Goal: Task Accomplishment & Management: Manage account settings

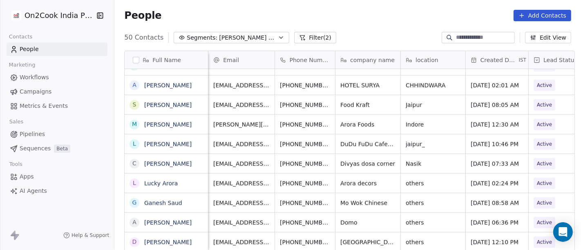
scroll to position [7, 0]
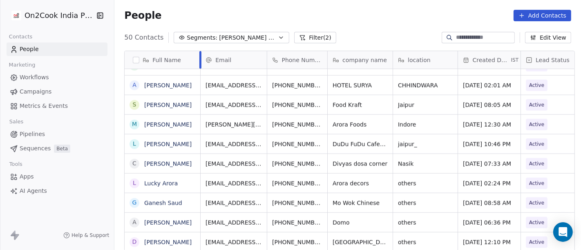
drag, startPoint x: 204, startPoint y: 56, endPoint x: 195, endPoint y: 56, distance: 8.6
click at [199, 56] on div at bounding box center [200, 60] width 2 height 18
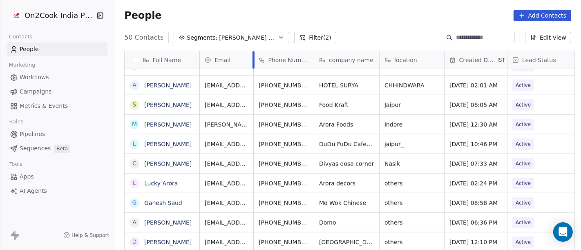
drag, startPoint x: 262, startPoint y: 54, endPoint x: 249, endPoint y: 55, distance: 12.7
click at [253, 55] on div at bounding box center [254, 60] width 2 height 18
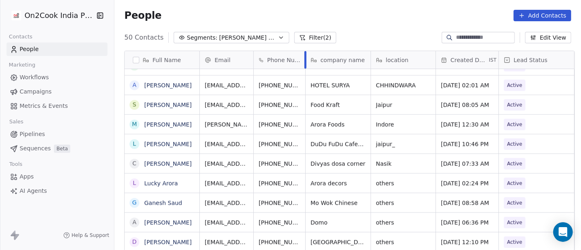
drag, startPoint x: 309, startPoint y: 55, endPoint x: 301, endPoint y: 55, distance: 8.6
click at [305, 55] on div at bounding box center [306, 60] width 2 height 18
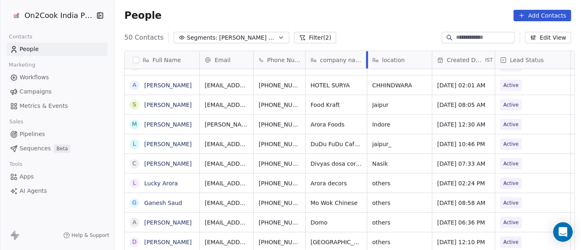
click at [366, 56] on div at bounding box center [367, 60] width 2 height 18
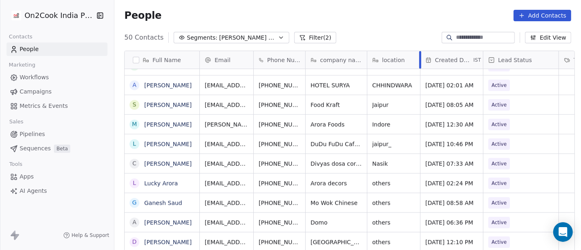
drag, startPoint x: 427, startPoint y: 53, endPoint x: 415, endPoint y: 55, distance: 12.0
click at [419, 55] on div at bounding box center [420, 60] width 2 height 18
click at [417, 28] on div "People Add Contacts" at bounding box center [347, 15] width 467 height 31
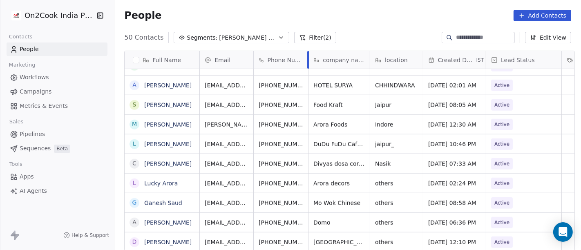
click at [307, 55] on div at bounding box center [308, 60] width 2 height 18
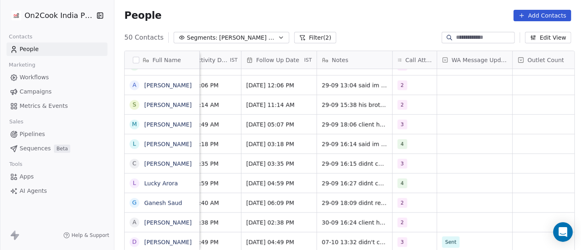
scroll to position [7, 537]
click at [409, 224] on div "2" at bounding box center [416, 222] width 44 height 19
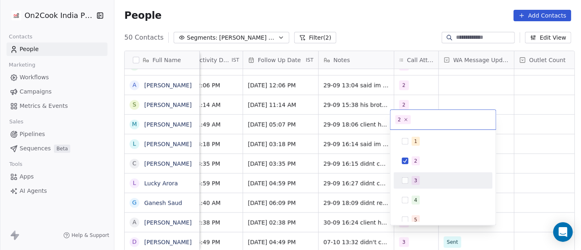
click at [422, 178] on div "3" at bounding box center [448, 180] width 73 height 9
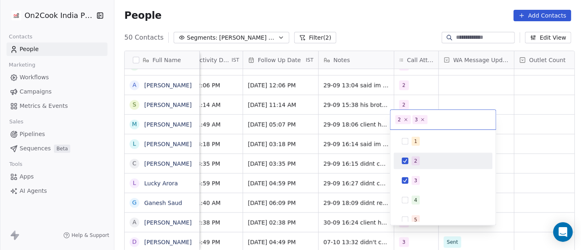
click at [417, 164] on span "2" at bounding box center [416, 161] width 8 height 9
click at [517, 134] on html "On2Cook India Pvt. Ltd. Contacts People Marketing Workflows Campaigns Metrics &…" at bounding box center [290, 125] width 581 height 250
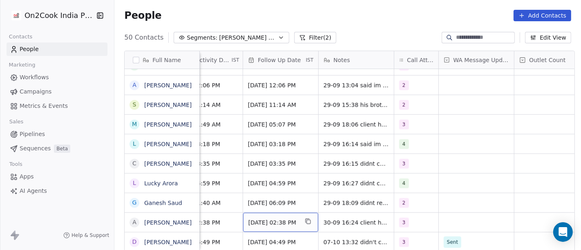
click at [285, 213] on div "Oct 07, 2025 02:38 PM" at bounding box center [280, 222] width 75 height 19
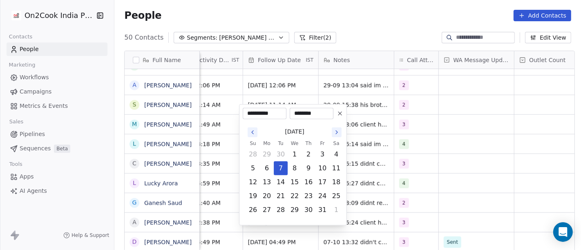
click at [337, 118] on button at bounding box center [340, 114] width 10 height 10
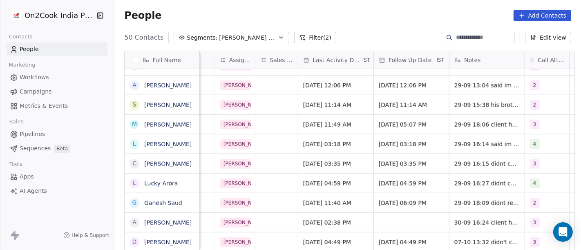
scroll to position [7, 405]
click at [325, 219] on span "Sep 30, 2025 02:38 PM" at bounding box center [330, 223] width 50 height 8
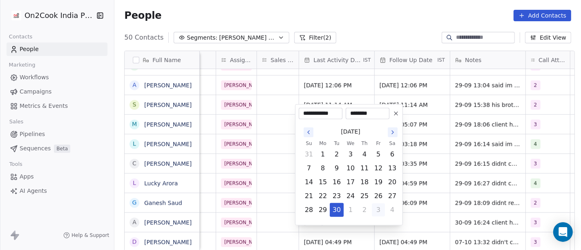
click at [374, 208] on button "3" at bounding box center [378, 210] width 13 height 13
click at [338, 165] on button "7" at bounding box center [336, 168] width 13 height 13
type input "**********"
click at [448, 161] on html "On2Cook India Pvt. Ltd. Contacts People Marketing Workflows Campaigns Metrics &…" at bounding box center [290, 125] width 581 height 250
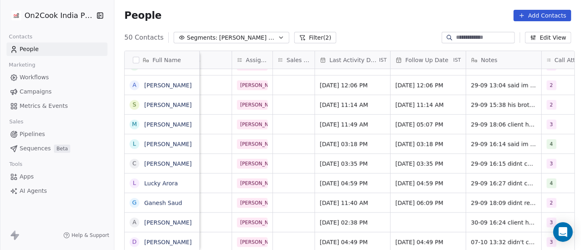
scroll to position [7, 390]
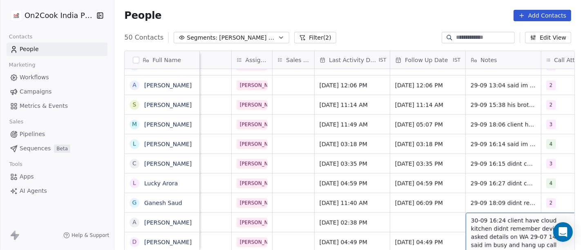
click at [487, 213] on div "30-09 16:24 client have cloud kitchen didnt remember device asked details on WA…" at bounding box center [527, 233] width 123 height 40
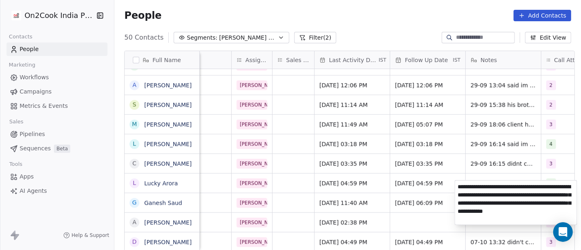
type textarea "**********"
click at [408, 188] on html "On2Cook India Pvt. Ltd. Contacts People Marketing Workflows Campaigns Metrics &…" at bounding box center [290, 125] width 581 height 250
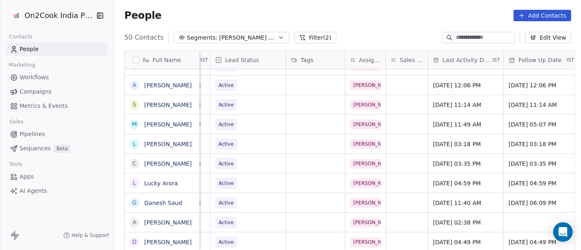
scroll to position [7, 275]
click at [255, 217] on span "Active" at bounding box center [242, 222] width 50 height 11
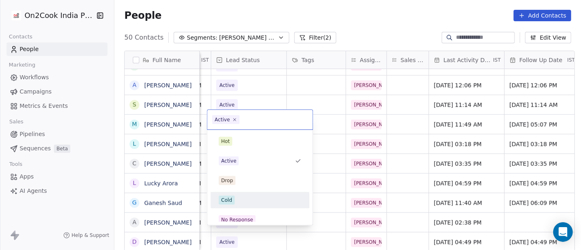
click at [242, 202] on div "Cold" at bounding box center [260, 200] width 83 height 9
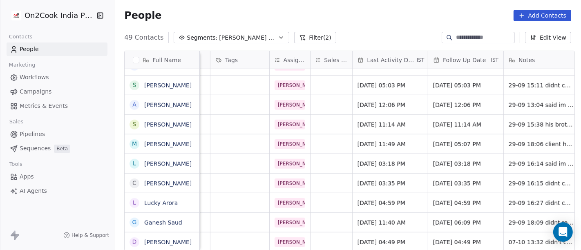
scroll to position [7, 439]
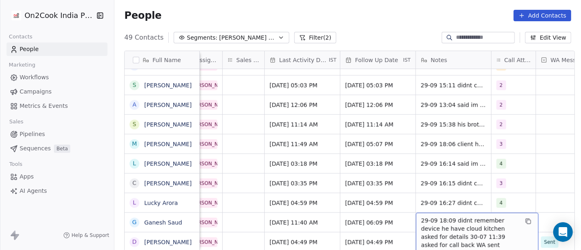
click at [455, 217] on span "29-09 18:09 didnt remember device he have cloud kitchen asked for details 30-07…" at bounding box center [469, 233] width 97 height 33
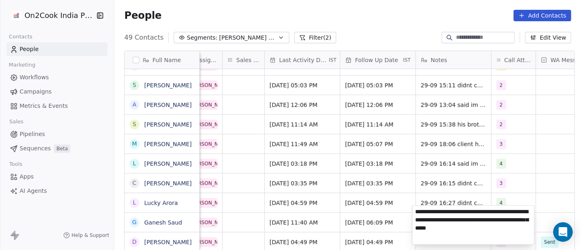
click at [439, 184] on html "On2Cook India Pvt. Ltd. Contacts People Marketing Workflows Campaigns Metrics &…" at bounding box center [290, 125] width 581 height 250
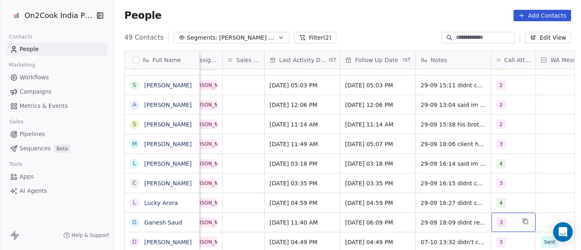
click at [497, 218] on span "2" at bounding box center [502, 223] width 10 height 10
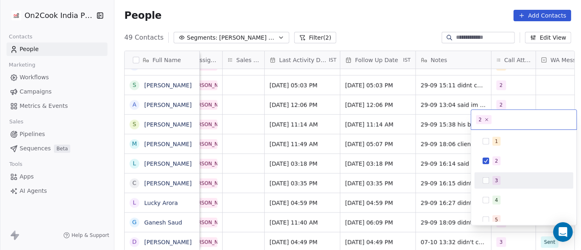
click at [504, 171] on div "1 2 3 4 5 6 7 8 9 10" at bounding box center [524, 229] width 99 height 193
click at [499, 174] on div "3" at bounding box center [524, 180] width 92 height 13
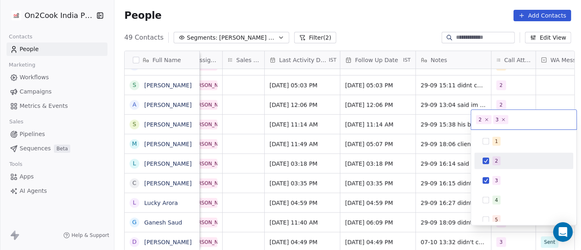
click at [498, 165] on span "2" at bounding box center [497, 161] width 8 height 9
drag, startPoint x: 419, startPoint y: 138, endPoint x: 443, endPoint y: 213, distance: 79.0
click at [418, 138] on html "On2Cook India Pvt. Ltd. Contacts People Marketing Workflows Campaigns Metrics &…" at bounding box center [290, 125] width 581 height 250
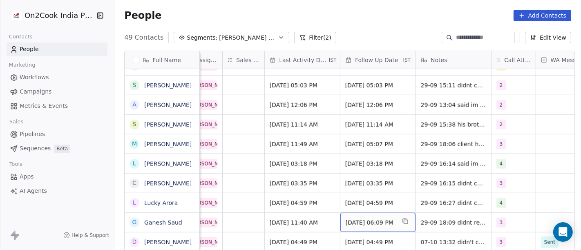
click at [362, 219] on span "Oct 06, 2025 06:09 PM" at bounding box center [371, 223] width 50 height 8
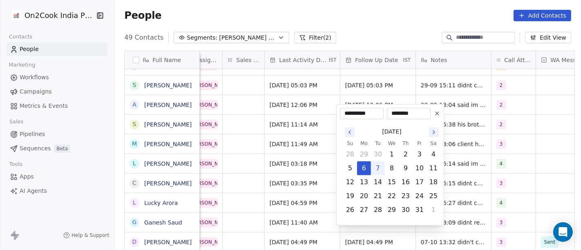
click at [434, 113] on icon at bounding box center [437, 113] width 7 height 7
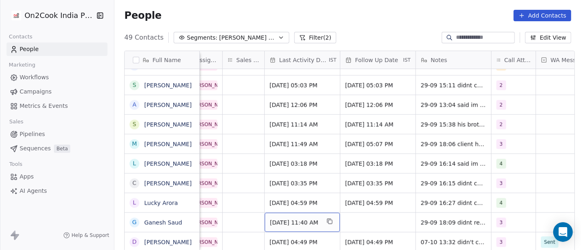
click at [282, 219] on span "Sep 29, 2025 11:40 AM" at bounding box center [295, 223] width 50 height 8
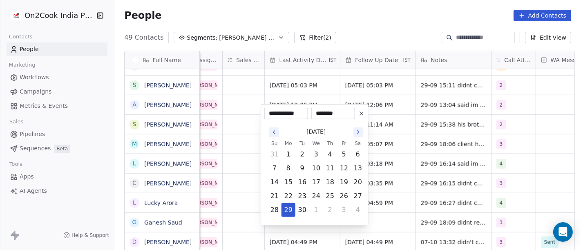
click at [356, 129] on icon "Go to the Next Month" at bounding box center [358, 132] width 7 height 7
click at [298, 162] on button "7" at bounding box center [302, 168] width 13 height 13
type input "**********"
click at [451, 148] on html "On2Cook India Pvt. Ltd. Contacts People Marketing Workflows Campaigns Metrics &…" at bounding box center [290, 125] width 581 height 250
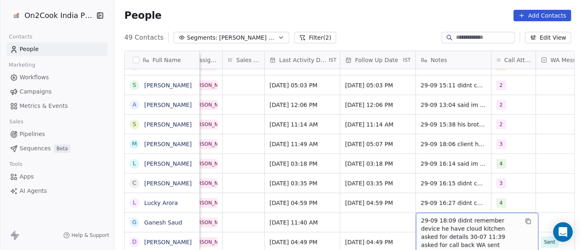
click at [435, 217] on span "29-09 18:09 didnt remember device he have cloud kitchen asked for details 30-07…" at bounding box center [469, 233] width 97 height 33
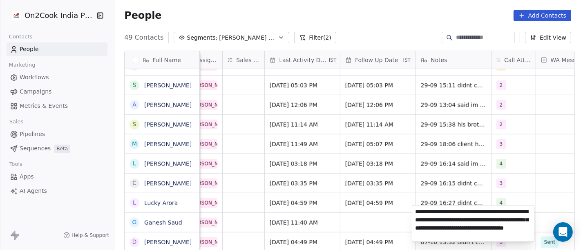
click at [501, 214] on textarea "**********" at bounding box center [473, 224] width 122 height 36
type textarea "**********"
click at [403, 185] on html "On2Cook India Pvt. Ltd. Contacts People Marketing Workflows Campaigns Metrics &…" at bounding box center [290, 125] width 581 height 250
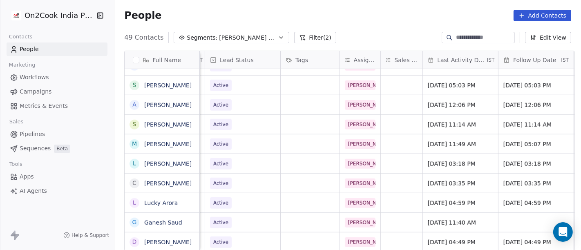
scroll to position [7, 277]
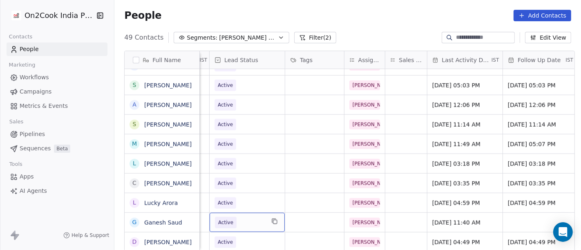
click at [254, 213] on div "Active" at bounding box center [247, 222] width 75 height 19
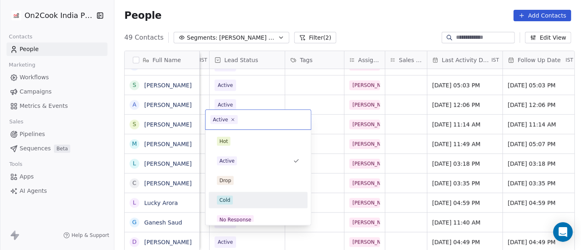
click at [260, 194] on div "Cold" at bounding box center [258, 200] width 92 height 13
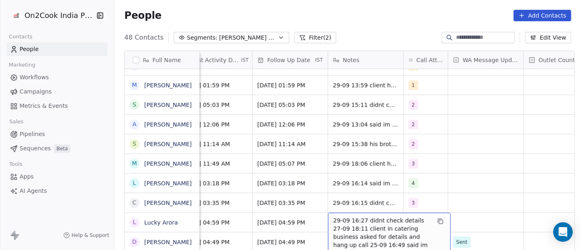
scroll to position [7, 527]
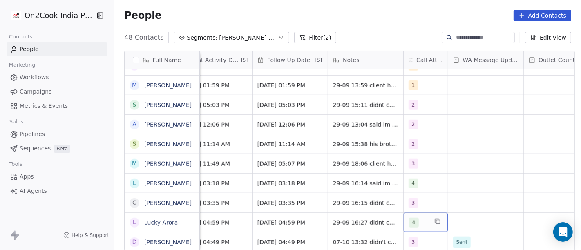
click at [427, 213] on div "4" at bounding box center [426, 222] width 44 height 19
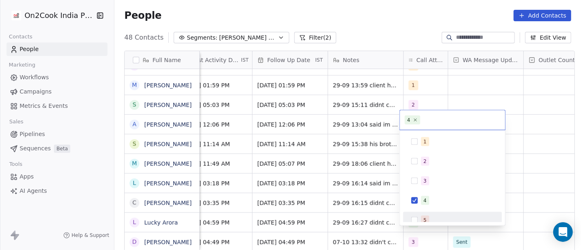
click at [432, 216] on div "5" at bounding box center [457, 220] width 73 height 9
click at [428, 199] on span "4" at bounding box center [425, 200] width 8 height 9
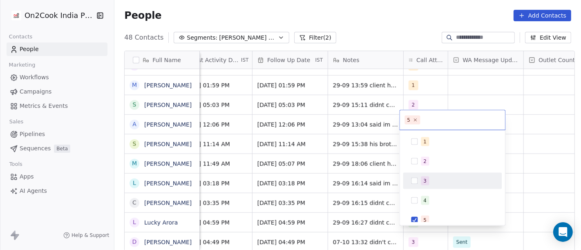
click at [528, 176] on html "On2Cook India Pvt. Ltd. Contacts People Marketing Workflows Campaigns Metrics &…" at bounding box center [290, 125] width 581 height 250
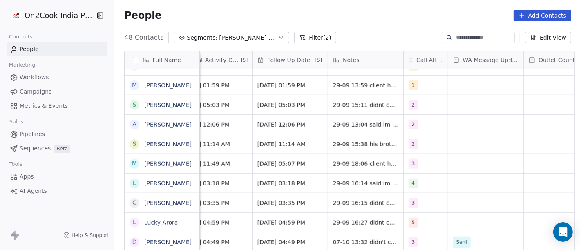
scroll to position [7, 504]
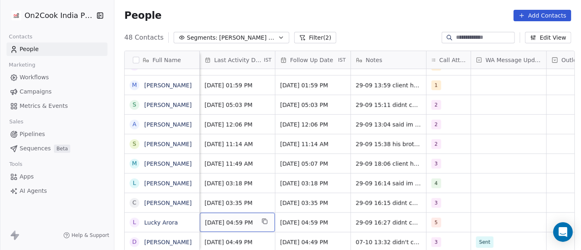
click at [233, 219] on span "Sep 29, 2025 04:59 PM" at bounding box center [230, 223] width 50 height 8
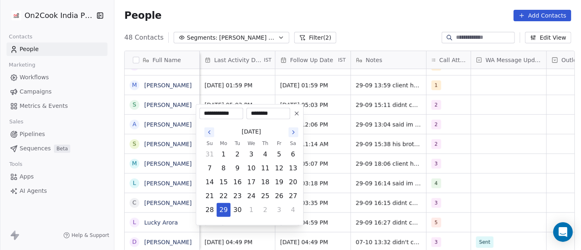
click at [296, 129] on icon "Go to the Next Month" at bounding box center [293, 132] width 7 height 7
click at [237, 169] on button "7" at bounding box center [237, 168] width 13 height 13
type input "**********"
click at [361, 213] on html "On2Cook India Pvt. Ltd. Contacts People Marketing Workflows Campaigns Metrics &…" at bounding box center [290, 125] width 581 height 250
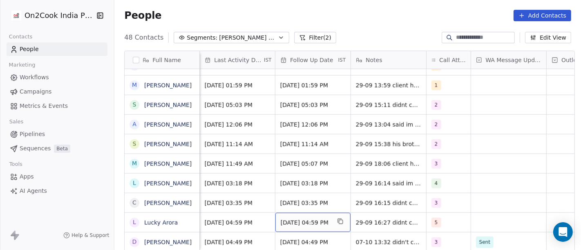
click at [313, 219] on span "Sep 25, 2025 04:59 PM" at bounding box center [306, 223] width 50 height 8
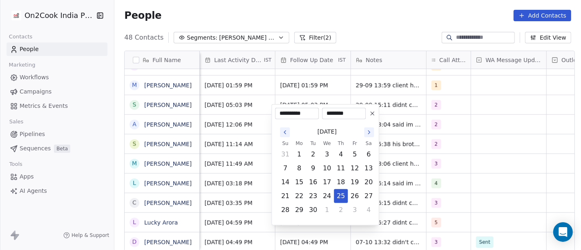
click at [372, 116] on icon at bounding box center [372, 113] width 7 height 7
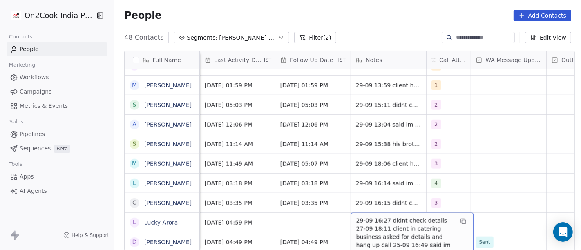
click at [375, 217] on span "29-09 16:27 didnt check details 27-09 18:11 client in catering business asked f…" at bounding box center [404, 241] width 97 height 49
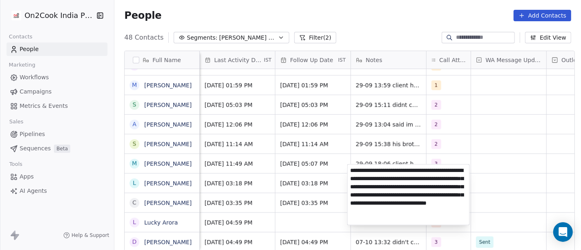
type textarea "**********"
click at [510, 155] on html "On2Cook India Pvt. Ltd. Contacts People Marketing Workflows Campaigns Metrics &…" at bounding box center [290, 125] width 581 height 250
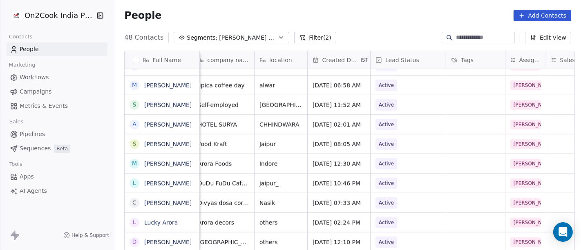
scroll to position [7, 0]
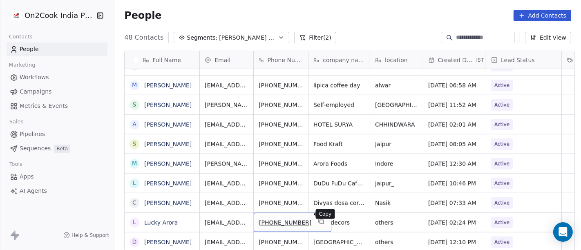
click at [316, 217] on button "grid" at bounding box center [321, 222] width 10 height 10
click at [499, 219] on span "Active" at bounding box center [502, 223] width 15 height 8
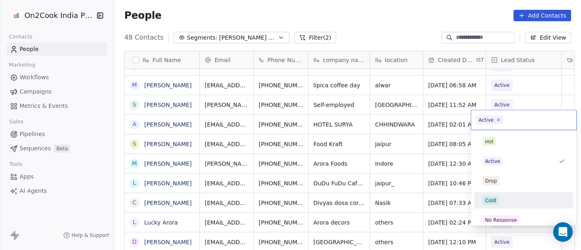
click at [499, 197] on div "Cold" at bounding box center [524, 200] width 83 height 9
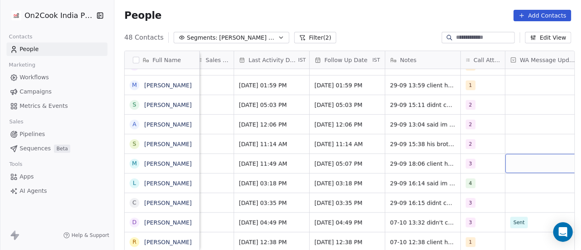
scroll to position [7, 483]
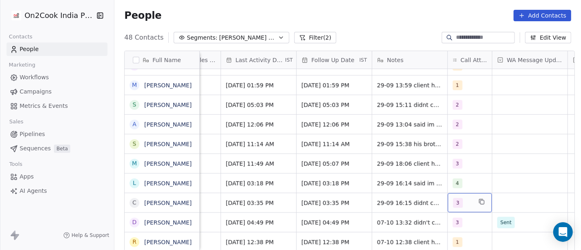
click at [455, 200] on span "3" at bounding box center [458, 203] width 10 height 10
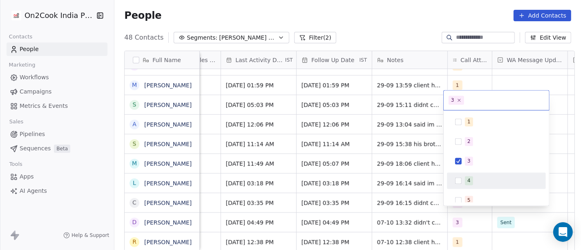
click at [469, 181] on div "4" at bounding box center [469, 180] width 3 height 7
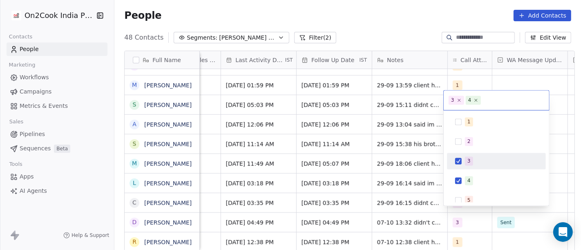
click at [466, 151] on div "1 2 3 4 5 6 7 8 9 10" at bounding box center [496, 210] width 99 height 193
click at [468, 162] on div "3" at bounding box center [469, 160] width 3 height 7
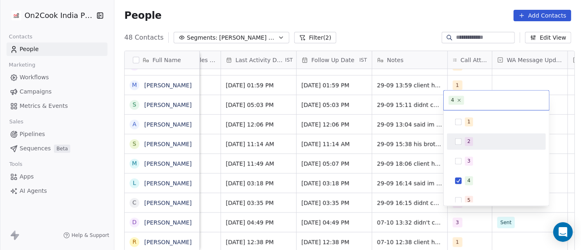
click at [554, 157] on html "On2Cook India Pvt. Ltd. Contacts People Marketing Workflows Campaigns Metrics &…" at bounding box center [290, 125] width 581 height 250
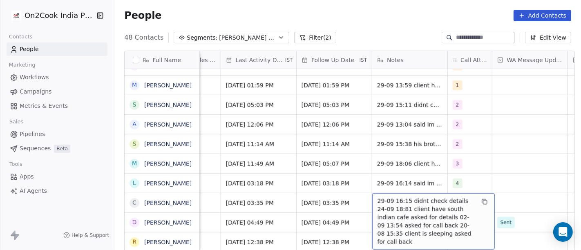
click at [403, 197] on span "29-09 16:15 didnt check details 24-09 18:81 client have south indian cafe asked…" at bounding box center [426, 221] width 97 height 49
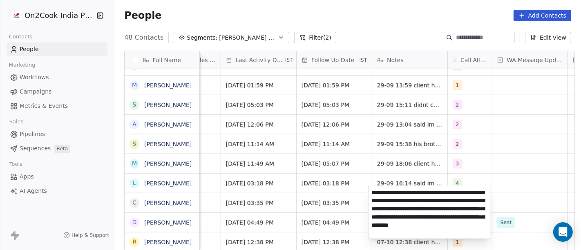
type textarea "**********"
click at [323, 194] on html "On2Cook India Pvt. Ltd. Contacts People Marketing Workflows Campaigns Metrics &…" at bounding box center [290, 125] width 581 height 250
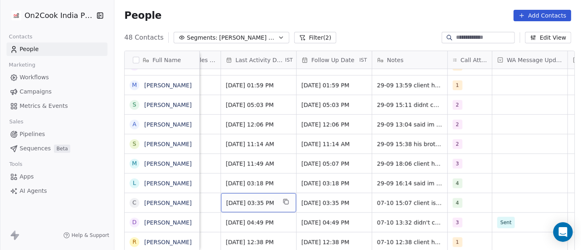
click at [276, 199] on span "Sep 29, 2025 03:35 PM" at bounding box center [251, 203] width 50 height 8
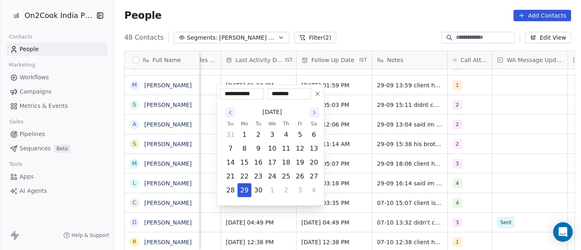
click at [316, 110] on icon "Go to the Next Month" at bounding box center [314, 113] width 7 height 7
click at [258, 145] on button "7" at bounding box center [258, 148] width 13 height 13
type input "**********"
click at [350, 157] on html "On2Cook India Pvt. Ltd. Contacts People Marketing Workflows Campaigns Metrics &…" at bounding box center [290, 125] width 581 height 250
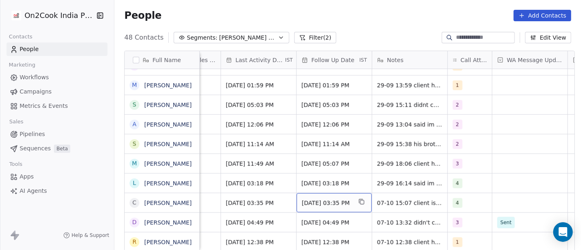
click at [313, 199] on span "Oct 01, 2025 03:35 PM" at bounding box center [327, 203] width 50 height 8
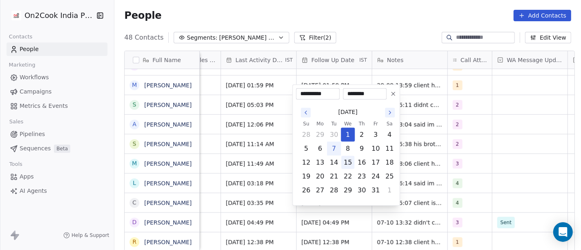
click at [349, 159] on button "15" at bounding box center [348, 162] width 13 height 13
type input "**********"
click at [433, 137] on html "On2Cook India Pvt. Ltd. Contacts People Marketing Workflows Campaigns Metrics &…" at bounding box center [290, 125] width 581 height 250
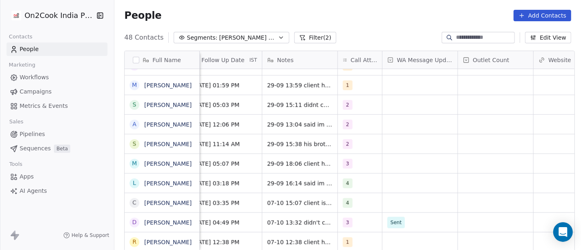
scroll to position [7, 594]
click at [411, 193] on div "grid" at bounding box center [418, 202] width 75 height 19
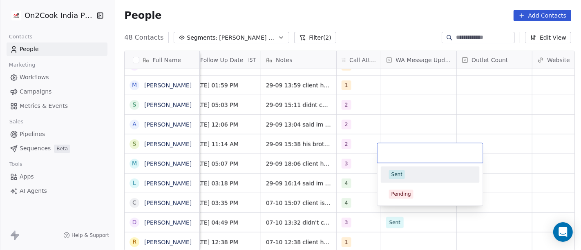
click at [403, 170] on span "Sent" at bounding box center [397, 174] width 16 height 9
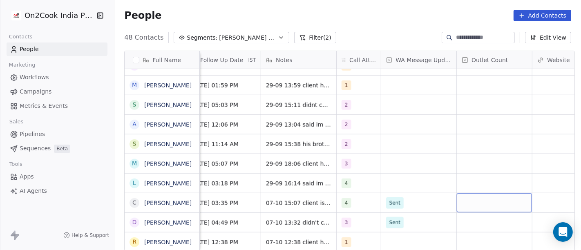
click at [499, 197] on div "grid" at bounding box center [494, 202] width 75 height 19
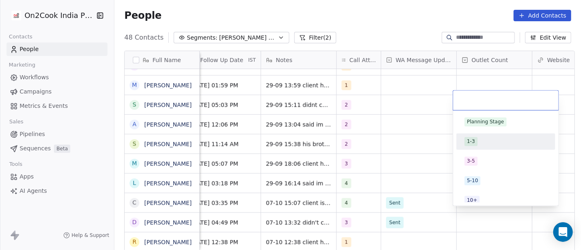
click at [484, 138] on div "1-3" at bounding box center [506, 141] width 83 height 9
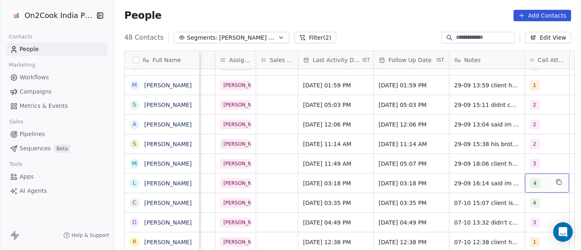
scroll to position [7, 408]
click at [524, 178] on div "4" at bounding box center [546, 183] width 44 height 19
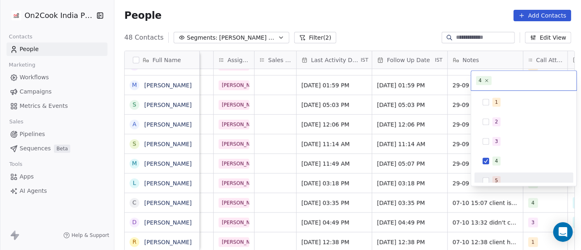
click at [439, 173] on html "On2Cook India Pvt. Ltd. Contacts People Marketing Workflows Campaigns Metrics &…" at bounding box center [290, 125] width 581 height 250
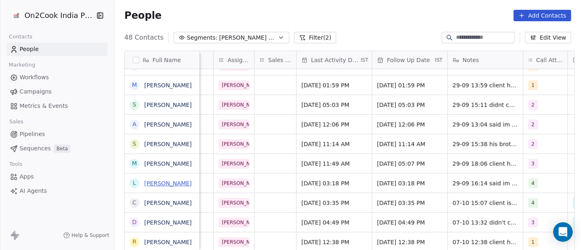
click at [150, 184] on link "lalit gangwal" at bounding box center [167, 183] width 47 height 7
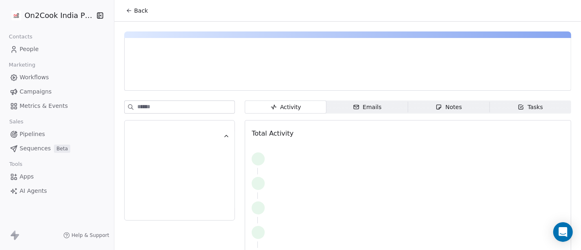
click at [137, 16] on button "Back" at bounding box center [137, 10] width 32 height 15
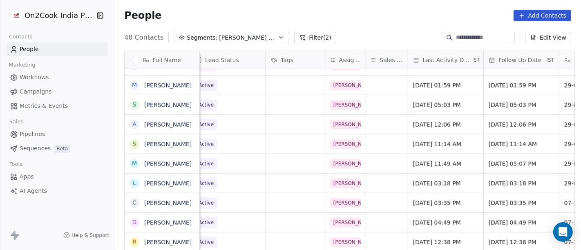
scroll to position [0, 296]
click at [441, 186] on span "Sep 29, 2025 03:18 PM" at bounding box center [438, 183] width 50 height 8
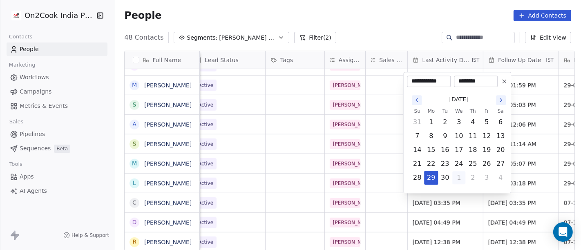
click at [458, 177] on button "1" at bounding box center [458, 177] width 13 height 13
click at [446, 127] on button "30" at bounding box center [445, 122] width 13 height 13
click at [476, 179] on button "2" at bounding box center [472, 177] width 13 height 13
click at [448, 138] on button "7" at bounding box center [445, 136] width 13 height 13
type input "**********"
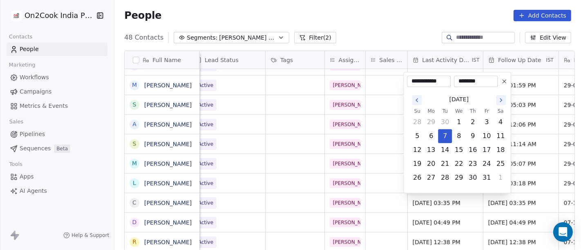
click at [379, 172] on html "On2Cook India Pvt. Ltd. Contacts People Marketing Workflows Campaigns Metrics &…" at bounding box center [290, 125] width 581 height 250
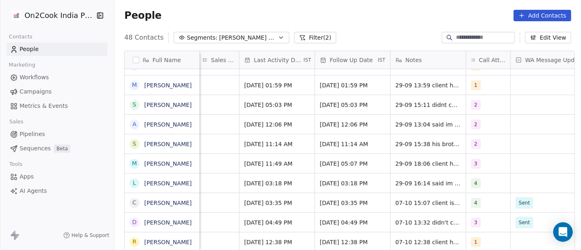
scroll to position [0, 463]
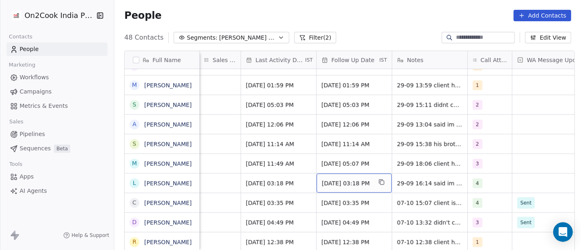
click at [358, 184] on span "Oct 01, 2025 03:18 PM" at bounding box center [347, 183] width 50 height 8
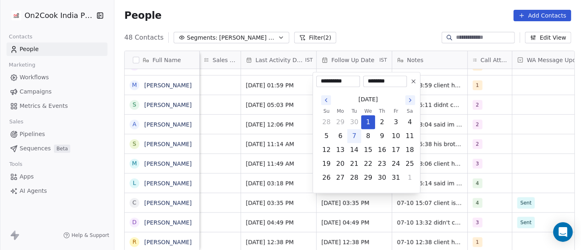
click at [417, 76] on button at bounding box center [414, 81] width 10 height 10
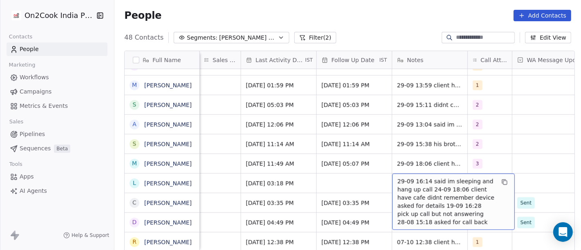
click at [446, 183] on span "29-09 16:14 said im sleeping and hang up call 24-09 18:06 client have cafe didn…" at bounding box center [446, 201] width 97 height 49
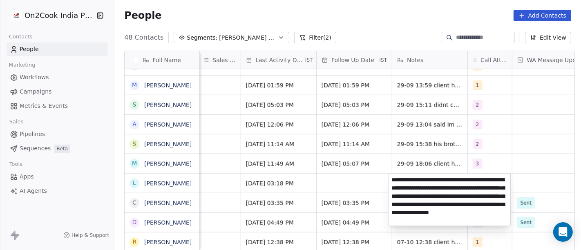
type textarea "**********"
click at [345, 179] on html "On2Cook India Pvt. Ltd. Contacts People Marketing Workflows Campaigns Metrics &…" at bounding box center [290, 125] width 581 height 250
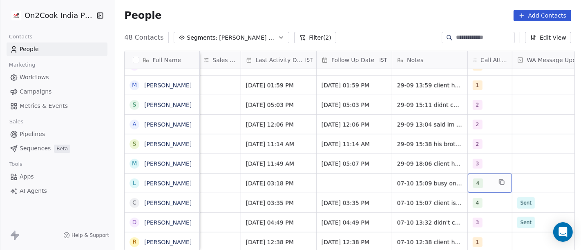
click at [488, 184] on div "4" at bounding box center [482, 184] width 19 height 10
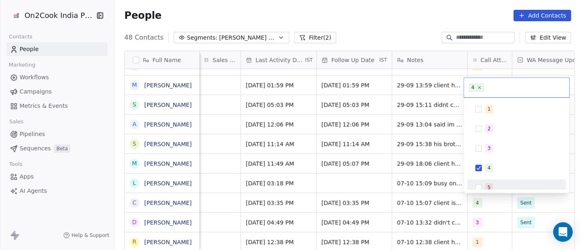
click at [493, 186] on div "5" at bounding box center [522, 187] width 73 height 9
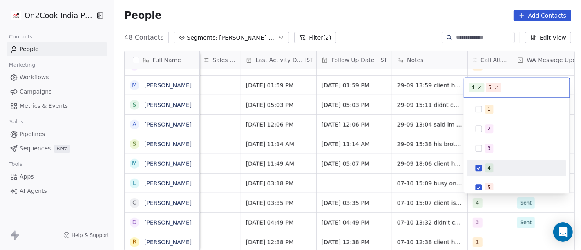
click at [484, 173] on div "4" at bounding box center [517, 167] width 92 height 13
click at [352, 178] on html "On2Cook India Pvt. Ltd. Contacts People Marketing Workflows Campaigns Metrics &…" at bounding box center [290, 125] width 581 height 250
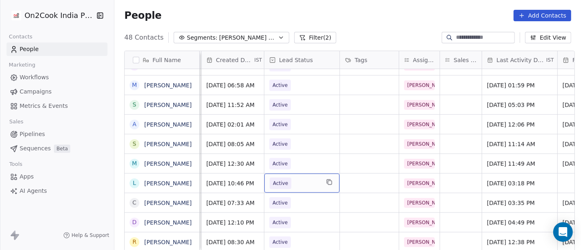
scroll to position [0, 193]
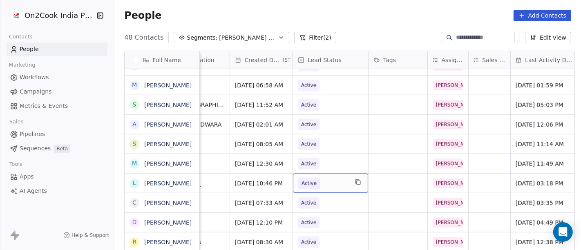
click at [326, 184] on span "Active" at bounding box center [323, 183] width 50 height 11
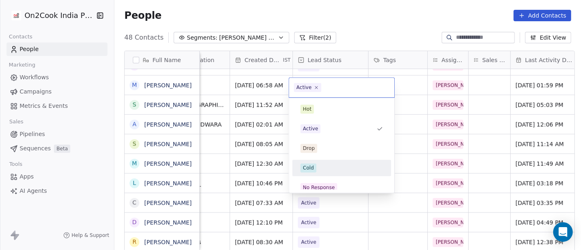
click at [323, 166] on div "Cold" at bounding box center [341, 168] width 83 height 9
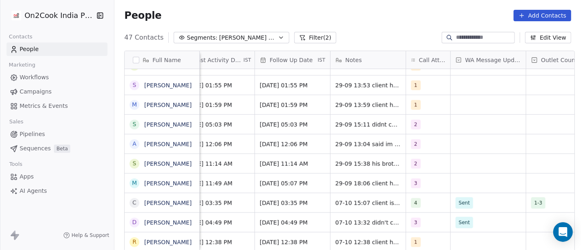
scroll to position [0, 526]
click at [428, 178] on div "3" at bounding box center [427, 183] width 44 height 19
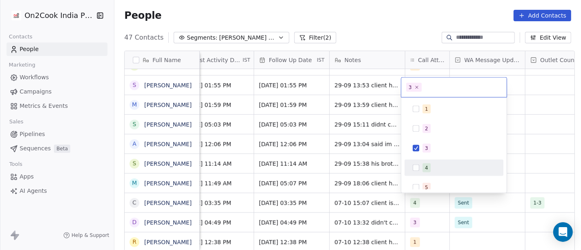
click at [427, 168] on div "4" at bounding box center [426, 167] width 3 height 7
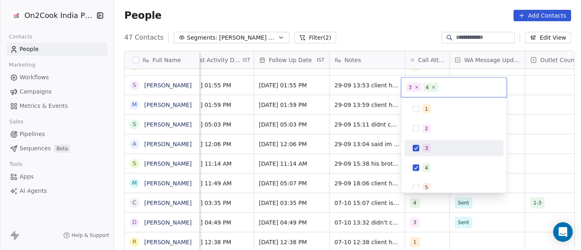
click at [428, 147] on span "3" at bounding box center [427, 148] width 8 height 9
click at [534, 139] on html "On2Cook India Pvt. Ltd. Contacts People Marketing Workflows Campaigns Metrics &…" at bounding box center [290, 125] width 581 height 250
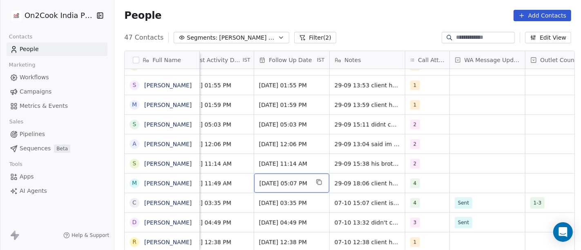
click at [264, 183] on span "Oct 03, 2025 05:07 PM" at bounding box center [285, 183] width 50 height 8
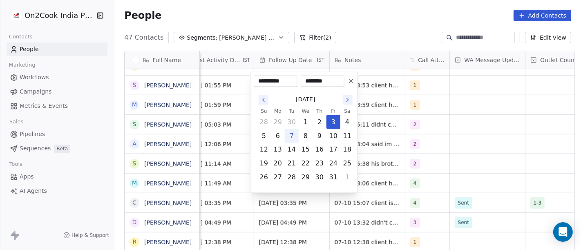
click at [351, 83] on icon at bounding box center [351, 81] width 7 height 7
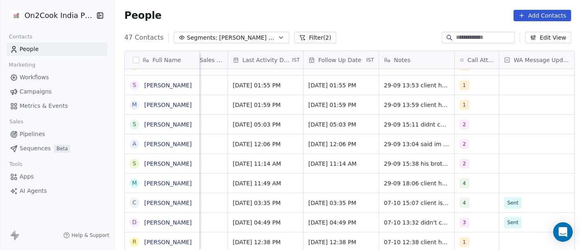
scroll to position [0, 476]
click at [240, 184] on span "Sep 29, 2025 11:49 AM" at bounding box center [259, 183] width 50 height 8
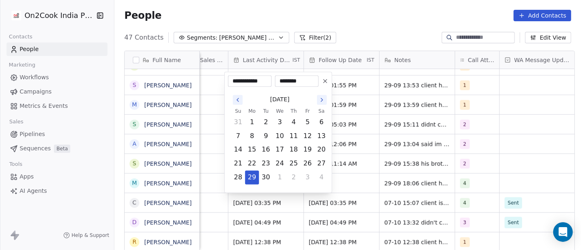
click at [322, 101] on icon "Go to the Next Month" at bounding box center [322, 100] width 7 height 7
click at [267, 131] on button "7" at bounding box center [266, 136] width 13 height 13
type input "**********"
click at [340, 171] on html "On2Cook India Pvt. Ltd. Contacts People Marketing Workflows Campaigns Metrics &…" at bounding box center [290, 125] width 581 height 250
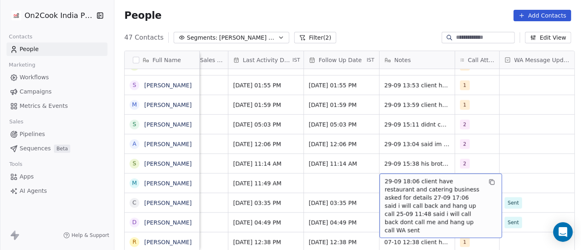
click at [396, 179] on span "29-09 18:06 client have restaurant and catering business asked for details 27-0…" at bounding box center [433, 205] width 97 height 57
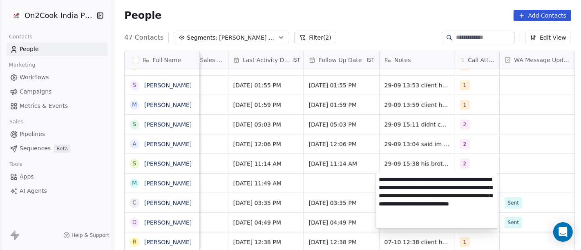
click at [326, 181] on html "On2Cook India Pvt. Ltd. Contacts People Marketing Workflows Campaigns Metrics &…" at bounding box center [290, 125] width 581 height 250
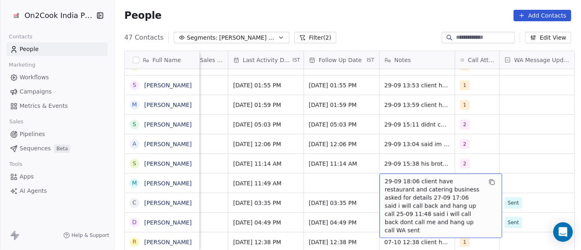
click at [426, 181] on span "29-09 18:06 client have restaurant and catering business asked for details 27-0…" at bounding box center [433, 205] width 97 height 57
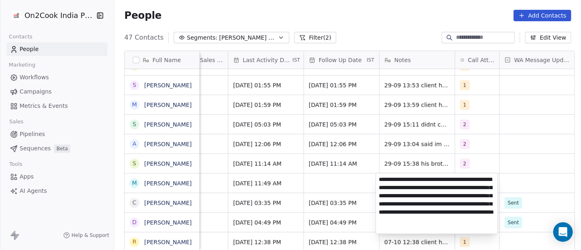
type textarea "**********"
click at [307, 187] on html "On2Cook India Pvt. Ltd. Contacts People Marketing Workflows Campaigns Metrics &…" at bounding box center [290, 125] width 581 height 250
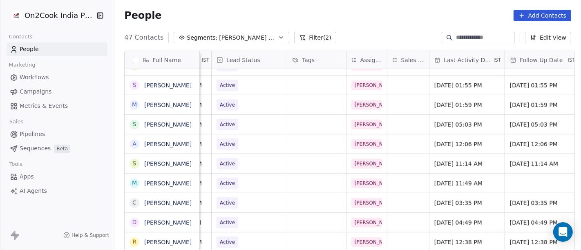
scroll to position [0, 274]
click at [256, 176] on div "Active" at bounding box center [249, 183] width 75 height 19
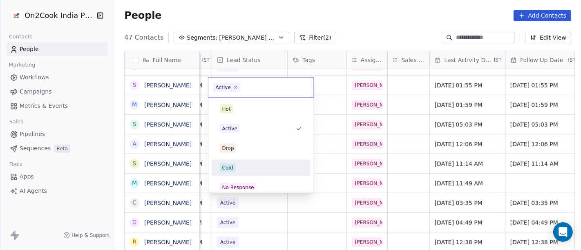
click at [246, 168] on div "Cold" at bounding box center [261, 168] width 83 height 9
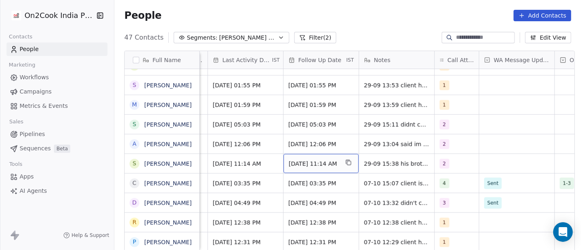
scroll to position [7, 507]
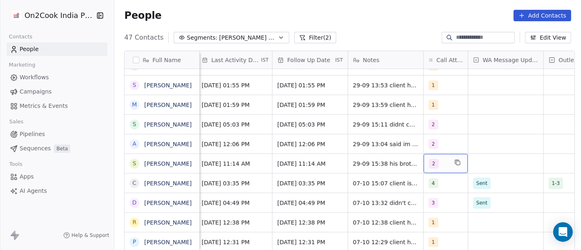
click at [439, 159] on div "2" at bounding box center [438, 164] width 19 height 10
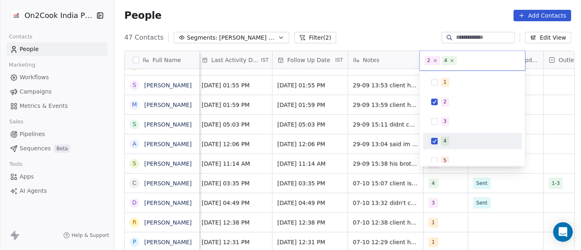
click at [377, 149] on html "On2Cook India Pvt. Ltd. Contacts People Marketing Workflows Campaigns Metrics &…" at bounding box center [290, 125] width 581 height 250
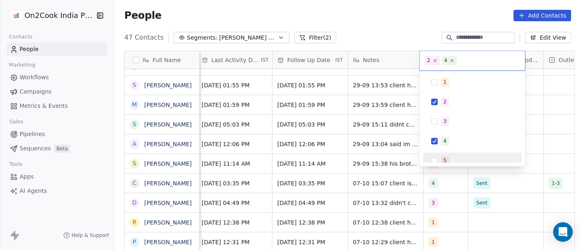
click at [401, 156] on html "On2Cook India Pvt. Ltd. Contacts People Marketing Workflows Campaigns Metrics &…" at bounding box center [290, 125] width 581 height 250
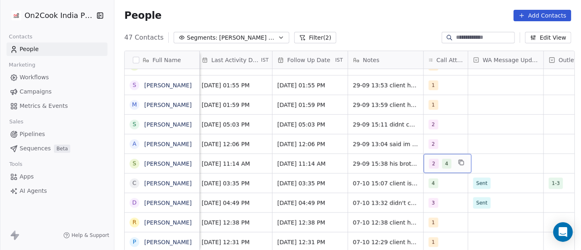
click at [442, 159] on span "4" at bounding box center [447, 164] width 10 height 10
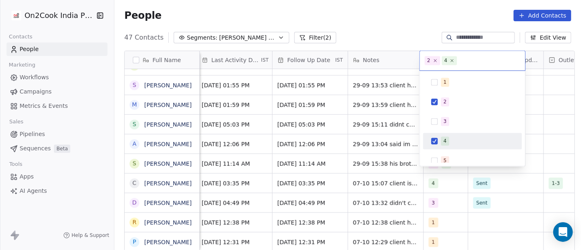
click at [438, 144] on div "4" at bounding box center [472, 140] width 92 height 13
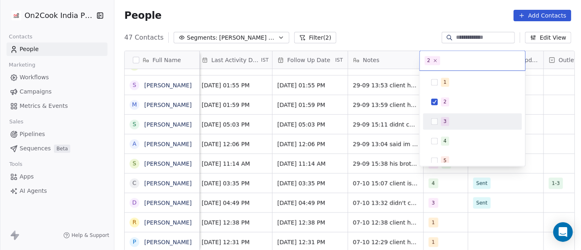
click at [440, 126] on div "3" at bounding box center [472, 121] width 92 height 13
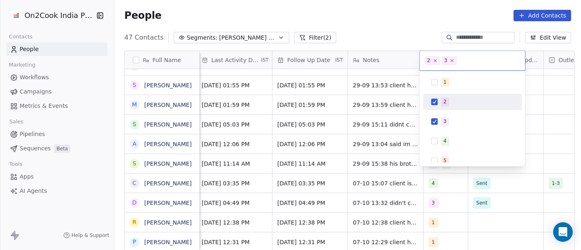
click at [438, 103] on button "Suggestions" at bounding box center [434, 102] width 7 height 7
click at [373, 159] on html "On2Cook India Pvt. Ltd. Contacts People Marketing Workflows Campaigns Metrics &…" at bounding box center [290, 125] width 581 height 250
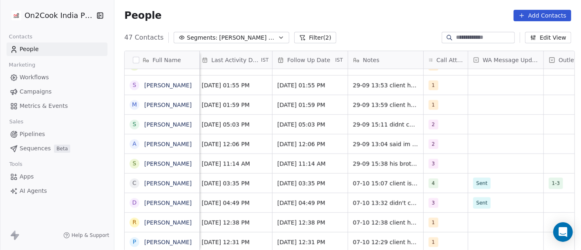
scroll to position [7, 504]
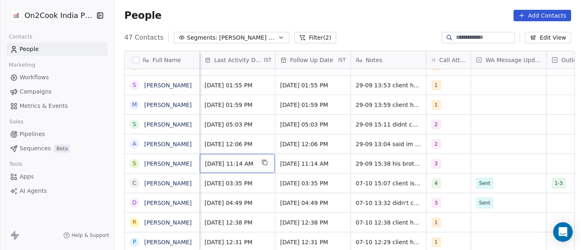
click at [232, 160] on span "Sep 29, 2025 11:14 AM" at bounding box center [230, 164] width 50 height 8
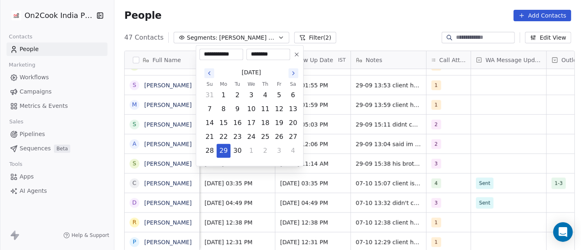
click at [296, 76] on icon "Go to the Next Month" at bounding box center [293, 73] width 7 height 7
click at [235, 108] on button "7" at bounding box center [237, 109] width 13 height 13
type input "**********"
click at [347, 160] on html "On2Cook India Pvt. Ltd. Contacts People Marketing Workflows Campaigns Metrics &…" at bounding box center [290, 125] width 581 height 250
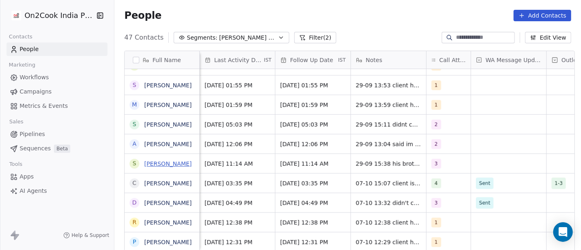
click at [163, 166] on link "Suresh Bairwa" at bounding box center [167, 164] width 47 height 7
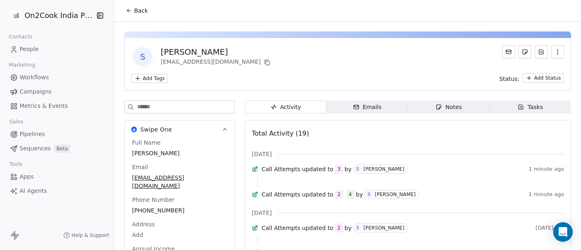
click at [134, 15] on button "Back" at bounding box center [137, 10] width 32 height 15
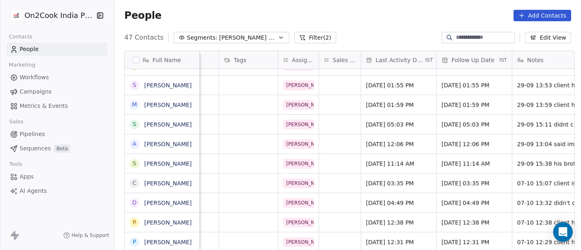
scroll to position [0, 370]
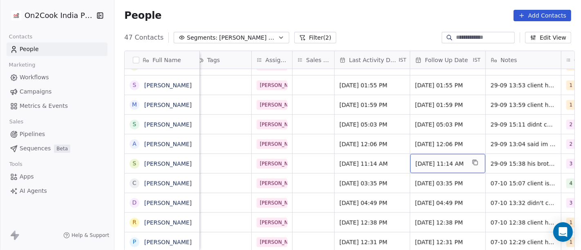
click at [432, 168] on div "Oct 02, 2025 11:14 AM" at bounding box center [447, 163] width 75 height 19
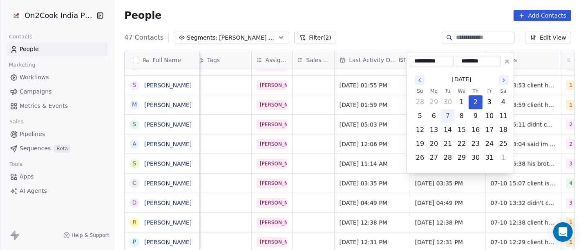
click at [505, 66] on button at bounding box center [507, 61] width 10 height 10
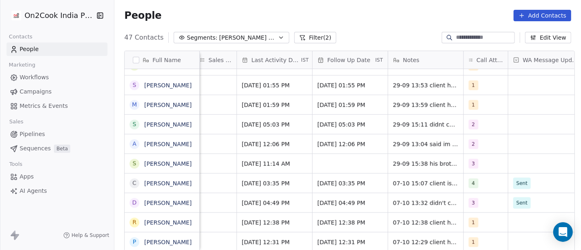
scroll to position [0, 468]
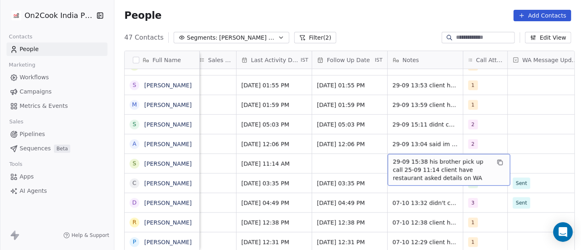
click at [435, 164] on span "29-09 15:38 his brother pick up call 25-09 11:14 client have restaurant asked d…" at bounding box center [441, 170] width 97 height 25
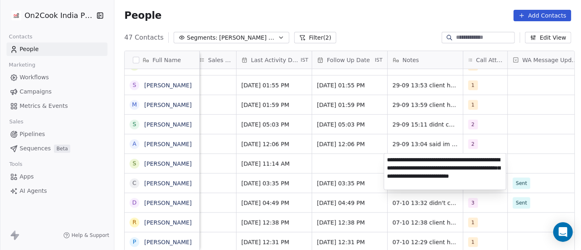
type textarea "**********"
click at [344, 170] on html "On2Cook India Pvt. Ltd. Contacts People Marketing Workflows Campaigns Metrics &…" at bounding box center [290, 125] width 581 height 250
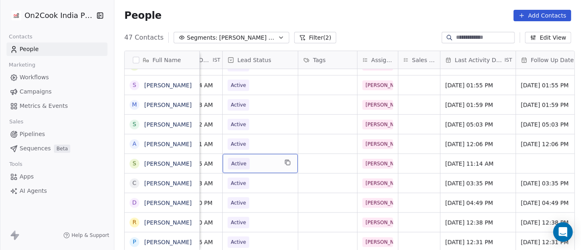
scroll to position [0, 263]
click at [257, 168] on span "Active" at bounding box center [253, 163] width 50 height 11
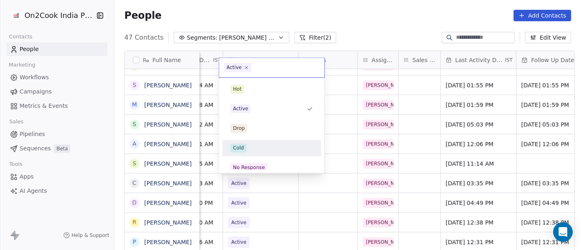
click at [258, 142] on div "Cold" at bounding box center [272, 147] width 92 height 13
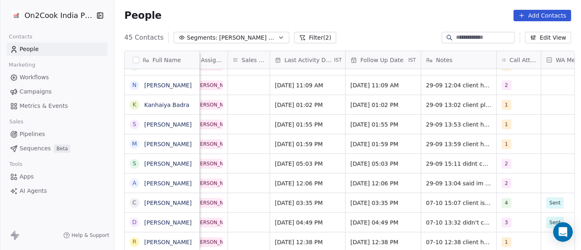
scroll to position [0, 491]
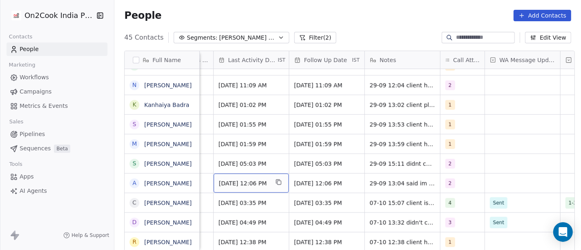
click at [240, 180] on span "Sep 29, 2025 12:06 PM" at bounding box center [244, 183] width 50 height 8
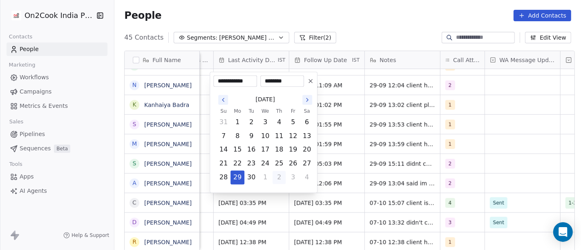
click at [273, 180] on button "2" at bounding box center [279, 177] width 13 height 13
click at [250, 141] on button "7" at bounding box center [251, 136] width 13 height 13
type input "**********"
click at [330, 199] on html "On2Cook India Pvt. Ltd. Contacts People Marketing Workflows Campaigns Metrics &…" at bounding box center [290, 125] width 581 height 250
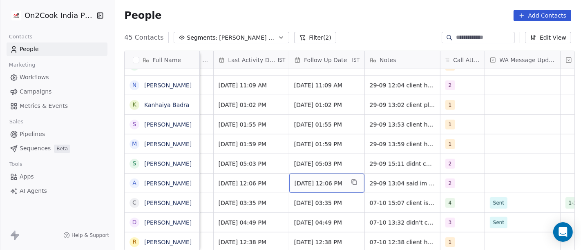
click at [320, 182] on span "Sep 29, 2025 12:06 PM" at bounding box center [320, 183] width 50 height 8
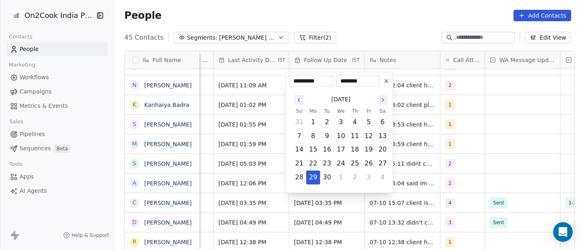
click at [384, 99] on icon "Go to the Next Month" at bounding box center [383, 100] width 7 height 7
click at [340, 138] on button "8" at bounding box center [341, 136] width 13 height 13
type input "**********"
click at [298, 214] on html "On2Cook India Pvt. Ltd. Contacts People Marketing Workflows Campaigns Metrics &…" at bounding box center [290, 125] width 581 height 250
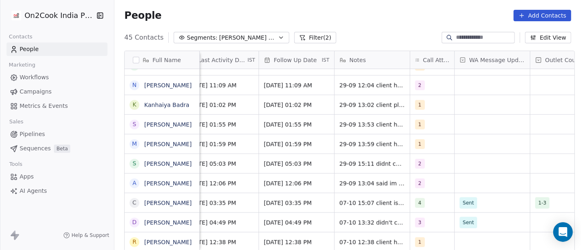
scroll to position [7, 525]
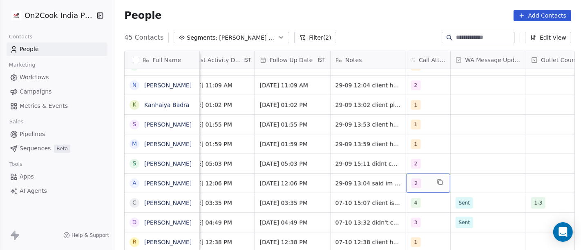
click at [412, 181] on span "2" at bounding box center [417, 184] width 10 height 10
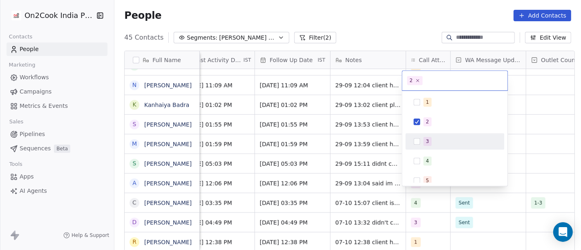
click at [418, 137] on div "3" at bounding box center [455, 141] width 92 height 13
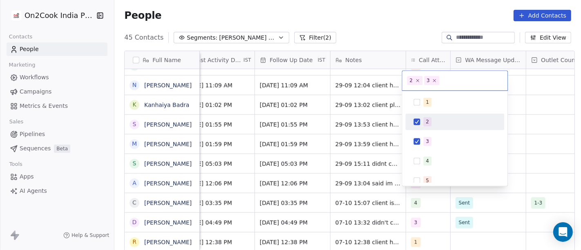
click at [417, 117] on div "2" at bounding box center [455, 121] width 92 height 13
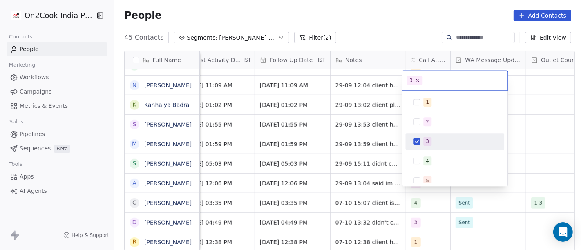
click at [346, 179] on html "On2Cook India Pvt. Ltd. Contacts People Marketing Workflows Campaigns Metrics &…" at bounding box center [290, 125] width 581 height 250
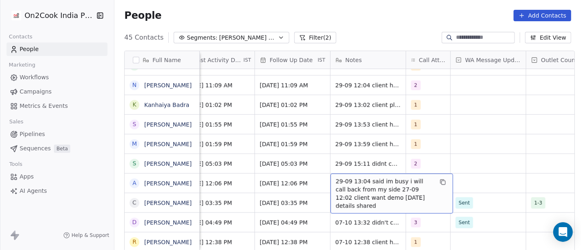
click at [346, 179] on span "29-09 13:04 said im busy i will call back from my side 27-09 12:02 client want …" at bounding box center [384, 193] width 97 height 33
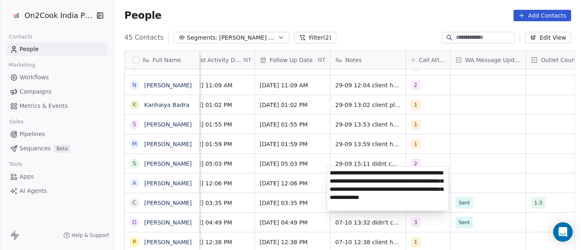
type textarea "**********"
click at [301, 175] on html "On2Cook India Pvt. Ltd. Contacts People Marketing Workflows Campaigns Metrics &…" at bounding box center [290, 125] width 581 height 250
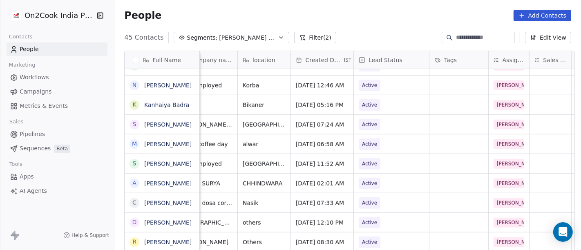
scroll to position [7, 132]
click at [363, 179] on span "Active" at bounding box center [370, 183] width 15 height 8
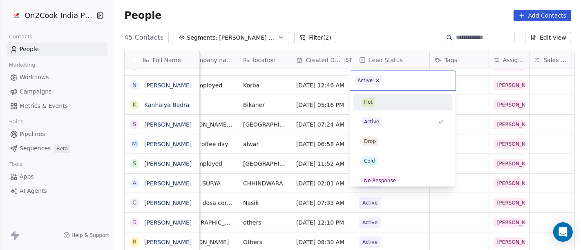
click at [383, 98] on div "Hot" at bounding box center [403, 102] width 83 height 9
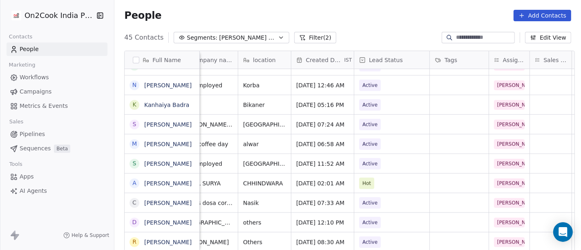
scroll to position [7, 0]
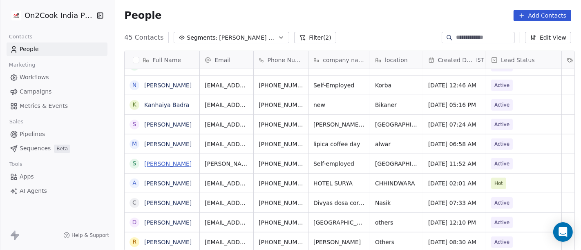
click at [160, 166] on link "Shaalu Mishra Tewari" at bounding box center [167, 164] width 47 height 7
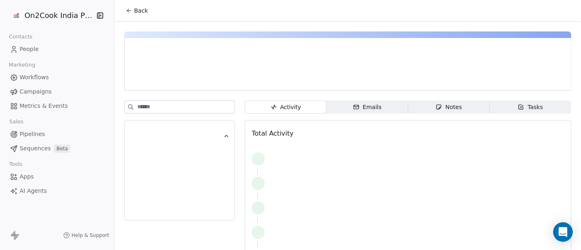
click at [130, 4] on button "Back" at bounding box center [137, 10] width 32 height 15
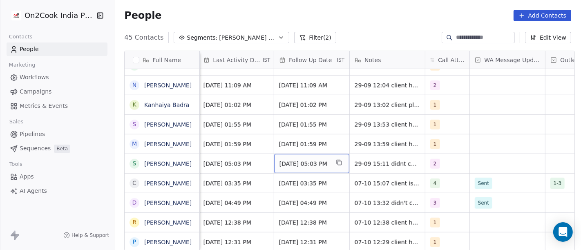
scroll to position [0, 504]
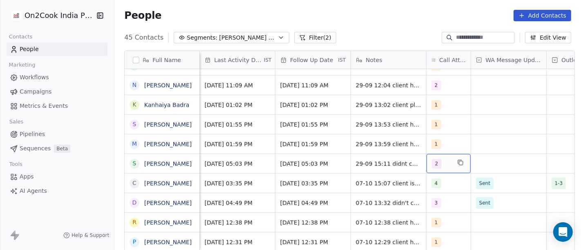
click at [448, 161] on div "2" at bounding box center [449, 163] width 44 height 19
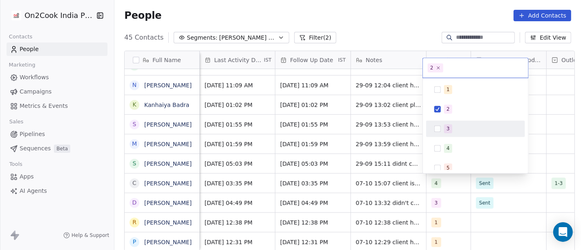
click at [445, 127] on span "3" at bounding box center [448, 128] width 8 height 9
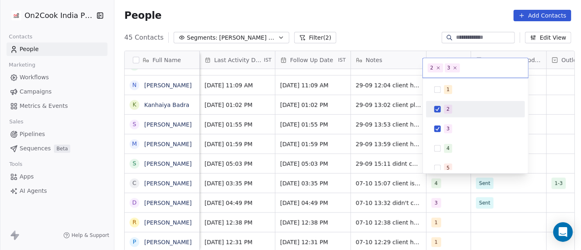
click at [445, 110] on span "2" at bounding box center [448, 109] width 8 height 9
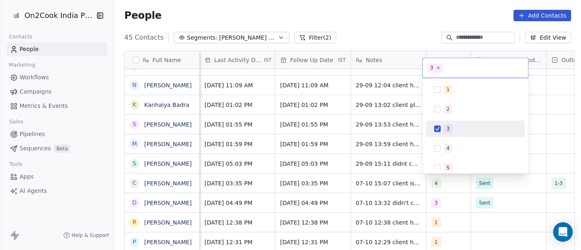
click at [551, 129] on html "On2Cook India Pvt. Ltd. Contacts People Marketing Workflows Campaigns Metrics &…" at bounding box center [290, 125] width 581 height 250
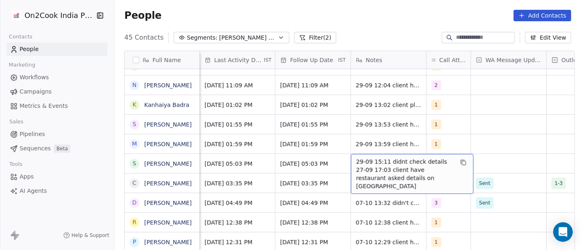
click at [378, 164] on span "29-09 15:11 didnt check details 27-09 17:03 client have restaurant asked detail…" at bounding box center [404, 174] width 97 height 33
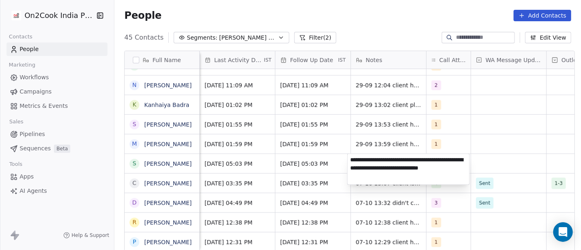
type textarea "**********"
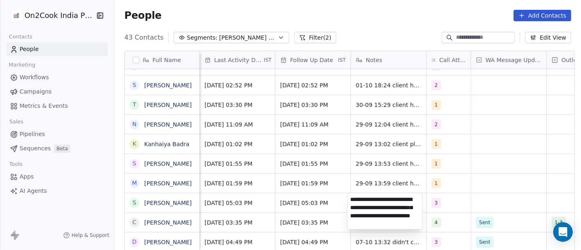
scroll to position [0, 0]
click at [499, 154] on html "On2Cook India Pvt. Ltd. Contacts People Marketing Workflows Campaigns Metrics &…" at bounding box center [290, 125] width 581 height 250
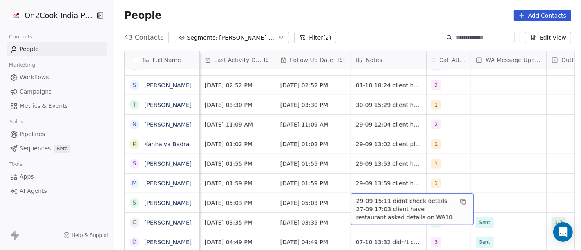
click at [356, 200] on span "29-09 15:11 didnt check details 27-09 17:03 client have restaurant asked detail…" at bounding box center [404, 209] width 97 height 25
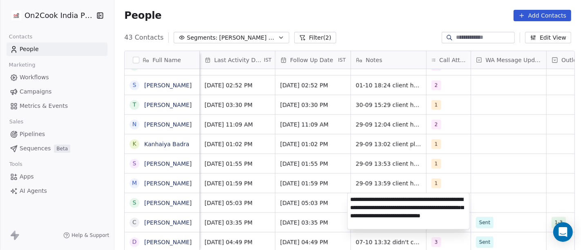
type textarea "**********"
click at [502, 173] on html "On2Cook India Pvt. Ltd. Contacts People Marketing Workflows Campaigns Metrics &…" at bounding box center [290, 125] width 581 height 250
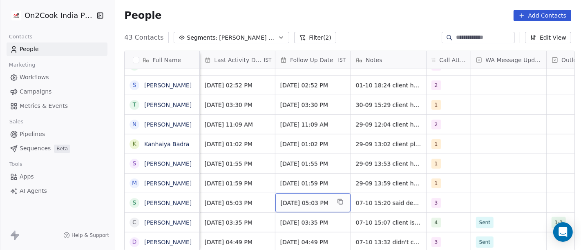
click at [331, 206] on span "Oct 03, 2025 05:03 PM" at bounding box center [306, 203] width 50 height 8
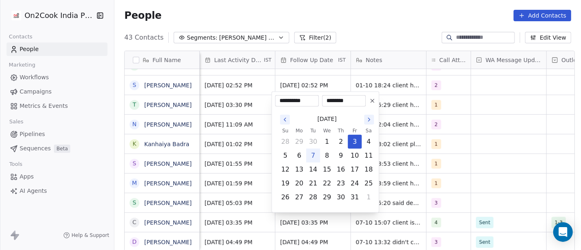
click at [374, 98] on icon at bounding box center [372, 101] width 7 height 7
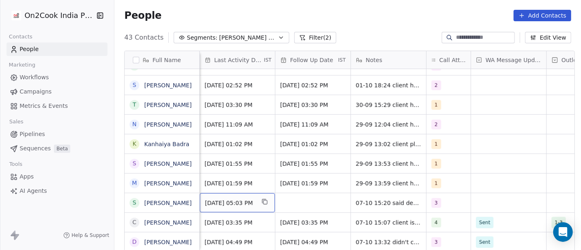
click at [241, 202] on span "Sep 29, 2025 05:03 PM" at bounding box center [230, 203] width 50 height 8
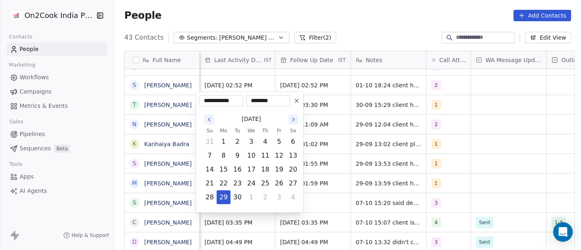
click at [292, 119] on icon "Go to the Next Month" at bounding box center [293, 119] width 7 height 7
click at [239, 155] on button "7" at bounding box center [237, 155] width 13 height 13
type input "**********"
click at [337, 204] on html "On2Cook India Pvt. Ltd. Contacts People Marketing Workflows Campaigns Metrics &…" at bounding box center [290, 125] width 581 height 250
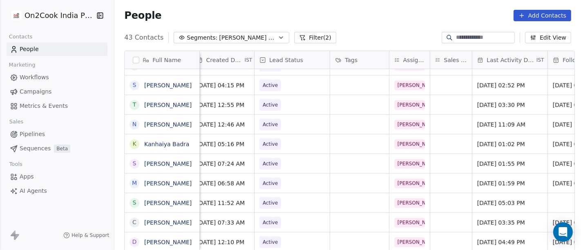
scroll to position [0, 211]
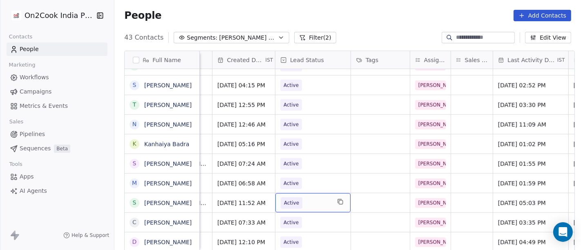
click at [307, 200] on span "Active" at bounding box center [306, 202] width 50 height 11
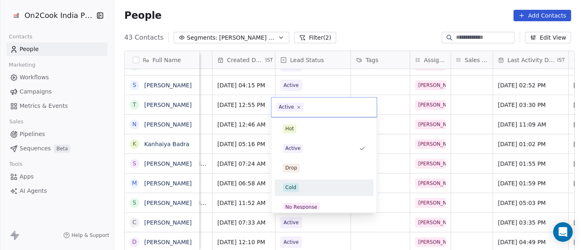
click at [318, 186] on div "Cold" at bounding box center [324, 188] width 83 height 9
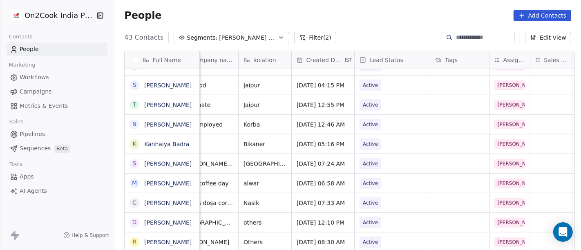
scroll to position [7, 0]
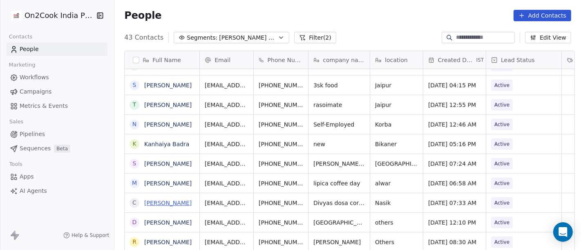
click at [165, 202] on link "Chetan Dandge" at bounding box center [167, 203] width 47 height 7
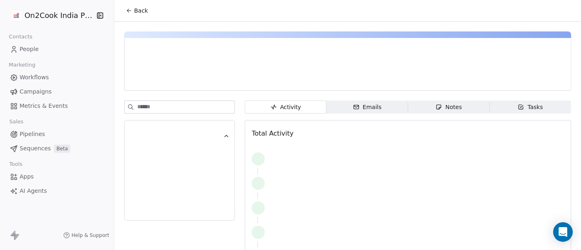
click at [140, 12] on span "Back" at bounding box center [141, 11] width 14 height 8
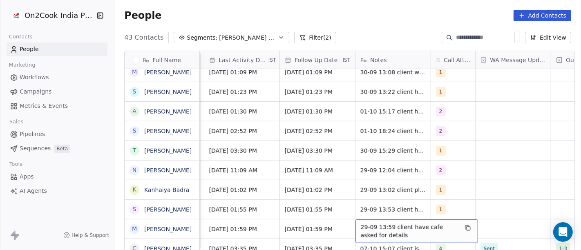
scroll to position [627, 0]
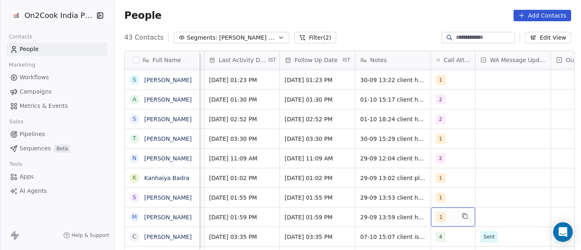
click at [431, 215] on div "1" at bounding box center [453, 217] width 44 height 19
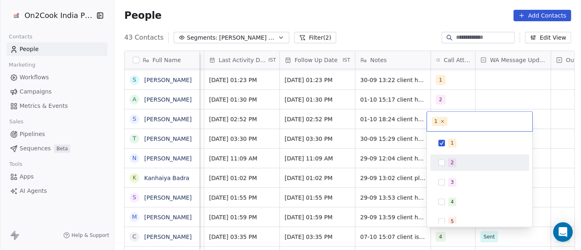
click at [445, 153] on div "1 2 3 4 5 6 7 8 9 10" at bounding box center [479, 231] width 99 height 193
click at [459, 165] on div "2" at bounding box center [484, 162] width 73 height 9
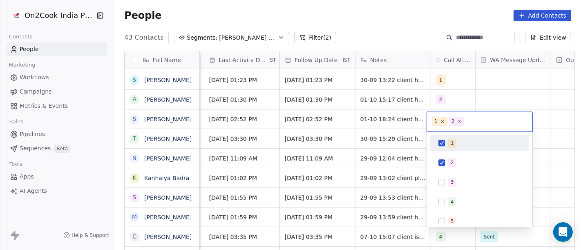
click at [463, 147] on div "1" at bounding box center [484, 143] width 73 height 9
click at [521, 92] on html "On2Cook India Pvt. Ltd. Contacts People Marketing Workflows Campaigns Metrics &…" at bounding box center [290, 125] width 581 height 250
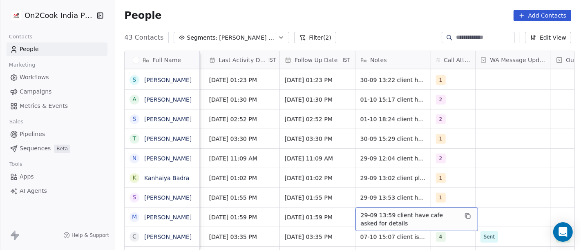
click at [403, 220] on span "29-09 13:59 client have cafe asked for details" at bounding box center [409, 219] width 97 height 16
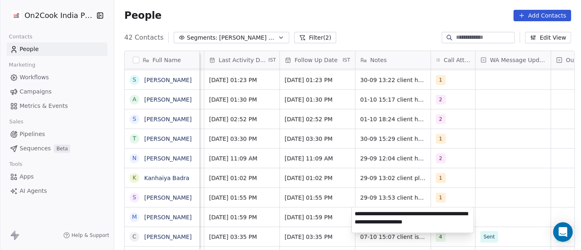
type textarea "**********"
click at [318, 216] on html "On2Cook India Pvt. Ltd. Contacts People Marketing Workflows Campaigns Metrics &…" at bounding box center [290, 125] width 581 height 250
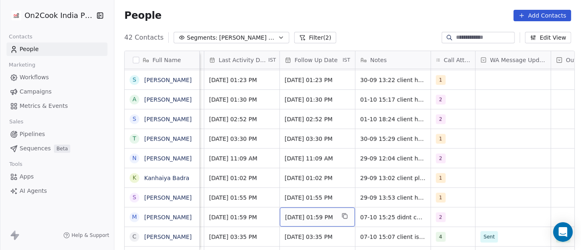
click at [318, 216] on span "Oct 06, 2025 01:59 PM" at bounding box center [310, 217] width 50 height 8
click at [314, 223] on div "Oct 06, 2025 01:59 PM" at bounding box center [317, 217] width 75 height 19
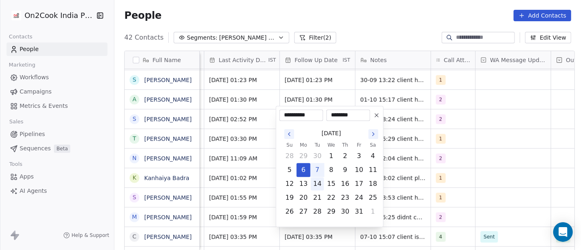
click at [320, 184] on button "14" at bounding box center [317, 183] width 13 height 13
type input "**********"
click at [397, 155] on html "On2Cook India Pvt. Ltd. Contacts People Marketing Workflows Campaigns Metrics &…" at bounding box center [290, 125] width 581 height 250
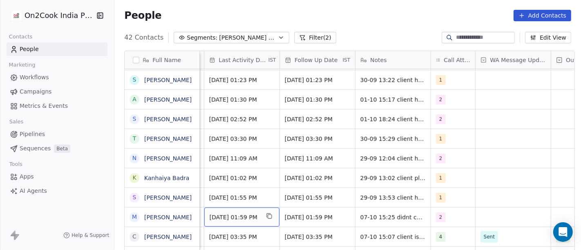
click at [252, 214] on span "Sep 29, 2025 01:59 PM" at bounding box center [235, 217] width 50 height 8
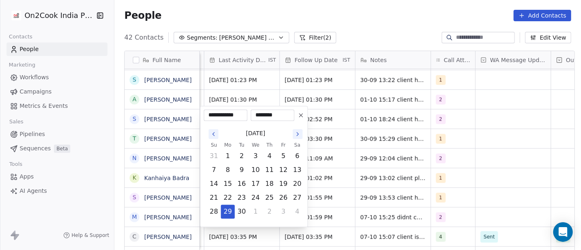
click at [299, 133] on icon "Go to the Next Month" at bounding box center [298, 134] width 7 height 7
click at [242, 170] on button "7" at bounding box center [241, 170] width 13 height 13
type input "**********"
drag, startPoint x: 363, startPoint y: 178, endPoint x: 311, endPoint y: 204, distance: 57.6
click at [363, 178] on html "On2Cook India Pvt. Ltd. Contacts People Marketing Workflows Campaigns Metrics &…" at bounding box center [290, 125] width 581 height 250
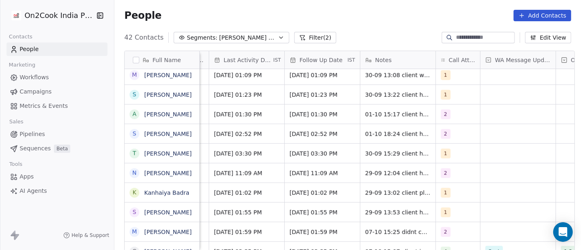
scroll to position [0, 502]
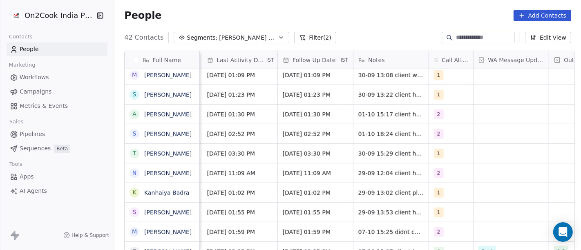
click at [379, 202] on div "Active Salim Sep 29, 2025 01:55 PM Oct 06, 2025 01:55 PM 29-09 13:53 client hav…" at bounding box center [454, 212] width 1512 height 20
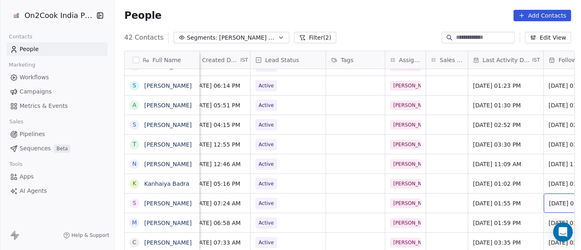
scroll to position [0, 240]
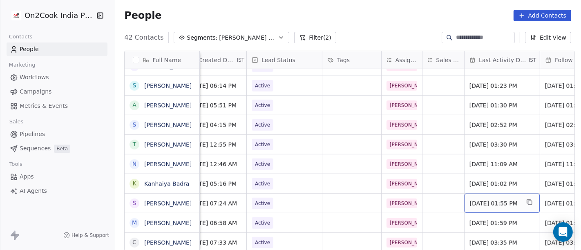
click at [499, 205] on span "Sep 29, 2025 01:55 PM" at bounding box center [495, 203] width 50 height 8
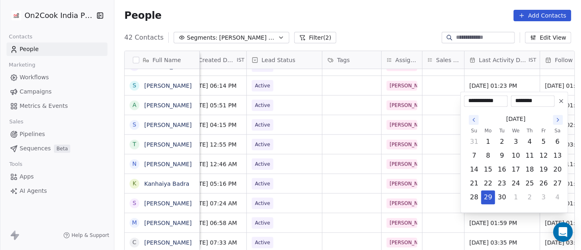
click at [557, 113] on div "September 2025" at bounding box center [516, 119] width 97 height 15
click at [557, 119] on icon "Go to the Next Month" at bounding box center [558, 119] width 7 height 7
click at [504, 156] on button "7" at bounding box center [502, 155] width 13 height 13
type input "**********"
click at [442, 164] on html "On2Cook India Pvt. Ltd. Contacts People Marketing Workflows Campaigns Metrics &…" at bounding box center [290, 125] width 581 height 250
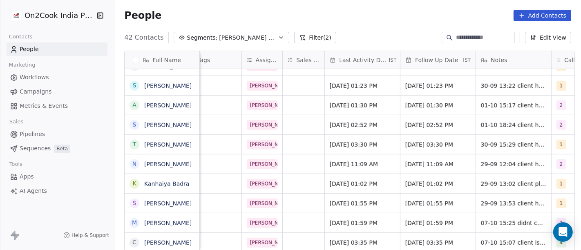
scroll to position [0, 379]
click at [417, 206] on span "Oct 06, 2025 01:55 PM" at bounding box center [431, 203] width 50 height 8
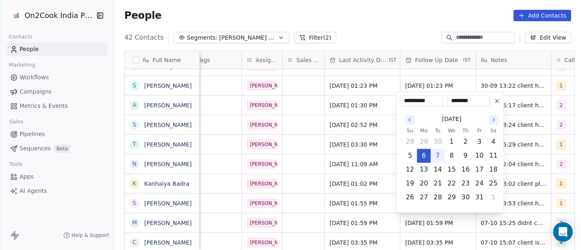
click at [497, 102] on icon at bounding box center [497, 101] width 7 height 7
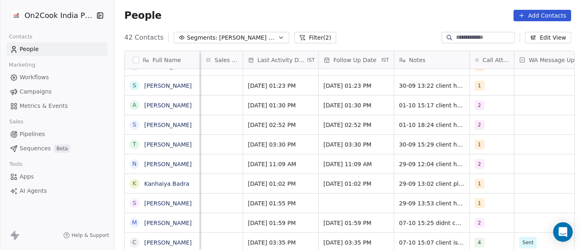
scroll to position [0, 461]
click at [477, 201] on span "1" at bounding box center [480, 204] width 10 height 10
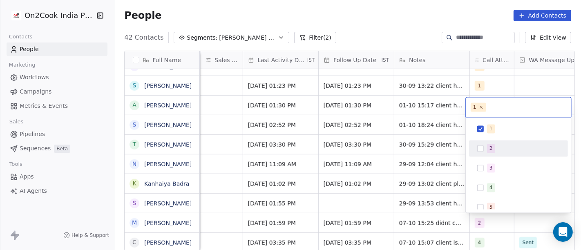
click at [484, 150] on div "2" at bounding box center [519, 148] width 92 height 13
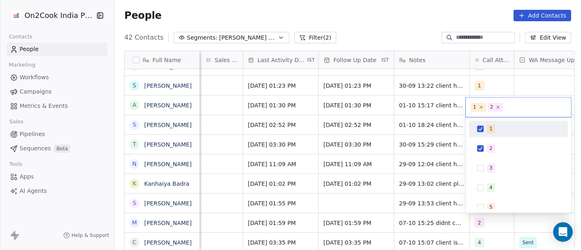
click at [487, 125] on span "1" at bounding box center [491, 129] width 8 height 9
click at [395, 195] on html "On2Cook India Pvt. Ltd. Contacts People Marketing Workflows Campaigns Metrics &…" at bounding box center [290, 125] width 581 height 250
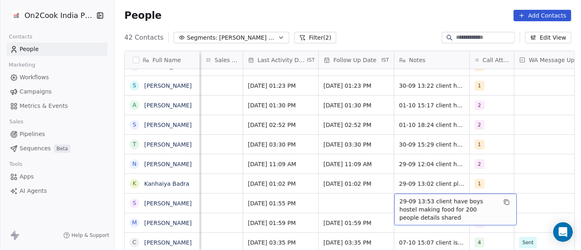
click at [434, 197] on span "29-09 13:53 client have boys hostel making food for 200 people details shared" at bounding box center [448, 209] width 97 height 25
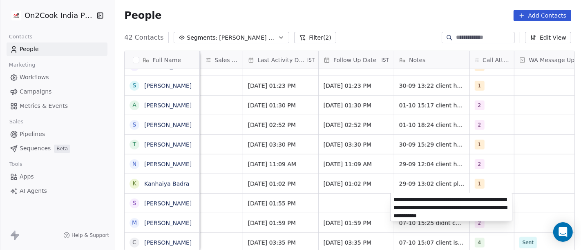
type textarea "**********"
click at [378, 206] on html "On2Cook India Pvt. Ltd. Contacts People Marketing Workflows Campaigns Metrics &…" at bounding box center [290, 125] width 581 height 250
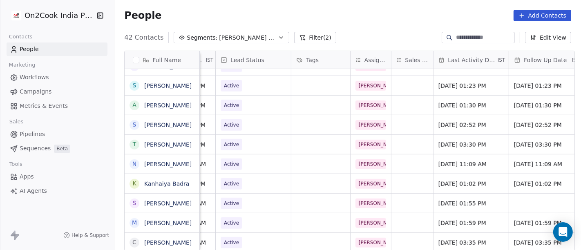
scroll to position [0, 270]
click at [257, 202] on span "Active" at bounding box center [247, 203] width 50 height 11
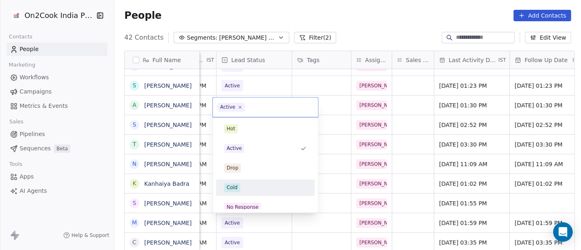
click at [251, 186] on div "Cold" at bounding box center [265, 188] width 83 height 9
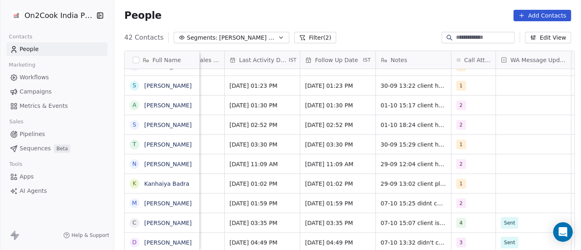
scroll to position [0, 479]
click at [252, 184] on span "Sep 29, 2025 01:02 PM" at bounding box center [256, 184] width 50 height 8
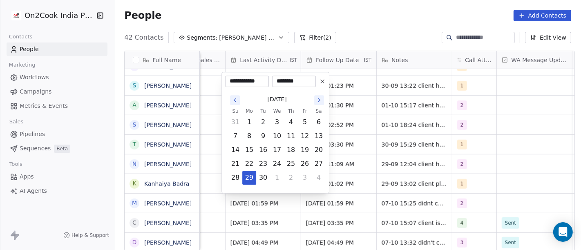
click at [368, 28] on html "On2Cook India Pvt. Ltd. Contacts People Marketing Workflows Campaigns Metrics &…" at bounding box center [290, 125] width 581 height 250
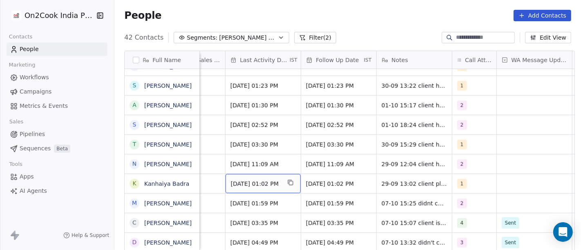
click at [240, 190] on div "Sep 29, 2025 01:02 PM" at bounding box center [263, 183] width 75 height 19
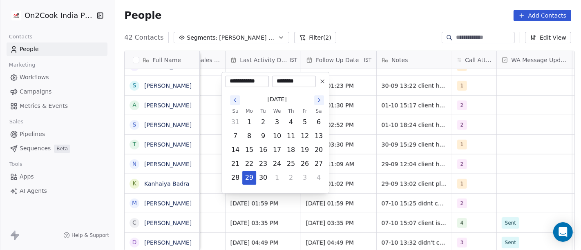
click at [320, 102] on icon "Go to the Next Month" at bounding box center [319, 100] width 7 height 7
click at [265, 141] on button "7" at bounding box center [263, 136] width 13 height 13
type input "**********"
click at [367, 34] on html "On2Cook India Pvt. Ltd. Contacts People Marketing Workflows Campaigns Metrics &…" at bounding box center [290, 125] width 581 height 250
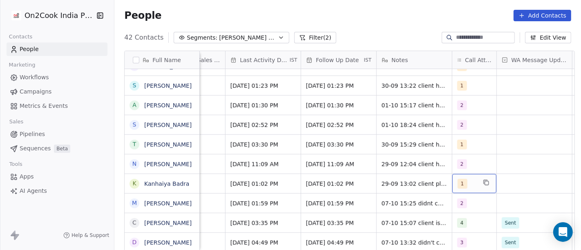
click at [458, 184] on span "1" at bounding box center [463, 184] width 10 height 10
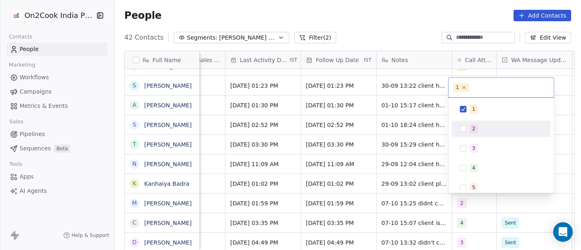
click at [463, 132] on div "2" at bounding box center [501, 128] width 92 height 13
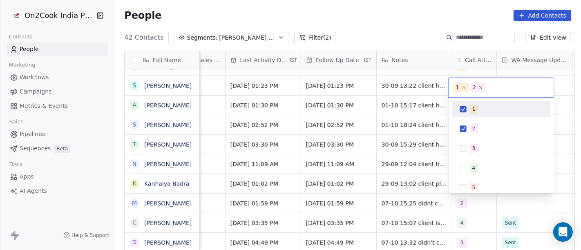
click at [464, 114] on div "1" at bounding box center [501, 109] width 92 height 13
click at [399, 26] on html "On2Cook India Pvt. Ltd. Contacts People Marketing Workflows Campaigns Metrics &…" at bounding box center [290, 125] width 581 height 250
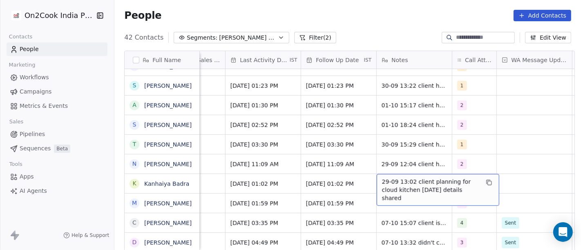
click at [405, 185] on span "29-09 13:02 client planning for cloud kitchen in 1 month details shared" at bounding box center [430, 190] width 97 height 25
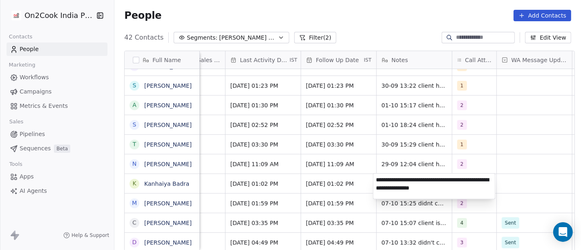
click at [520, 184] on html "On2Cook India Pvt. Ltd. Contacts People Marketing Workflows Campaigns Metrics &…" at bounding box center [290, 125] width 581 height 250
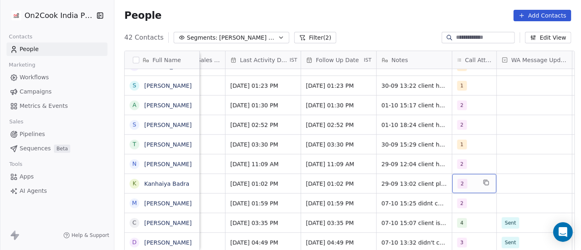
click at [462, 181] on span "2" at bounding box center [463, 184] width 10 height 10
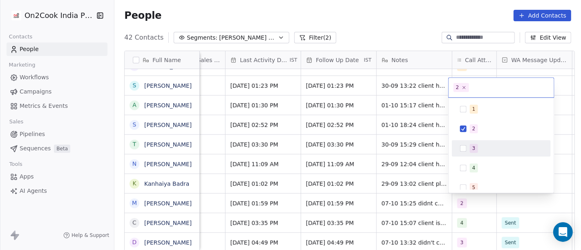
click at [469, 150] on div "3" at bounding box center [501, 148] width 92 height 13
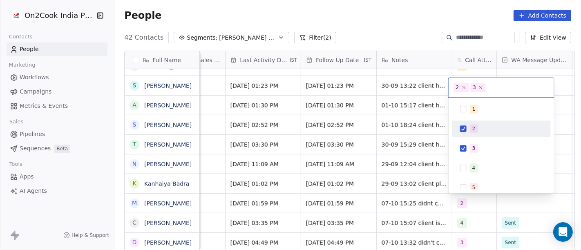
click at [477, 129] on span "2" at bounding box center [474, 128] width 8 height 9
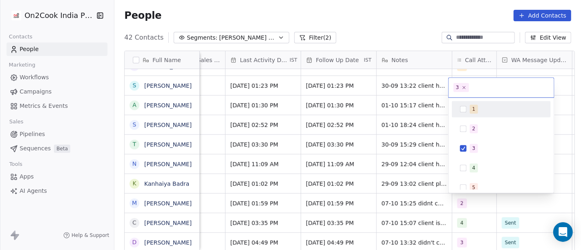
click at [400, 36] on html "On2Cook India Pvt. Ltd. Contacts People Marketing Workflows Campaigns Metrics &…" at bounding box center [290, 125] width 581 height 250
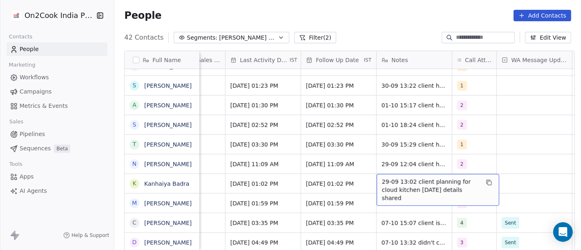
click at [398, 181] on span "29-09 13:02 client planning for cloud kitchen in 1 month details shared" at bounding box center [430, 190] width 97 height 25
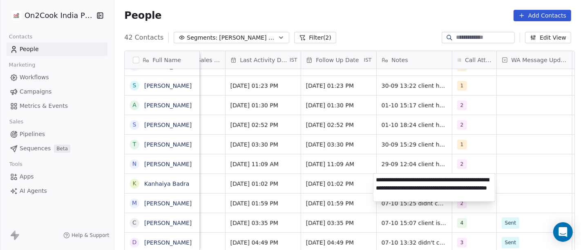
type textarea "**********"
click at [335, 184] on html "On2Cook India Pvt. Ltd. Contacts People Marketing Workflows Campaigns Metrics &…" at bounding box center [290, 125] width 581 height 250
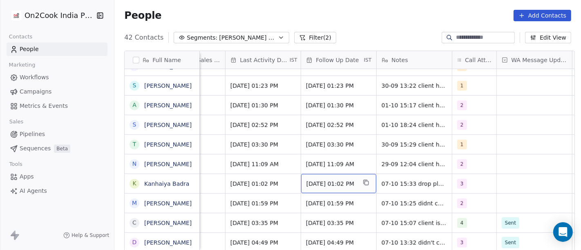
click at [330, 183] on span "Oct 06, 2025 01:02 PM" at bounding box center [332, 184] width 50 height 8
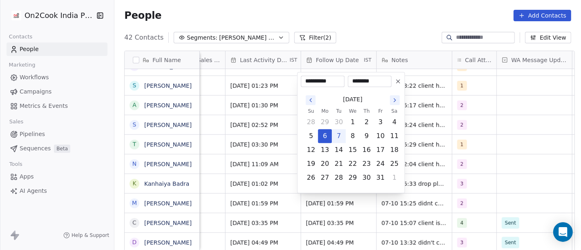
click at [399, 80] on icon at bounding box center [397, 81] width 3 height 3
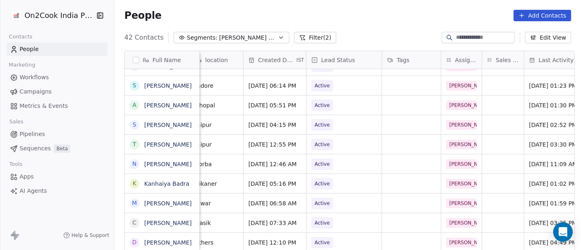
scroll to position [0, 178]
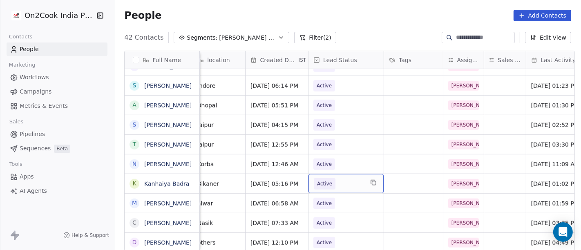
click at [337, 186] on span "Active" at bounding box center [339, 183] width 50 height 11
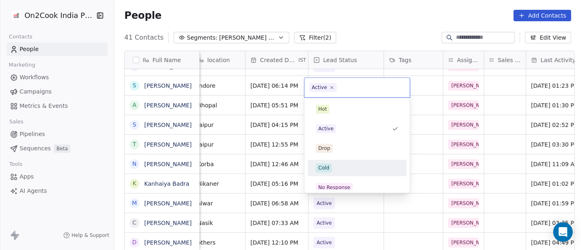
click at [343, 172] on div "Cold" at bounding box center [357, 168] width 83 height 9
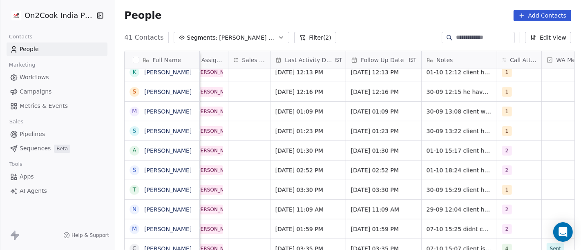
scroll to position [0, 505]
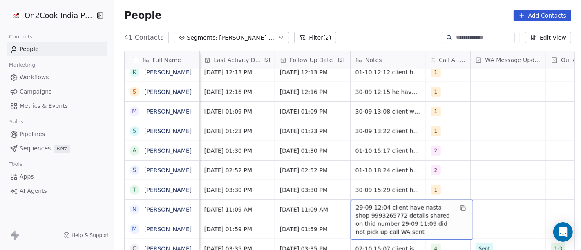
click at [442, 215] on span "29-09 12:04 client have nasta shop 9993265772 details shared on thid number 29-…" at bounding box center [404, 220] width 97 height 33
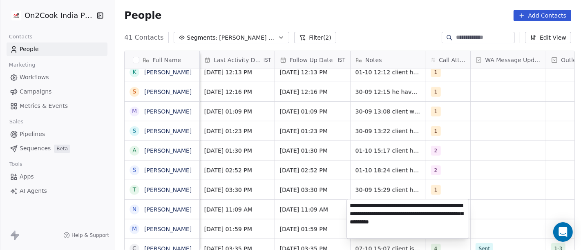
click at [439, 214] on textarea "**********" at bounding box center [408, 218] width 122 height 39
type textarea "**********"
click at [311, 204] on html "On2Cook India Pvt. Ltd. Contacts People Marketing Workflows Campaigns Metrics &…" at bounding box center [290, 125] width 581 height 250
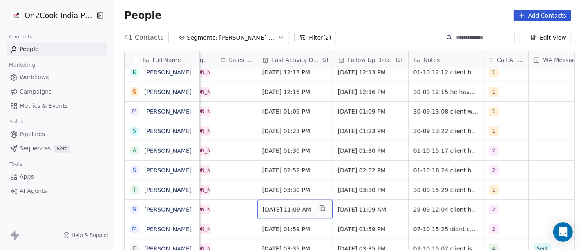
scroll to position [0, 447]
click at [285, 209] on span "Sep 29, 2025 11:09 AM" at bounding box center [288, 210] width 50 height 8
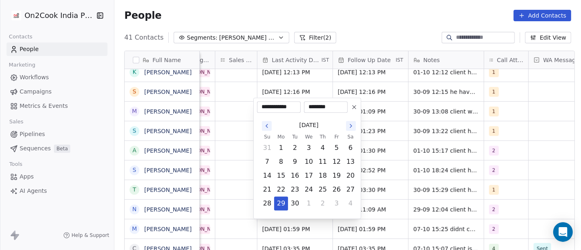
click at [348, 125] on icon "Go to the Next Month" at bounding box center [351, 126] width 7 height 7
click at [294, 158] on button "7" at bounding box center [295, 161] width 13 height 13
type input "**********"
click at [387, 193] on html "On2Cook India Pvt. Ltd. Contacts People Marketing Workflows Campaigns Metrics &…" at bounding box center [290, 125] width 581 height 250
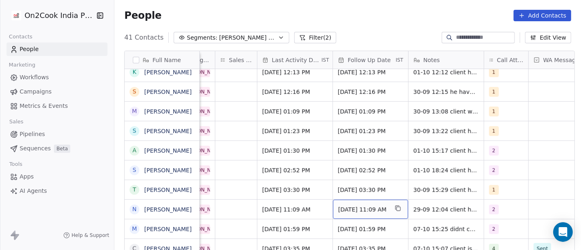
click at [363, 204] on div "Oct 06, 2025 11:09 AM" at bounding box center [370, 209] width 75 height 19
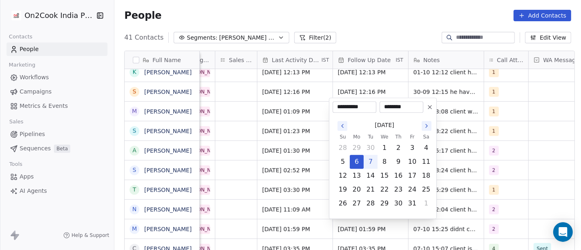
click at [428, 108] on icon at bounding box center [430, 107] width 7 height 7
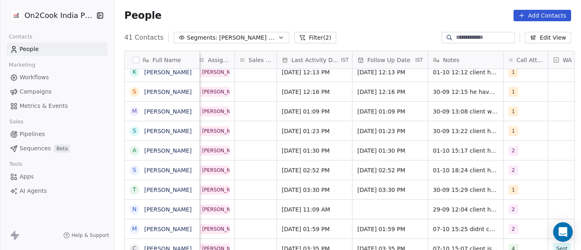
scroll to position [0, 430]
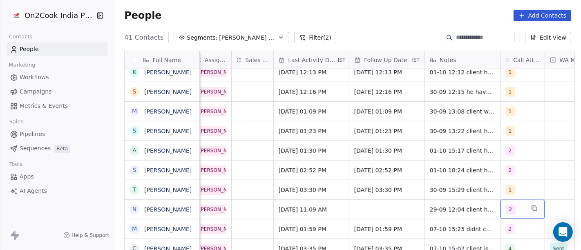
click at [526, 202] on div "2" at bounding box center [523, 209] width 44 height 19
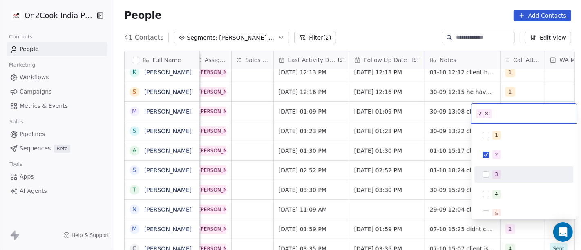
click at [507, 177] on div "3" at bounding box center [529, 174] width 73 height 9
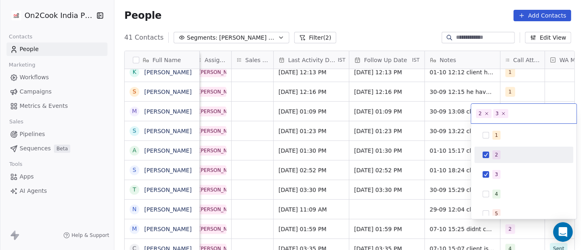
click at [501, 151] on div "2" at bounding box center [529, 154] width 73 height 9
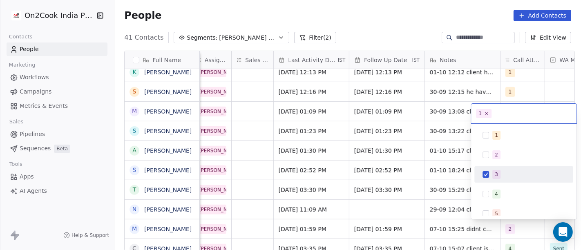
click at [452, 211] on html "On2Cook India Pvt. Ltd. Contacts People Marketing Workflows Campaigns Metrics &…" at bounding box center [290, 125] width 581 height 250
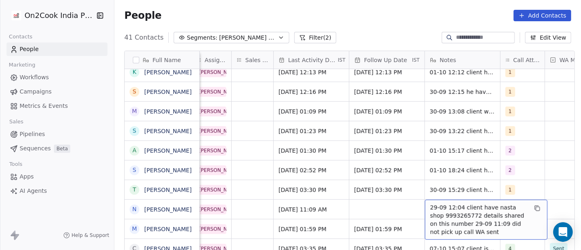
click at [452, 211] on span "29-09 12:04 client have nasta shop 9993265772 details shared on this number 29-…" at bounding box center [478, 220] width 97 height 33
click at [448, 211] on span "29-09 12:04 client have nasta shop 9993265772 details shared on this number 29-…" at bounding box center [478, 220] width 97 height 33
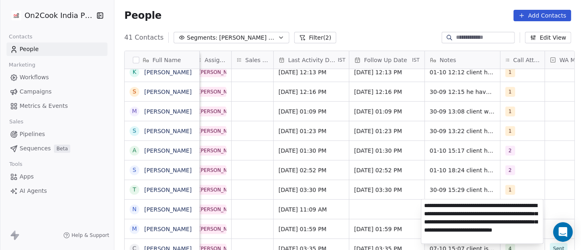
type textarea "**********"
click at [287, 207] on html "On2Cook India Pvt. Ltd. Contacts People Marketing Workflows Campaigns Metrics &…" at bounding box center [290, 125] width 581 height 250
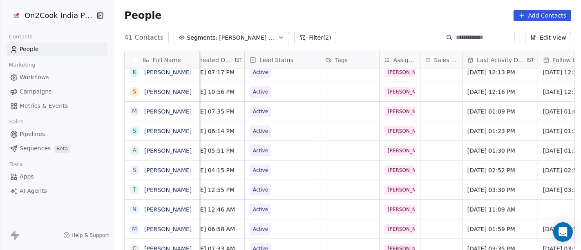
scroll to position [0, 236]
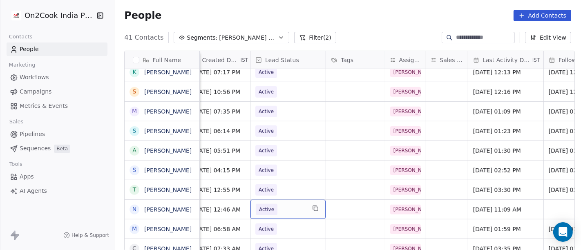
click at [287, 207] on span "Active" at bounding box center [281, 209] width 50 height 11
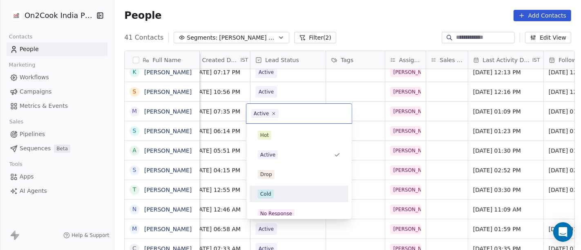
click at [279, 192] on div "Cold" at bounding box center [299, 194] width 83 height 9
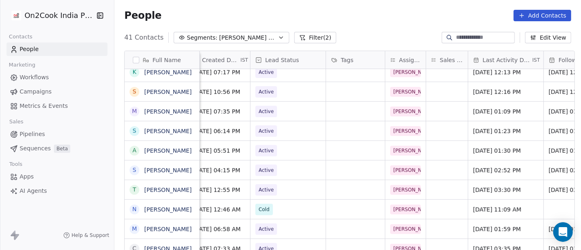
scroll to position [0, 0]
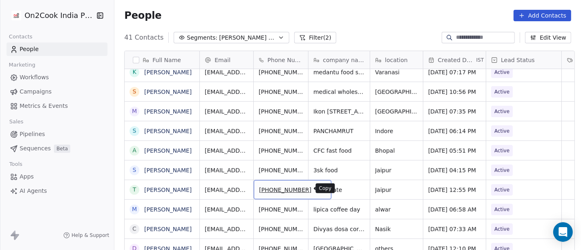
click at [320, 191] on icon "grid" at bounding box center [322, 190] width 4 height 4
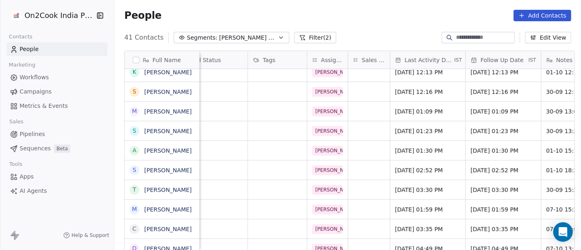
scroll to position [0, 316]
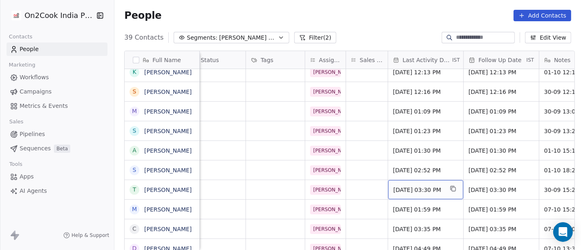
click at [417, 187] on span "Sep 30, 2025 03:30 PM" at bounding box center [419, 190] width 50 height 8
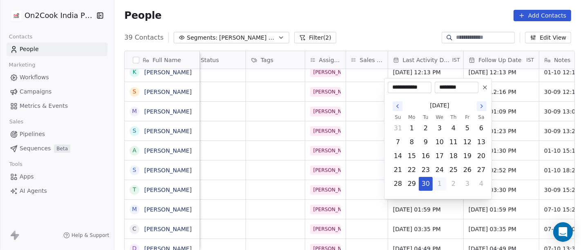
click at [436, 184] on button "1" at bounding box center [439, 183] width 13 height 13
click at [423, 141] on button "7" at bounding box center [425, 142] width 13 height 13
type input "**********"
click at [353, 178] on html "On2Cook India Pvt. Ltd. Contacts People Marketing Workflows Campaigns Metrics &…" at bounding box center [290, 125] width 581 height 250
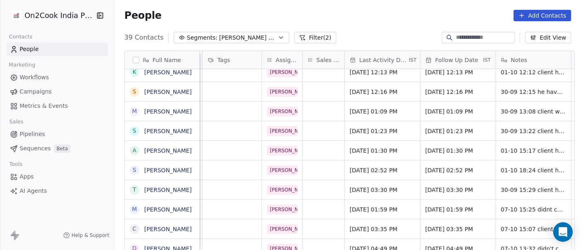
scroll to position [0, 360]
click at [461, 188] on span "Oct 07, 2025 03:30 PM" at bounding box center [451, 190] width 50 height 8
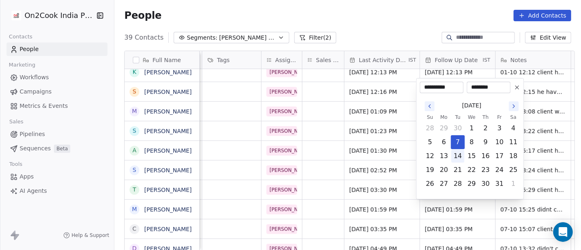
click at [462, 159] on button "14" at bounding box center [458, 156] width 13 height 13
type input "**********"
click at [306, 190] on html "On2Cook India Pvt. Ltd. Contacts People Marketing Workflows Campaigns Metrics &…" at bounding box center [290, 125] width 581 height 250
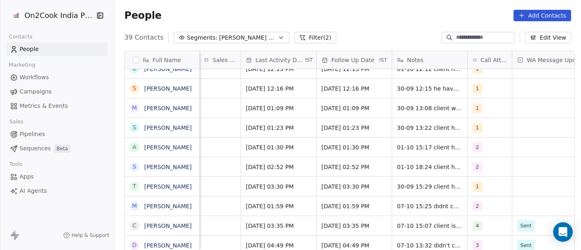
scroll to position [0, 467]
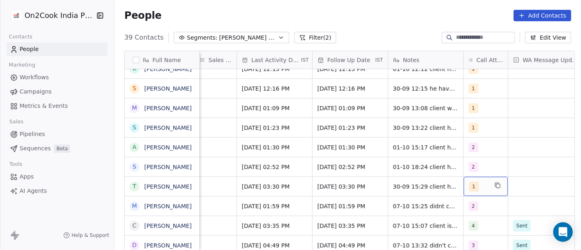
click at [477, 190] on div "1" at bounding box center [478, 187] width 19 height 10
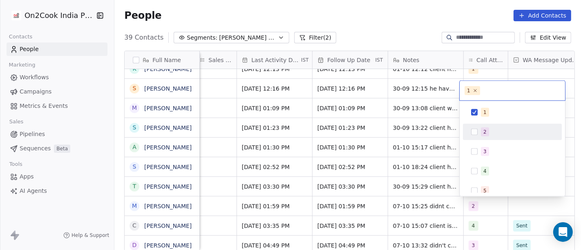
click at [481, 138] on div "2" at bounding box center [512, 131] width 92 height 13
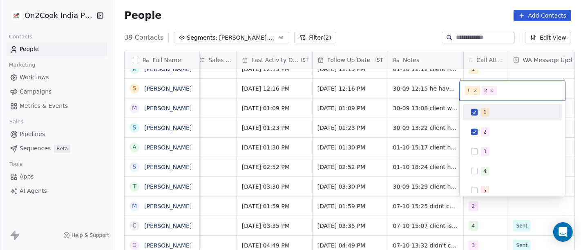
click at [482, 115] on span "1" at bounding box center [485, 112] width 8 height 9
click at [421, 45] on html "On2Cook India Pvt. Ltd. Contacts People Marketing Workflows Campaigns Metrics &…" at bounding box center [290, 125] width 581 height 250
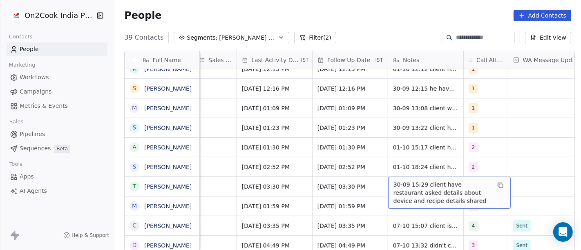
click at [427, 190] on span "30-09 15:29 client have restaurant asked details about device and recipe detail…" at bounding box center [442, 193] width 97 height 25
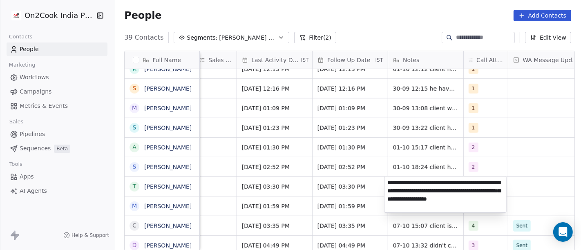
type textarea "**********"
click at [524, 188] on html "On2Cook India Pvt. Ltd. Contacts People Marketing Workflows Campaigns Metrics &…" at bounding box center [290, 125] width 581 height 250
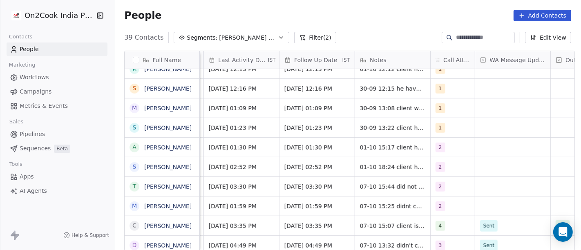
scroll to position [0, 501]
click at [500, 186] on div "grid" at bounding box center [512, 186] width 75 height 19
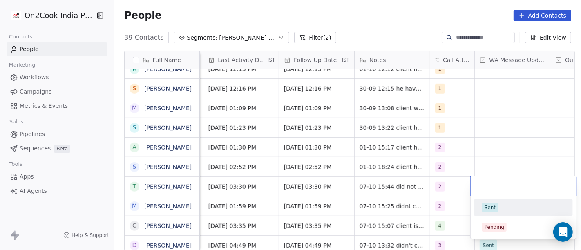
click at [495, 208] on span "Sent" at bounding box center [490, 207] width 16 height 9
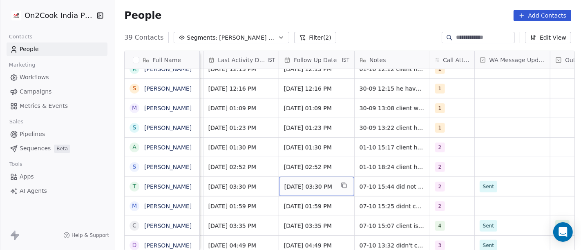
click at [315, 193] on div "Oct 14, 2025 03:30 PM" at bounding box center [316, 186] width 75 height 19
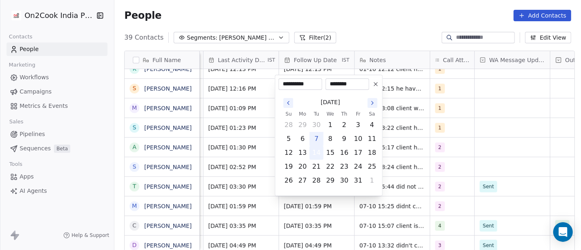
click at [318, 153] on button "14" at bounding box center [316, 152] width 13 height 13
click at [444, 165] on html "On2Cook India Pvt. Ltd. Contacts People Marketing Workflows Campaigns Metrics &…" at bounding box center [290, 125] width 581 height 250
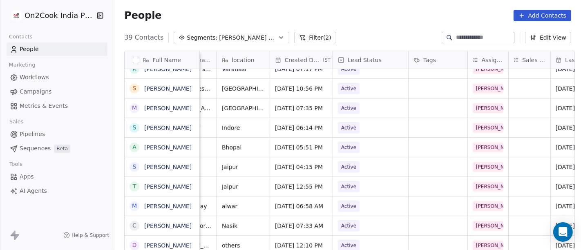
scroll to position [0, 153]
click at [339, 185] on span "Active" at bounding box center [350, 186] width 22 height 11
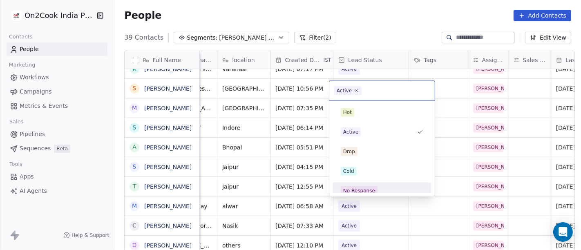
click at [370, 184] on div "No Response" at bounding box center [382, 190] width 92 height 13
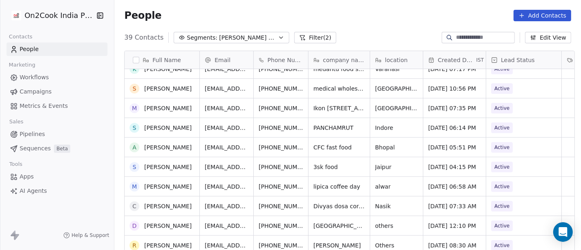
scroll to position [534, 0]
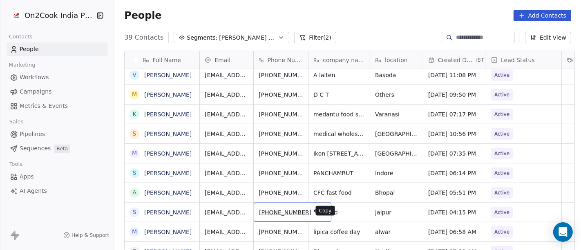
click at [318, 212] on icon "grid" at bounding box center [321, 211] width 7 height 7
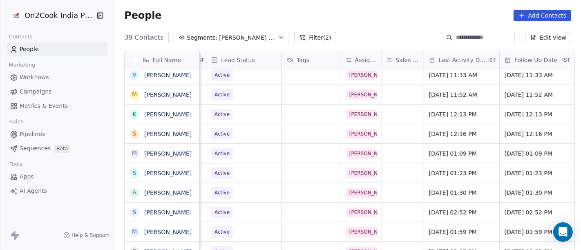
scroll to position [0, 295]
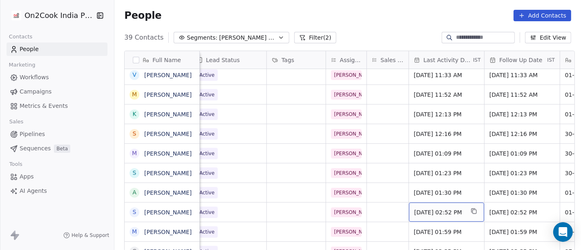
click at [457, 211] on span "Oct 01, 2025 02:52 PM" at bounding box center [439, 212] width 50 height 8
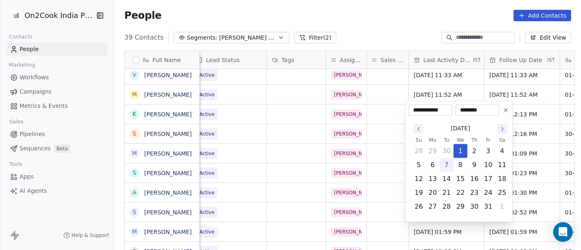
click at [449, 166] on button "7" at bounding box center [446, 165] width 13 height 13
type input "**********"
click at [392, 11] on html "On2Cook India Pvt. Ltd. Contacts People Marketing Workflows Campaigns Metrics &…" at bounding box center [290, 125] width 581 height 250
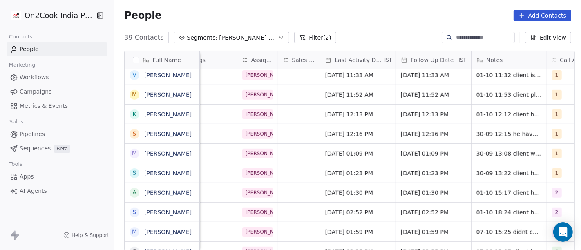
scroll to position [0, 384]
click at [425, 212] on span "Oct 07, 2025 02:52 PM" at bounding box center [426, 212] width 50 height 8
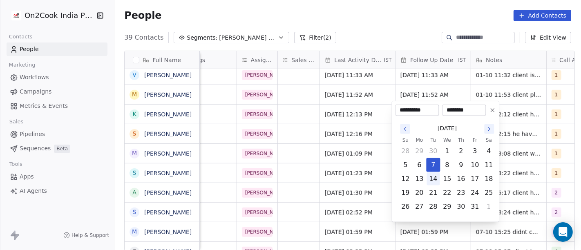
click at [435, 178] on button "14" at bounding box center [433, 178] width 13 height 13
type input "**********"
click at [401, 25] on html "On2Cook India Pvt. Ltd. Contacts People Marketing Workflows Campaigns Metrics &…" at bounding box center [290, 125] width 581 height 250
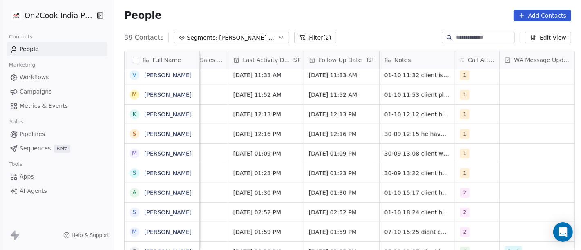
scroll to position [0, 476]
click at [469, 215] on div "2" at bounding box center [469, 213] width 19 height 10
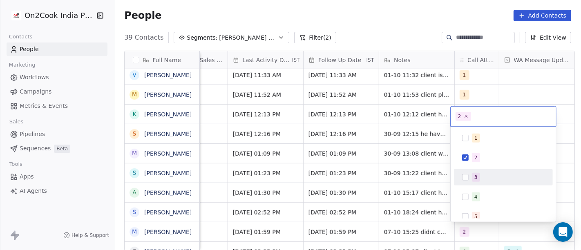
click at [470, 170] on div "3" at bounding box center [503, 177] width 99 height 16
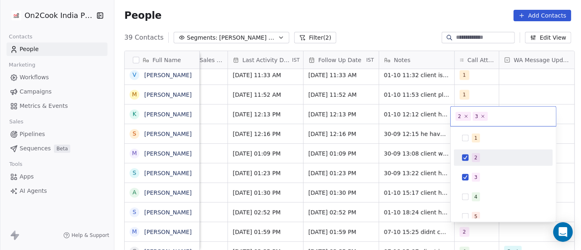
click at [470, 157] on div "2" at bounding box center [503, 157] width 92 height 13
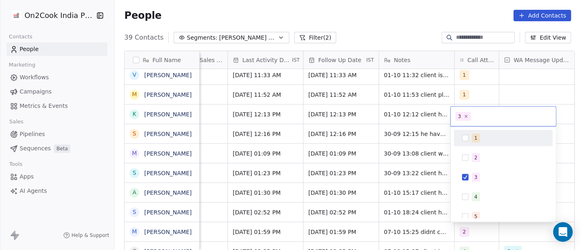
click at [406, 39] on html "On2Cook India Pvt. Ltd. Contacts People Marketing Workflows Campaigns Metrics &…" at bounding box center [290, 125] width 581 height 250
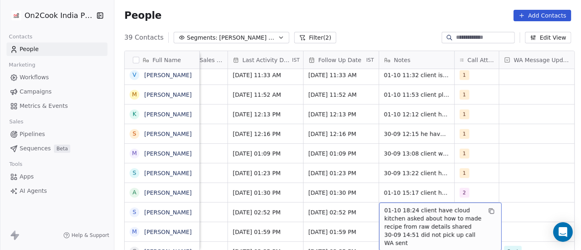
click at [402, 211] on span "01-10 18:24 client have cloud kitchen asked about how to made recipe from raw d…" at bounding box center [433, 226] width 97 height 41
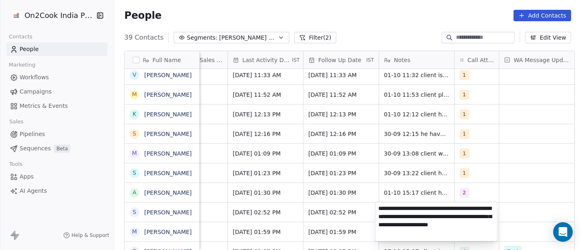
click at [438, 217] on textarea "**********" at bounding box center [437, 221] width 122 height 39
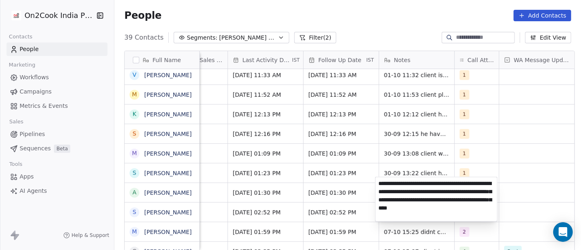
type textarea "**********"
click at [504, 164] on html "On2Cook India Pvt. Ltd. Contacts People Marketing Workflows Campaigns Metrics &…" at bounding box center [290, 125] width 581 height 250
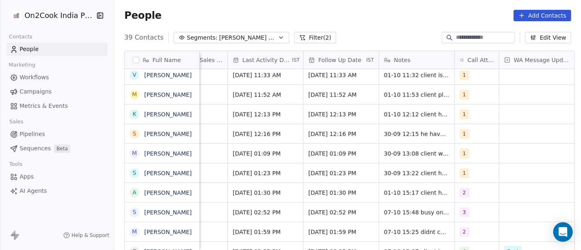
scroll to position [0, 483]
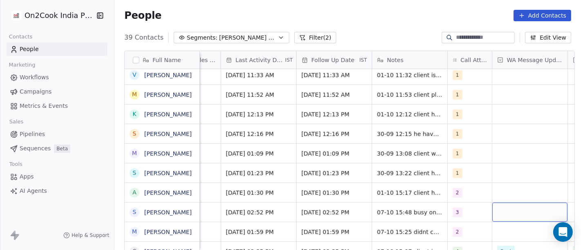
click at [522, 213] on div "grid" at bounding box center [530, 212] width 75 height 19
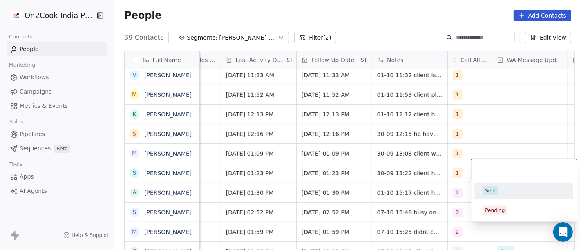
click at [511, 194] on div "Sent" at bounding box center [524, 190] width 83 height 9
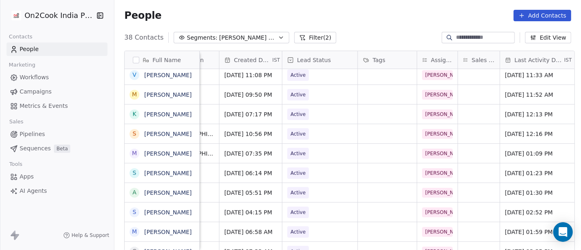
scroll to position [0, 198]
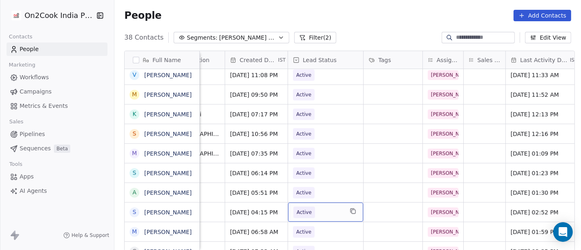
click at [306, 211] on span "Active" at bounding box center [304, 212] width 15 height 8
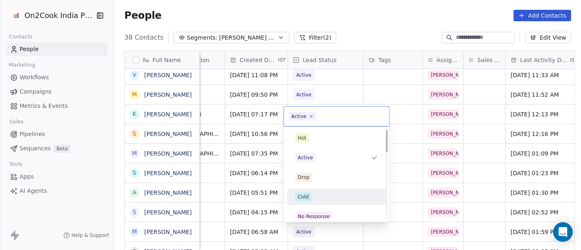
scroll to position [45, 0]
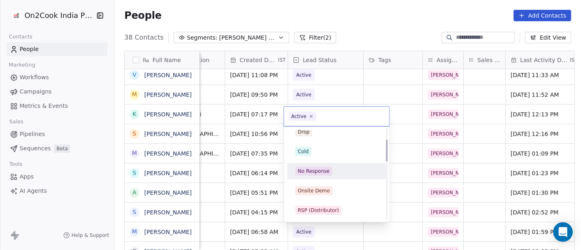
click at [329, 168] on span "No Response" at bounding box center [314, 171] width 37 height 9
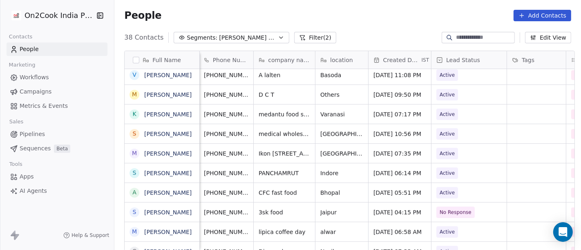
scroll to position [0, 0]
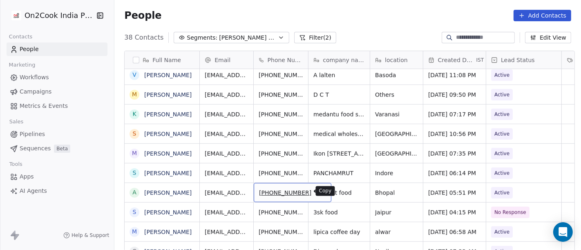
click at [318, 193] on icon "grid" at bounding box center [321, 191] width 7 height 7
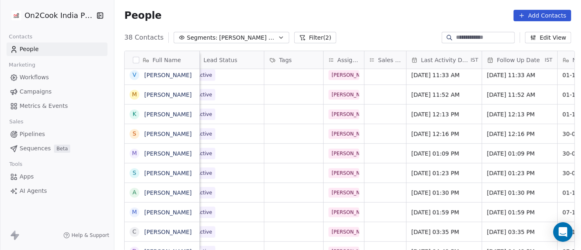
scroll to position [0, 300]
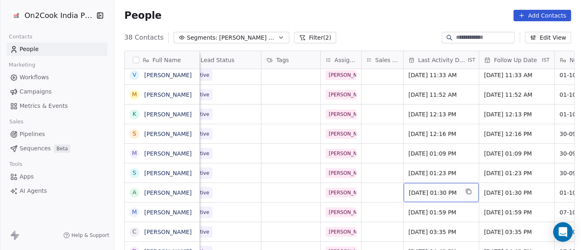
click at [409, 193] on span "Oct 01, 2025 01:30 PM" at bounding box center [434, 193] width 50 height 8
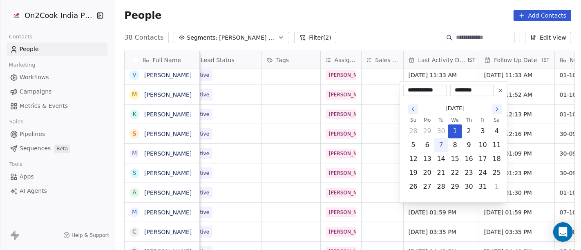
click at [441, 139] on button "7" at bounding box center [441, 145] width 13 height 13
type input "**********"
click at [397, 33] on html "On2Cook India Pvt. Ltd. Contacts People Marketing Workflows Campaigns Metrics &…" at bounding box center [290, 125] width 581 height 250
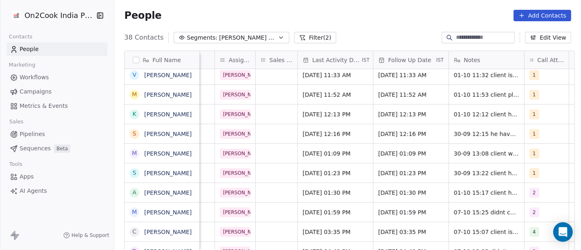
scroll to position [0, 407]
click at [404, 191] on span "Oct 08, 2025 01:30 PM" at bounding box center [404, 193] width 50 height 8
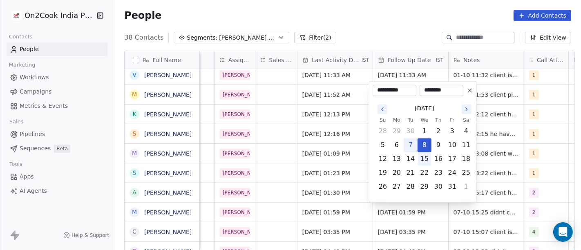
click at [423, 158] on button "15" at bounding box center [424, 159] width 13 height 13
type input "**********"
click at [361, 23] on html "On2Cook India Pvt. Ltd. Contacts People Marketing Workflows Campaigns Metrics &…" at bounding box center [290, 125] width 581 height 250
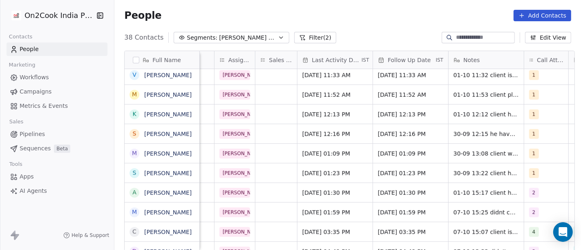
scroll to position [0, 408]
click at [535, 192] on div "2" at bounding box center [538, 193] width 19 height 10
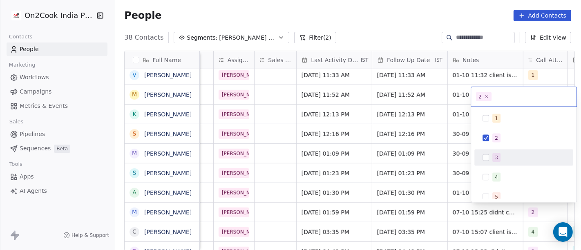
click at [501, 159] on div "3" at bounding box center [529, 157] width 73 height 9
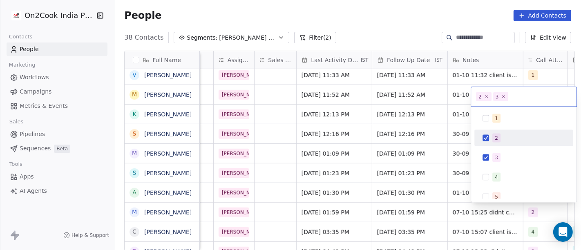
click at [488, 132] on div "2" at bounding box center [524, 138] width 92 height 13
click at [352, 27] on html "On2Cook India Pvt. Ltd. Contacts People Marketing Workflows Campaigns Metrics &…" at bounding box center [290, 125] width 581 height 250
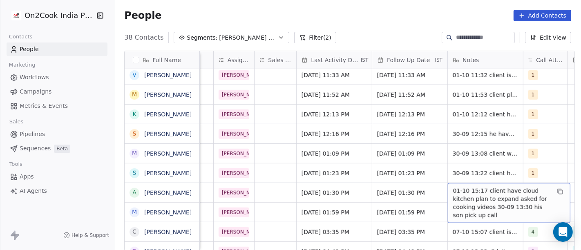
click at [479, 195] on span "01-10 15:17 client have cloud kitchen plan to expand asked for cooking videos 3…" at bounding box center [501, 203] width 97 height 33
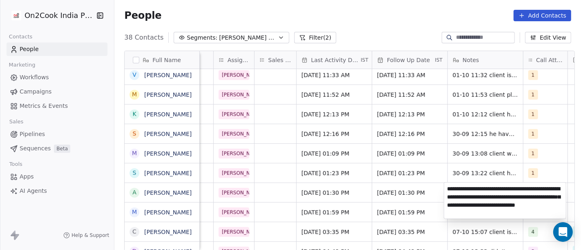
type textarea "**********"
click at [409, 192] on html "On2Cook India Pvt. Ltd. Contacts People Marketing Workflows Campaigns Metrics &…" at bounding box center [290, 125] width 581 height 250
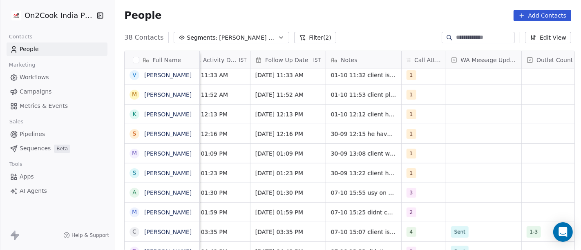
scroll to position [0, 530]
click at [463, 193] on div "grid" at bounding box center [483, 192] width 75 height 19
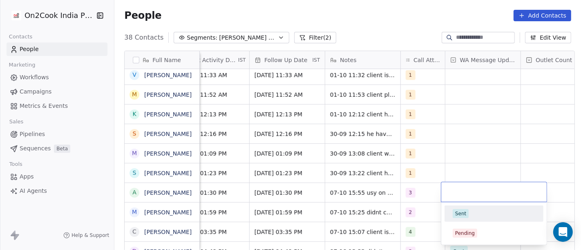
click at [467, 212] on span "Sent" at bounding box center [461, 213] width 16 height 9
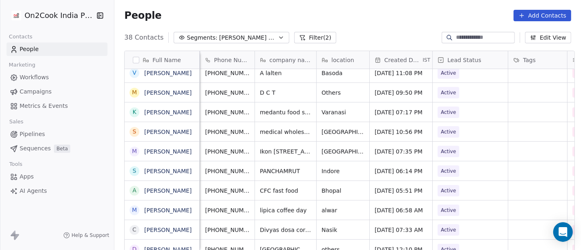
scroll to position [0, 50]
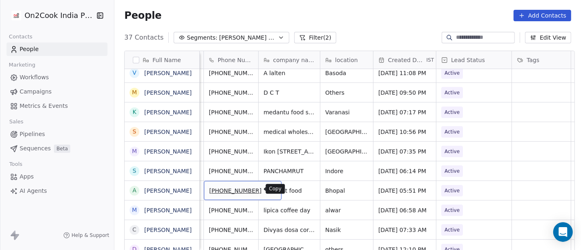
click at [268, 187] on icon "grid" at bounding box center [271, 189] width 7 height 7
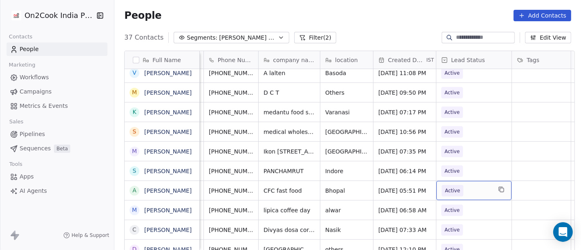
click at [463, 190] on span "Active" at bounding box center [467, 190] width 50 height 11
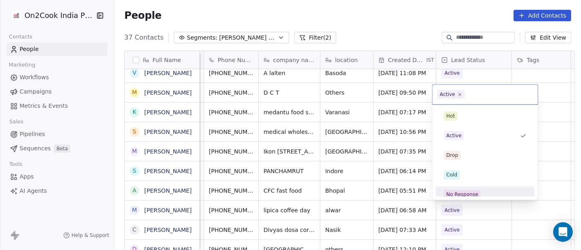
click at [461, 188] on div "No Response" at bounding box center [485, 194] width 92 height 13
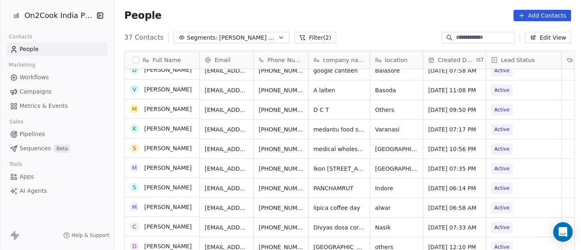
scroll to position [519, 0]
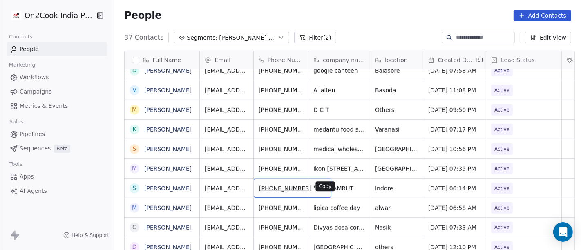
click at [320, 186] on icon "grid" at bounding box center [322, 188] width 4 height 4
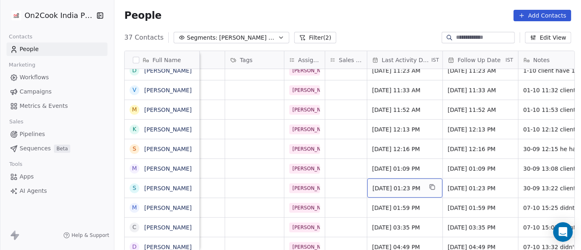
scroll to position [0, 337]
click at [412, 187] on span "Sep 30, 2025 01:23 PM" at bounding box center [397, 188] width 50 height 8
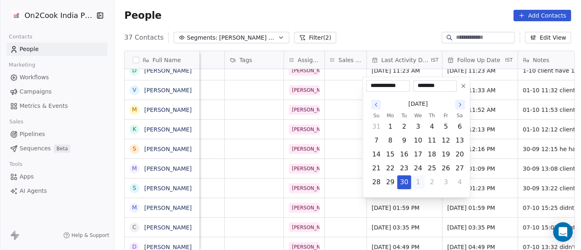
click at [417, 179] on button "1" at bounding box center [418, 182] width 13 height 13
click at [405, 144] on button "7" at bounding box center [404, 140] width 13 height 13
type input "**********"
click at [396, 21] on html "On2Cook India Pvt. Ltd. Contacts People Marketing Workflows Campaigns Metrics &…" at bounding box center [290, 125] width 581 height 250
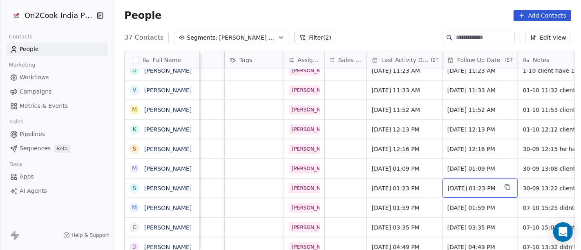
click at [470, 180] on div "Oct 07, 2025 01:23 PM" at bounding box center [480, 188] width 75 height 19
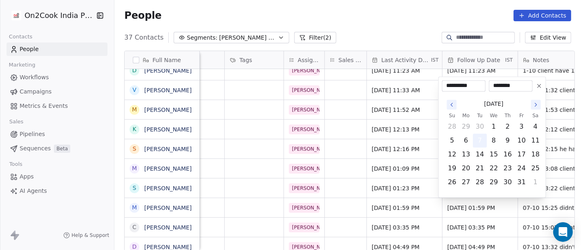
click at [477, 146] on button "7" at bounding box center [480, 140] width 13 height 13
click at [478, 152] on button "14" at bounding box center [480, 154] width 13 height 13
type input "**********"
click at [365, 26] on html "On2Cook India Pvt. Ltd. Contacts People Marketing Workflows Campaigns Metrics &…" at bounding box center [290, 125] width 581 height 250
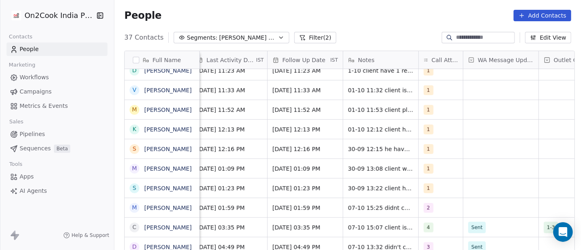
scroll to position [0, 513]
click at [430, 187] on div "1" at bounding box center [433, 189] width 19 height 10
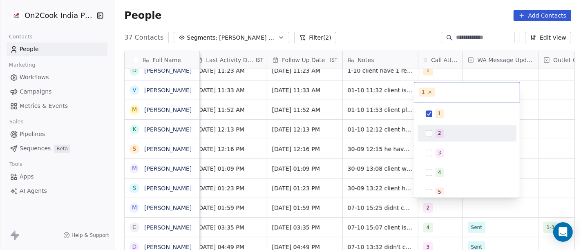
click at [434, 136] on div "2" at bounding box center [467, 133] width 92 height 13
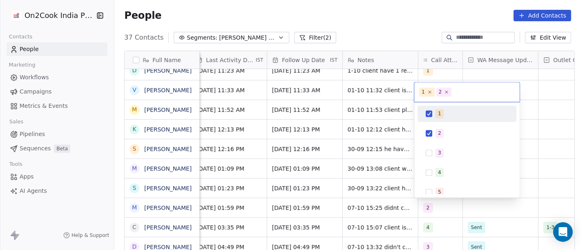
click at [430, 113] on button "Suggestions" at bounding box center [429, 113] width 7 height 7
click at [397, 53] on html "On2Cook India Pvt. Ltd. Contacts People Marketing Workflows Campaigns Metrics &…" at bounding box center [290, 125] width 581 height 250
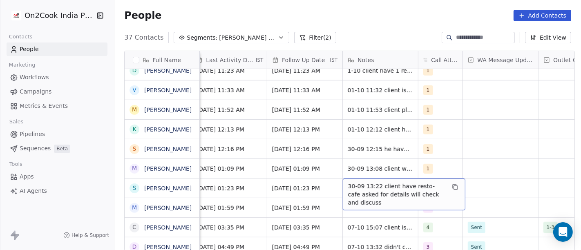
click at [349, 183] on span "30-09 13:22 client have resto- cafe asked for details will check and discuss" at bounding box center [396, 194] width 97 height 25
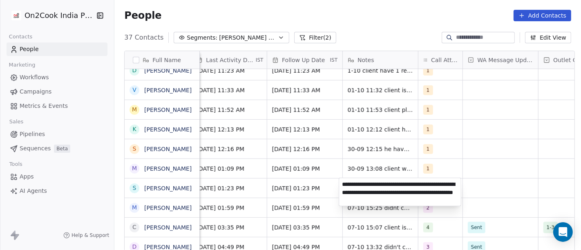
type textarea "**********"
click at [294, 188] on html "On2Cook India Pvt. Ltd. Contacts People Marketing Workflows Campaigns Metrics &…" at bounding box center [290, 125] width 581 height 250
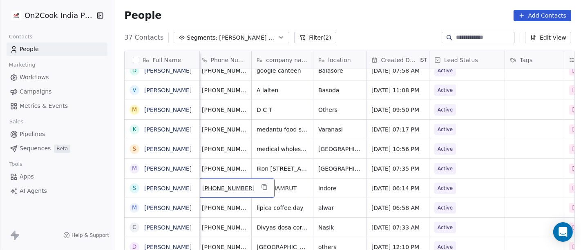
scroll to position [0, 54]
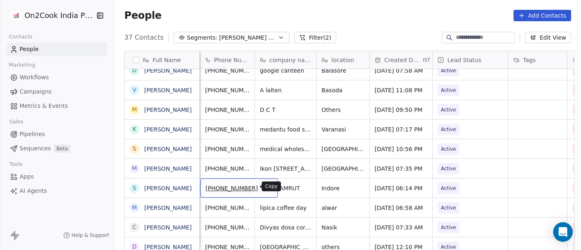
click at [267, 186] on icon "grid" at bounding box center [269, 188] width 4 height 4
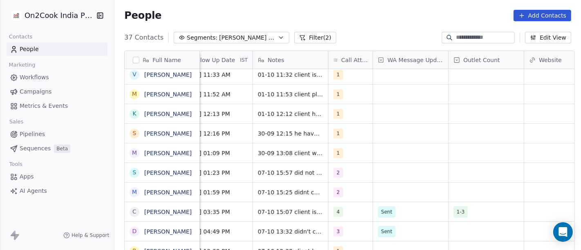
scroll to position [0, 603]
click at [382, 171] on div "grid" at bounding box center [409, 172] width 75 height 19
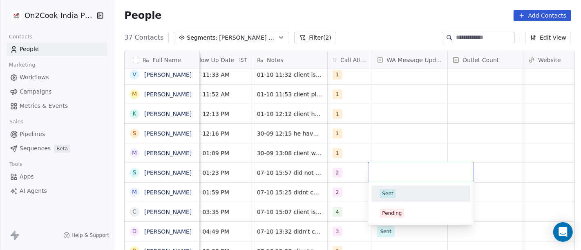
click at [386, 192] on div "Sent" at bounding box center [387, 193] width 11 height 7
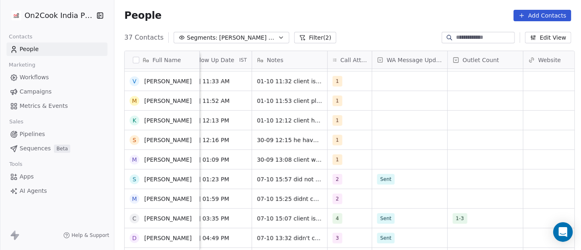
scroll to position [527, 0]
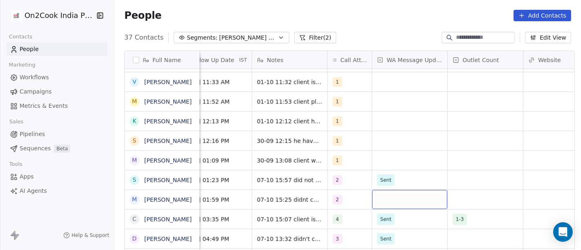
click at [396, 197] on div "grid" at bounding box center [409, 199] width 75 height 19
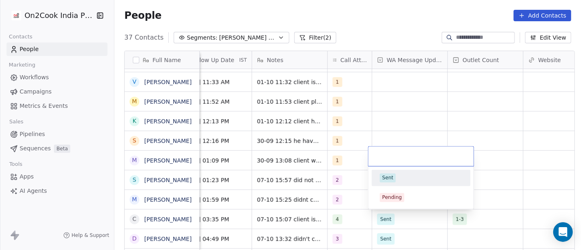
click at [396, 177] on div "Sent" at bounding box center [421, 178] width 83 height 9
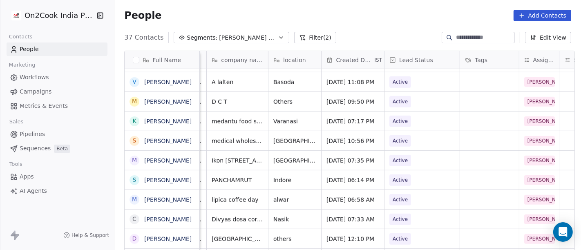
scroll to position [0, 105]
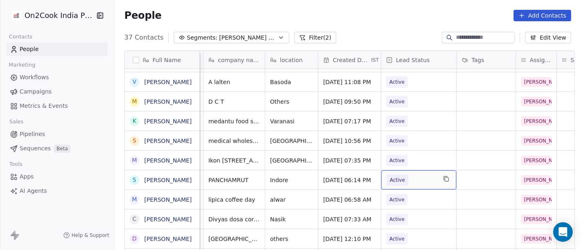
click at [430, 179] on span "Active" at bounding box center [412, 180] width 50 height 11
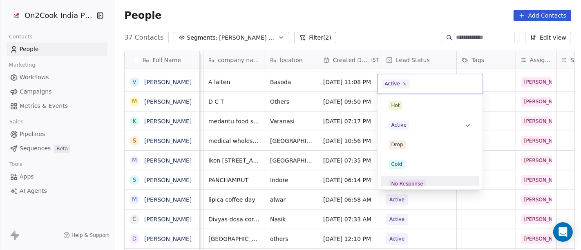
click at [411, 179] on div "No Response" at bounding box center [430, 183] width 92 height 13
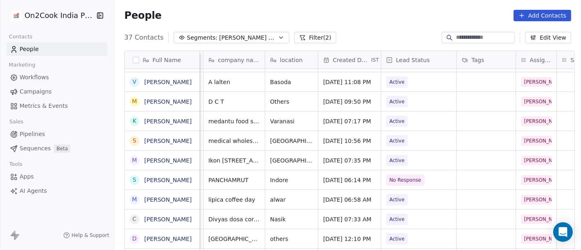
click at [392, 31] on div "37 Contacts Segments: Salim Follow up Hot Active Filter (2) Edit View" at bounding box center [347, 37] width 467 height 13
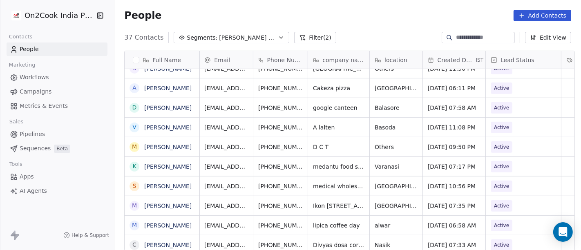
scroll to position [0, 0]
click at [318, 204] on icon "grid" at bounding box center [321, 205] width 7 height 7
click at [318, 184] on icon "grid" at bounding box center [321, 185] width 7 height 7
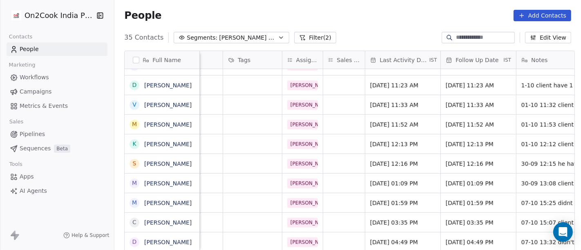
scroll to position [0, 342]
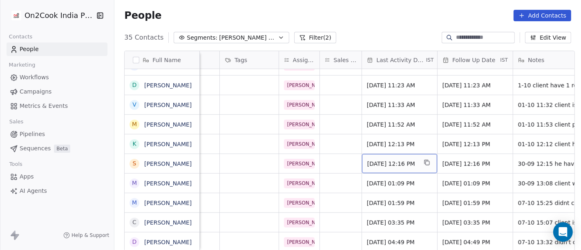
click at [394, 163] on span "Sep 30, 2025 12:16 PM" at bounding box center [392, 164] width 50 height 8
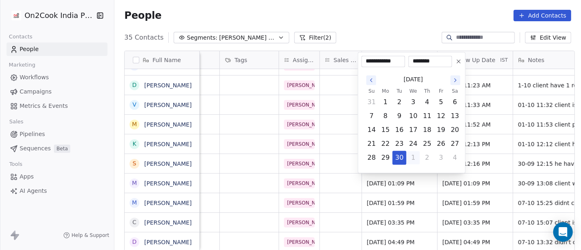
click at [417, 163] on button "1" at bounding box center [413, 157] width 13 height 13
click at [399, 116] on button "7" at bounding box center [399, 116] width 13 height 13
type input "**********"
click at [415, 29] on html "On2Cook India Pvt. Ltd. Contacts People Marketing Workflows Campaigns Metrics &…" at bounding box center [290, 125] width 581 height 250
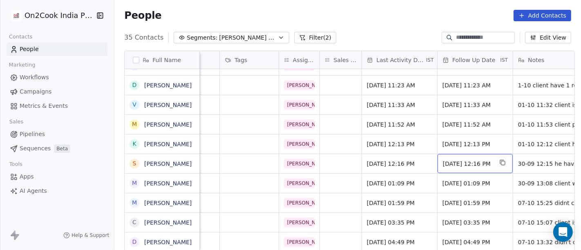
click at [445, 166] on span "Sep 30, 2025 12:16 PM" at bounding box center [468, 164] width 50 height 8
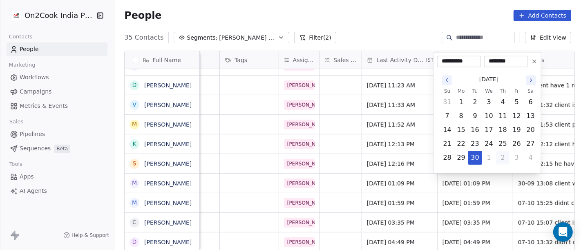
click at [501, 156] on button "2" at bounding box center [503, 157] width 13 height 13
click at [488, 111] on button "8" at bounding box center [489, 116] width 13 height 13
type input "**********"
click at [418, 19] on html "On2Cook India Pvt. Ltd. Contacts People Marketing Workflows Campaigns Metrics &…" at bounding box center [290, 125] width 581 height 250
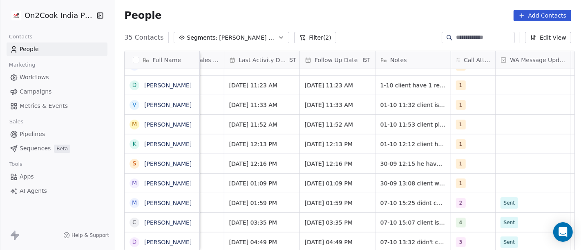
scroll to position [0, 481]
click at [464, 164] on div "1" at bounding box center [464, 164] width 19 height 10
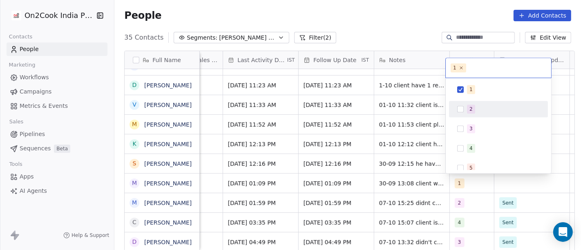
click at [466, 106] on div "2" at bounding box center [498, 109] width 92 height 13
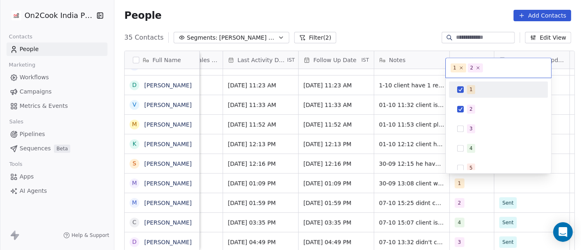
click at [464, 87] on div "1" at bounding box center [498, 89] width 92 height 13
click at [394, 17] on html "On2Cook India Pvt. Ltd. Contacts People Marketing Workflows Campaigns Metrics &…" at bounding box center [290, 125] width 581 height 250
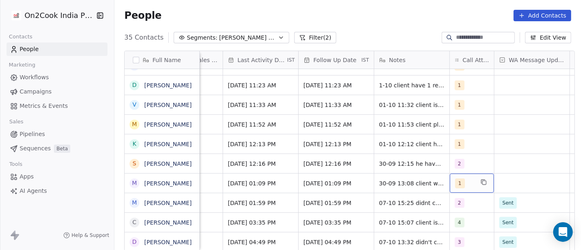
click at [466, 186] on div "1" at bounding box center [464, 184] width 19 height 10
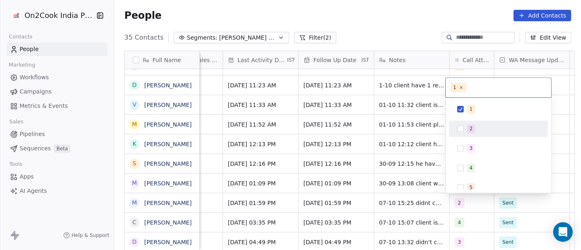
click at [466, 128] on div "2" at bounding box center [498, 128] width 92 height 13
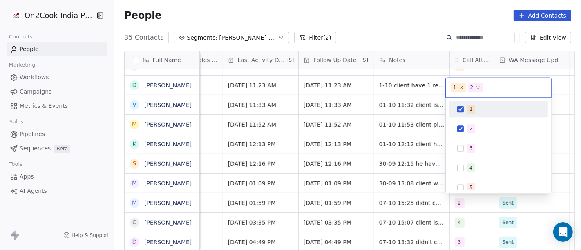
click at [464, 107] on div "1" at bounding box center [498, 109] width 92 height 13
click at [412, 38] on html "On2Cook India Pvt. Ltd. Contacts People Marketing Workflows Campaigns Metrics &…" at bounding box center [290, 125] width 581 height 250
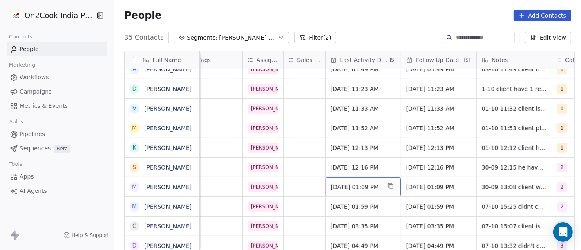
scroll to position [0, 381]
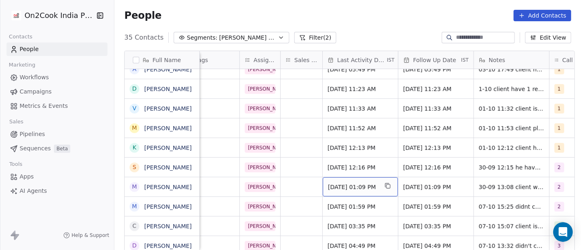
click at [349, 193] on div "Sep 30, 2025 01:09 PM" at bounding box center [360, 186] width 75 height 19
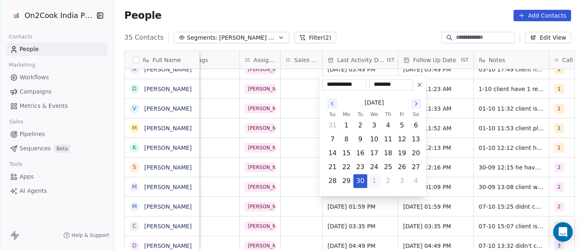
click at [375, 180] on button "1" at bounding box center [374, 181] width 13 height 13
click at [360, 138] on button "7" at bounding box center [360, 139] width 13 height 13
type input "**********"
click at [393, 23] on html "On2Cook India Pvt. Ltd. Contacts People Marketing Workflows Campaigns Metrics &…" at bounding box center [290, 125] width 581 height 250
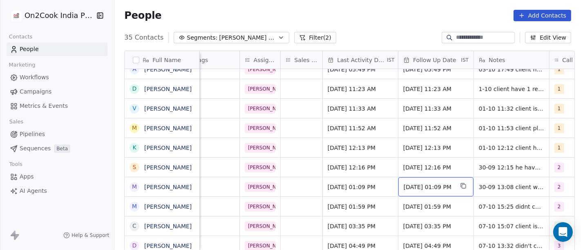
click at [416, 186] on span "Oct 07, 2025 01:09 PM" at bounding box center [429, 187] width 50 height 8
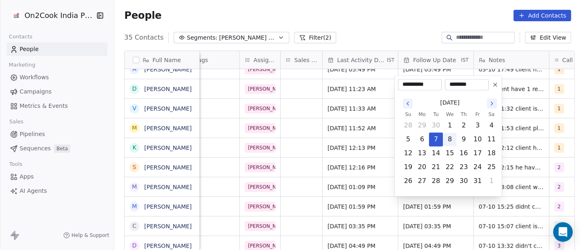
click at [448, 143] on button "8" at bounding box center [450, 139] width 13 height 13
type input "**********"
click at [419, 15] on html "On2Cook India Pvt. Ltd. Contacts People Marketing Workflows Campaigns Metrics &…" at bounding box center [290, 125] width 581 height 250
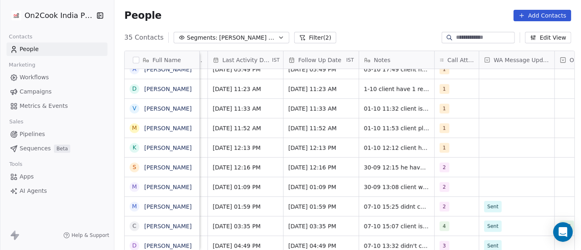
scroll to position [0, 500]
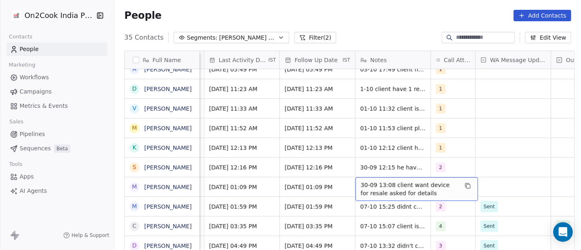
click at [401, 188] on span "30-09 13:08 client want device for resale asked for details" at bounding box center [409, 189] width 97 height 16
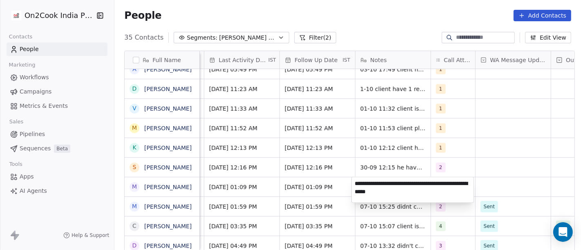
click at [334, 188] on html "On2Cook India Pvt. Ltd. Contacts People Marketing Workflows Campaigns Metrics &…" at bounding box center [290, 125] width 581 height 250
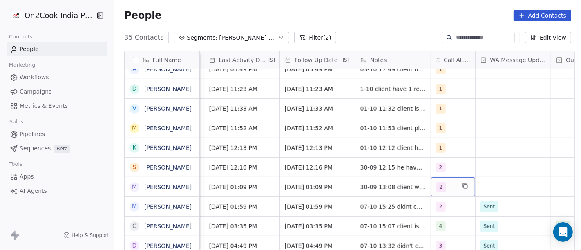
click at [439, 192] on div "2" at bounding box center [453, 186] width 44 height 19
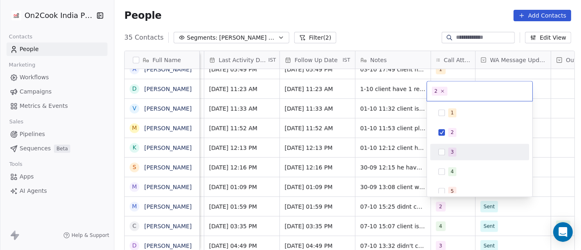
click at [453, 158] on div "3" at bounding box center [480, 152] width 92 height 13
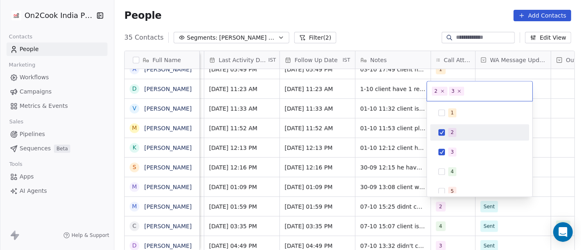
click at [449, 131] on span "2" at bounding box center [452, 132] width 8 height 9
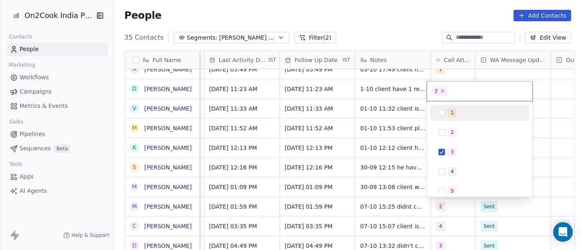
click at [405, 36] on html "On2Cook India Pvt. Ltd. Contacts People Marketing Workflows Campaigns Metrics &…" at bounding box center [290, 125] width 581 height 250
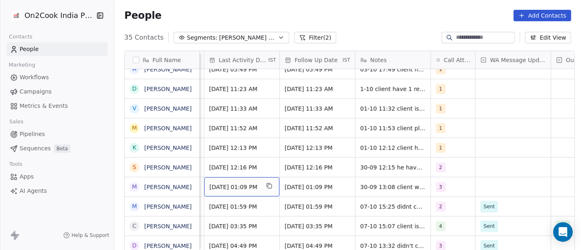
click at [239, 187] on span "Oct 07, 2025 01:09 PM" at bounding box center [235, 187] width 50 height 8
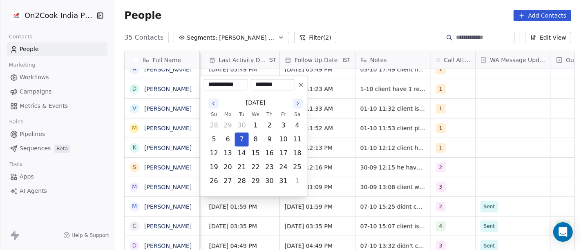
click at [405, 20] on html "On2Cook India Pvt. Ltd. Contacts People Marketing Workflows Campaigns Metrics &…" at bounding box center [290, 125] width 581 height 250
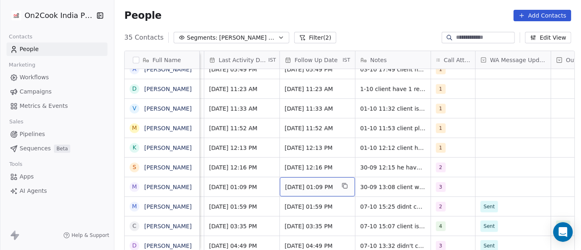
click at [299, 181] on div "Oct 08, 2025 01:09 PM" at bounding box center [317, 186] width 75 height 19
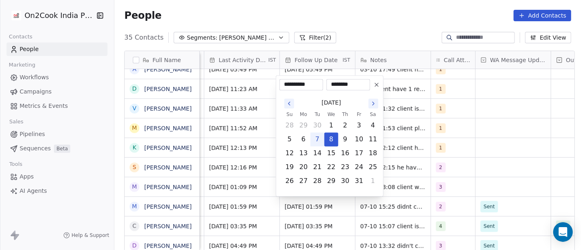
click at [381, 83] on button at bounding box center [377, 85] width 10 height 10
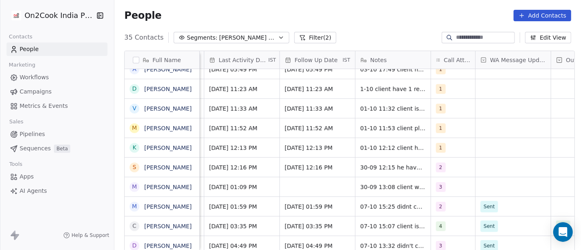
click at [403, 21] on div "People Add Contacts" at bounding box center [347, 15] width 467 height 31
click at [441, 186] on span "3" at bounding box center [442, 187] width 10 height 10
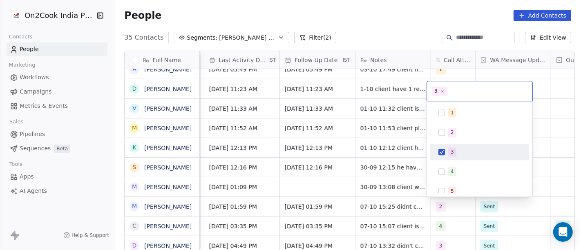
click at [439, 155] on button "Suggestions" at bounding box center [442, 152] width 7 height 7
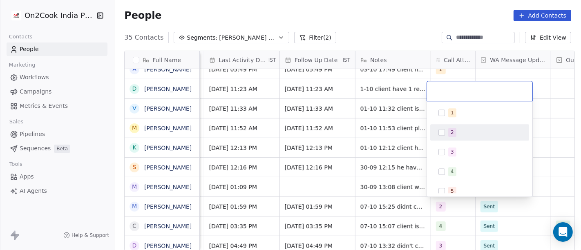
click at [450, 129] on span "2" at bounding box center [452, 132] width 8 height 9
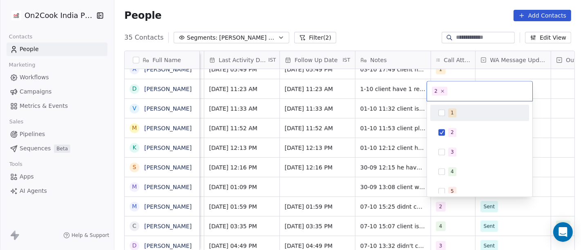
click at [388, 56] on html "On2Cook India Pvt. Ltd. Contacts People Marketing Workflows Campaigns Metrics &…" at bounding box center [290, 125] width 581 height 250
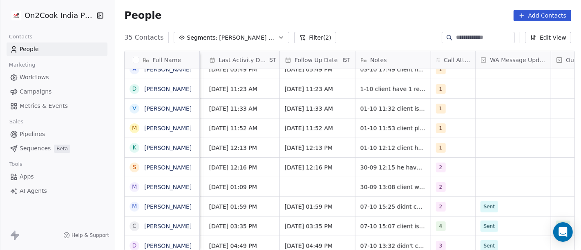
click at [379, 32] on div "35 Contacts Segments: Salim Follow up Hot Active Filter (2) Edit View" at bounding box center [347, 37] width 467 height 13
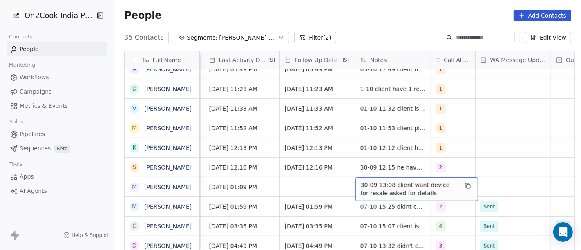
click at [377, 184] on span "30-09 13:08 client want device for resale asked for details" at bounding box center [409, 189] width 97 height 16
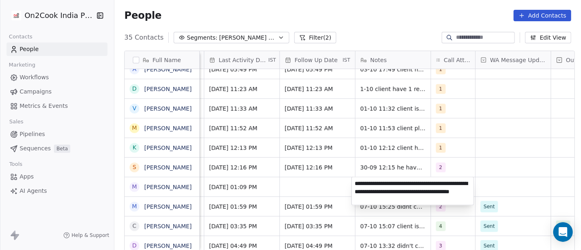
type textarea "**********"
click at [301, 186] on html "On2Cook India Pvt. Ltd. Contacts People Marketing Workflows Campaigns Metrics &…" at bounding box center [290, 125] width 581 height 250
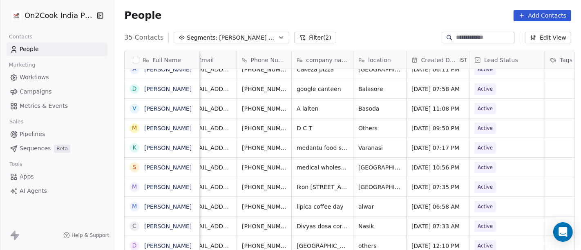
scroll to position [0, 0]
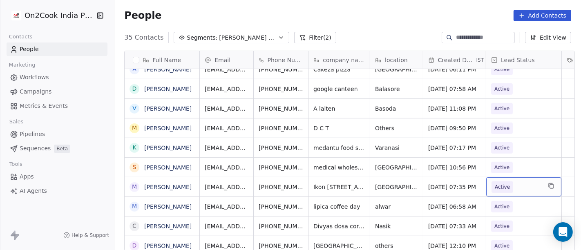
click at [493, 193] on div "Active" at bounding box center [523, 186] width 75 height 19
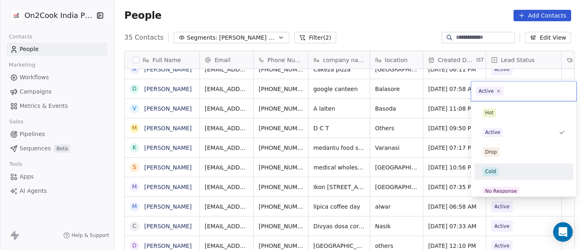
click at [491, 168] on div "Cold" at bounding box center [490, 171] width 11 height 7
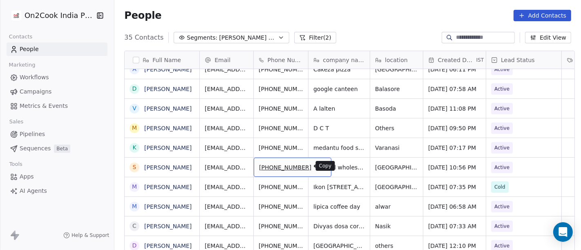
click at [316, 167] on button "grid" at bounding box center [321, 166] width 10 height 10
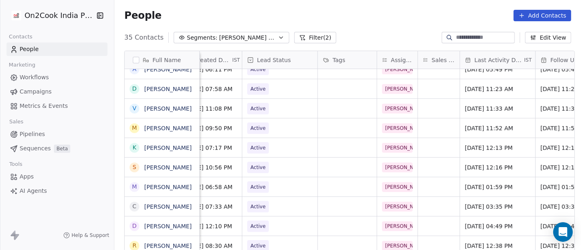
scroll to position [0, 365]
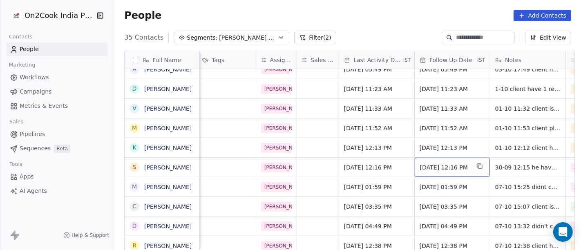
click at [430, 172] on div "Oct 08, 2025 12:16 PM" at bounding box center [452, 167] width 75 height 19
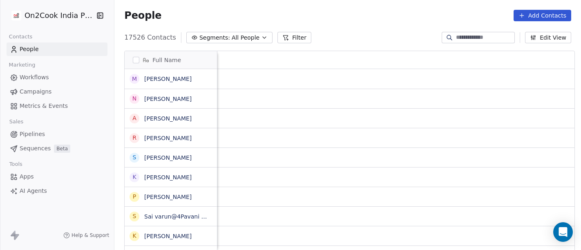
click at [456, 34] on input at bounding box center [484, 38] width 57 height 8
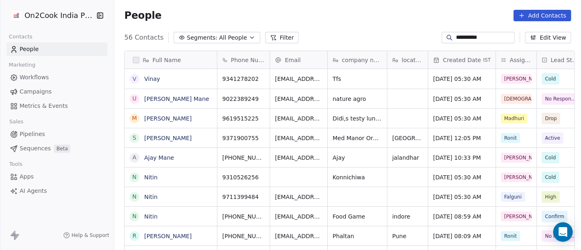
scroll to position [213, 464]
type input "**********"
click at [358, 33] on div "**********" at bounding box center [347, 37] width 467 height 13
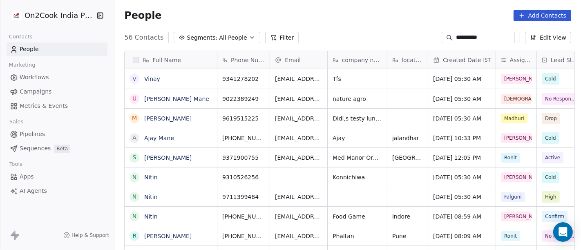
click at [536, 15] on button "Add Contacts" at bounding box center [543, 15] width 58 height 11
click at [533, 33] on span "Create new contact" at bounding box center [547, 33] width 56 height 9
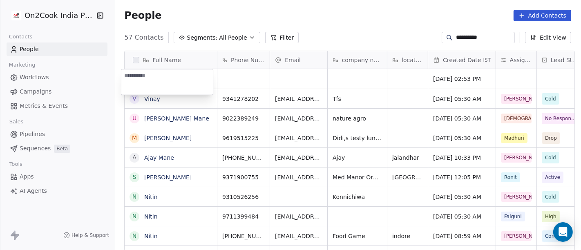
click at [164, 78] on textarea at bounding box center [167, 81] width 92 height 25
click at [484, 39] on html "**********" at bounding box center [290, 125] width 581 height 250
click at [484, 39] on input "**********" at bounding box center [484, 38] width 57 height 8
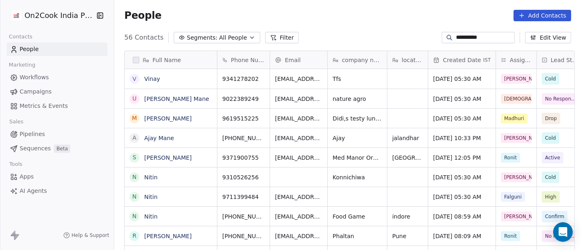
scroll to position [1, 0]
click at [482, 37] on input "**********" at bounding box center [484, 37] width 57 height 8
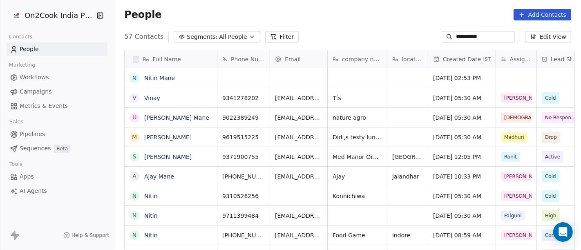
click at [368, 20] on div "People Add Contacts" at bounding box center [347, 14] width 447 height 11
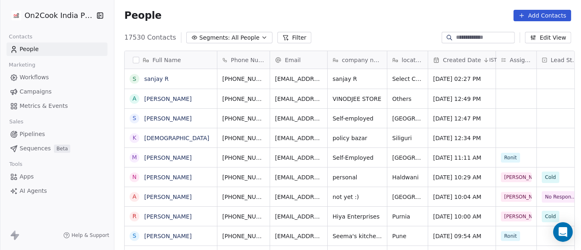
scroll to position [213, 464]
click at [549, 11] on button "Add Contacts" at bounding box center [543, 15] width 58 height 11
click at [532, 29] on span "Create new contact" at bounding box center [547, 33] width 56 height 9
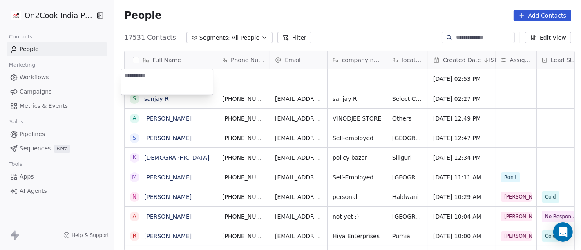
click at [170, 81] on textarea at bounding box center [167, 81] width 92 height 25
type textarea "**********"
click at [348, 13] on html "On2Cook India Pvt. Ltd. Contacts People Marketing Workflows Campaigns Metrics &…" at bounding box center [290, 125] width 581 height 250
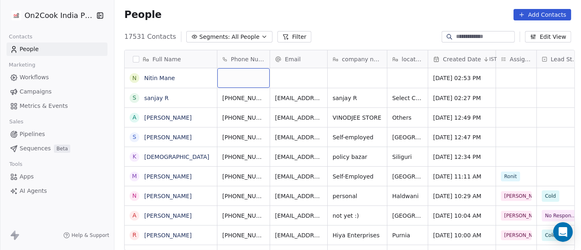
click at [251, 71] on div "grid" at bounding box center [243, 78] width 52 height 20
type input "**********"
click at [354, 39] on html "On2Cook India Pvt. Ltd. Contacts People Marketing Workflows Campaigns Metrics &…" at bounding box center [290, 125] width 581 height 250
click at [381, 20] on div "People Add Contacts" at bounding box center [347, 14] width 467 height 31
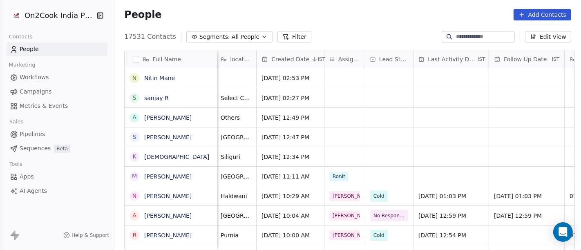
scroll to position [0, 179]
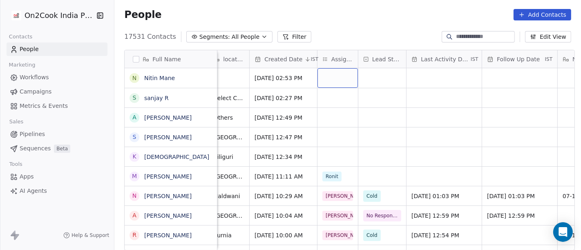
click at [336, 76] on div "grid" at bounding box center [338, 78] width 40 height 20
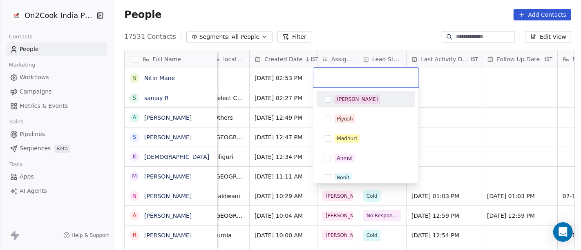
click at [350, 104] on div "[PERSON_NAME]" at bounding box center [366, 99] width 92 height 13
click at [370, 29] on html "On2Cook India Pvt. Ltd. Contacts People Marketing Workflows Campaigns Metrics &…" at bounding box center [290, 125] width 581 height 250
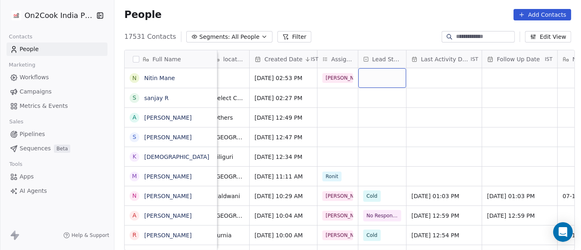
click at [377, 76] on div "grid" at bounding box center [382, 78] width 48 height 20
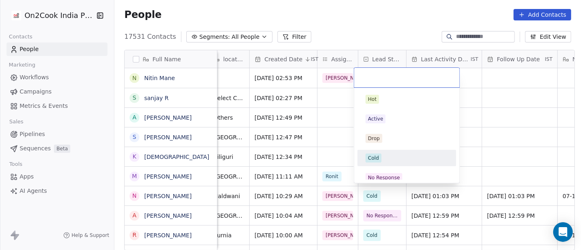
click at [378, 154] on span "Cold" at bounding box center [374, 158] width 16 height 9
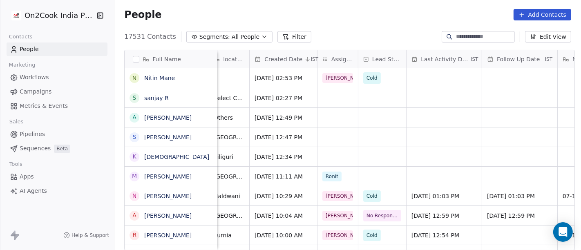
click at [381, 16] on div "People Add Contacts" at bounding box center [347, 14] width 447 height 11
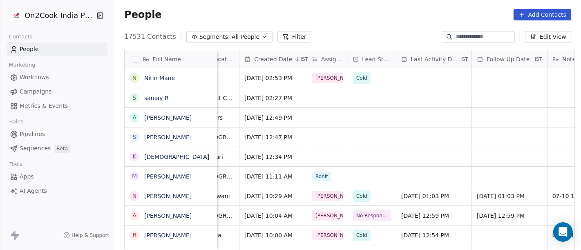
scroll to position [0, 189]
click at [419, 77] on div "grid" at bounding box center [433, 78] width 75 height 20
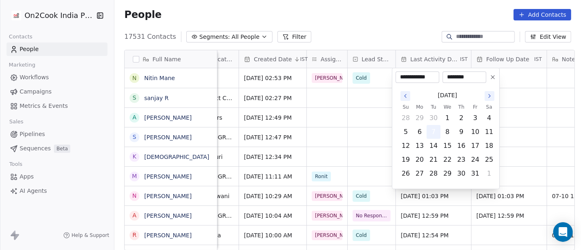
click at [432, 132] on button "7" at bounding box center [433, 131] width 13 height 13
click at [401, 31] on html "On2Cook India Pvt. Ltd. Contacts People Marketing Workflows Campaigns Metrics &…" at bounding box center [290, 125] width 581 height 250
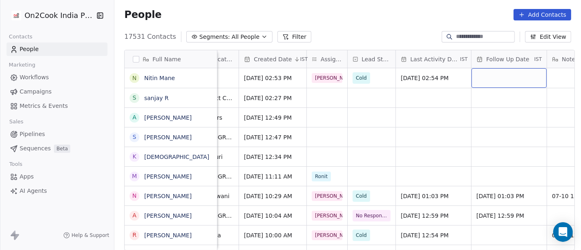
click at [495, 74] on div "grid" at bounding box center [509, 78] width 75 height 20
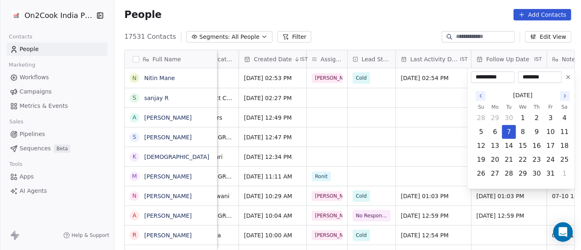
click at [570, 76] on icon at bounding box center [568, 77] width 7 height 7
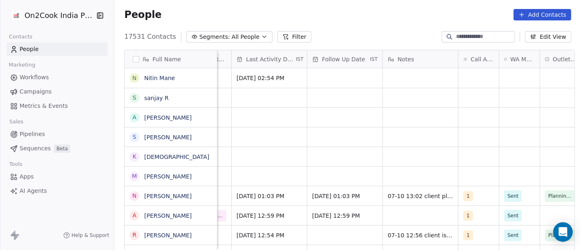
scroll to position [0, 356]
click at [460, 73] on div "grid" at bounding box center [477, 78] width 40 height 20
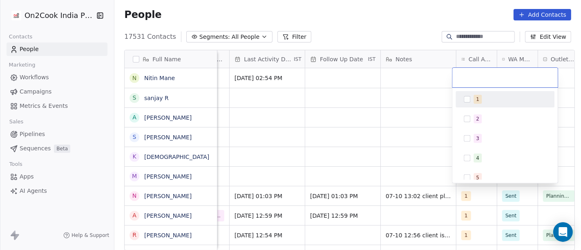
click at [479, 96] on span "1" at bounding box center [478, 99] width 8 height 9
click at [437, 96] on html "On2Cook India Pvt. Ltd. Contacts People Marketing Workflows Campaigns Metrics &…" at bounding box center [290, 125] width 581 height 250
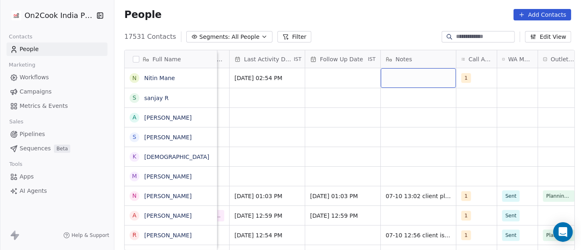
click at [420, 78] on div "grid" at bounding box center [418, 78] width 75 height 20
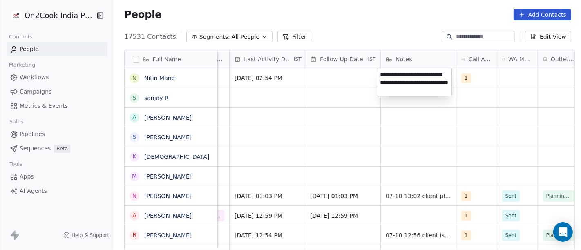
type textarea "**********"
click at [363, 110] on html "On2Cook India Pvt. Ltd. Contacts People Marketing Workflows Campaigns Metrics &…" at bounding box center [290, 125] width 581 height 250
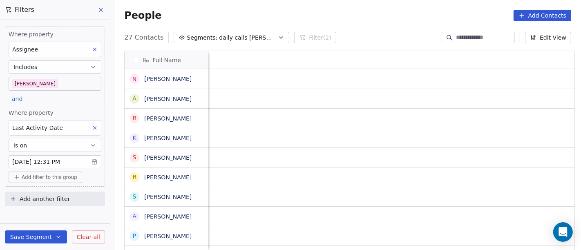
scroll to position [213, 464]
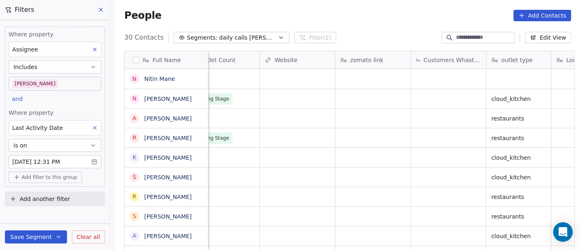
click at [47, 79] on body "On2Cook India Pvt. Ltd. Contacts People Marketing Workflows Campaigns Metrics &…" at bounding box center [290, 125] width 581 height 250
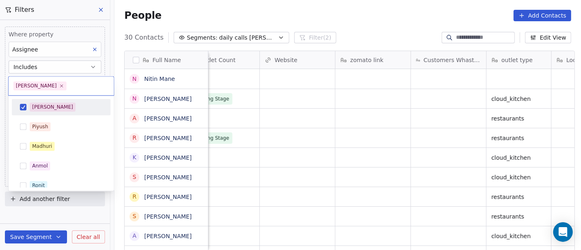
click at [62, 110] on div "[PERSON_NAME]" at bounding box center [66, 107] width 73 height 9
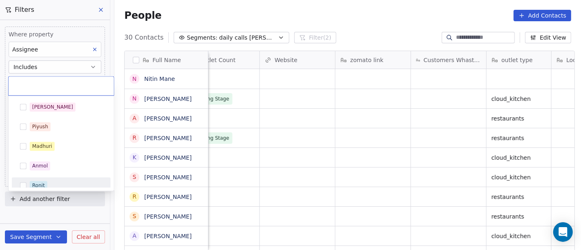
click at [73, 184] on div "Ronit" at bounding box center [66, 185] width 73 height 9
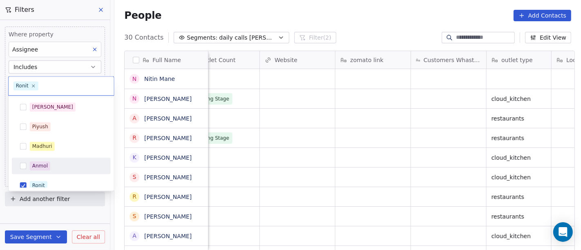
click at [339, 25] on html "On2Cook India Pvt. Ltd. Contacts People Marketing Workflows Campaigns Metrics &…" at bounding box center [290, 125] width 581 height 250
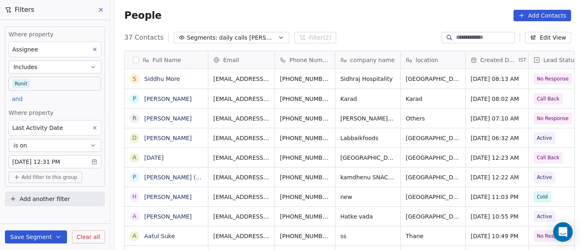
click at [64, 85] on body "On2Cook India Pvt. Ltd. Contacts People Marketing Workflows Campaigns Metrics &…" at bounding box center [290, 125] width 581 height 250
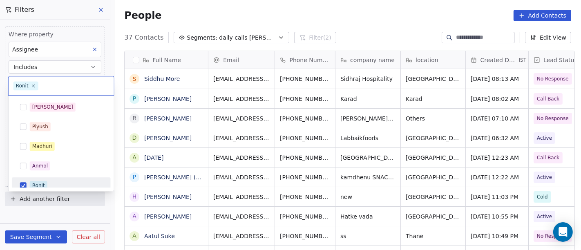
scroll to position [6, 0]
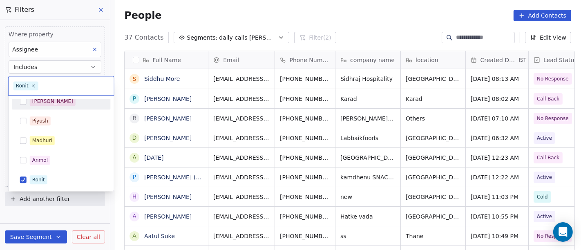
click at [69, 104] on div "[PERSON_NAME]" at bounding box center [66, 101] width 73 height 9
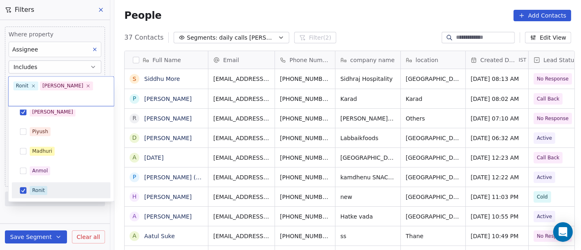
click at [60, 186] on div "Ronit" at bounding box center [66, 190] width 73 height 9
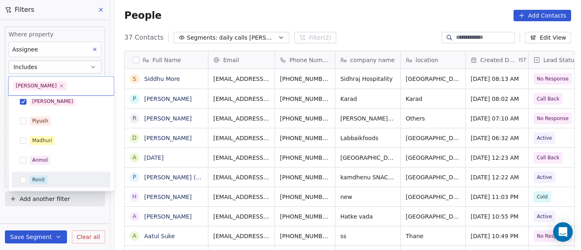
click at [352, 29] on html "On2Cook India Pvt. Ltd. Contacts People Marketing Workflows Campaigns Metrics &…" at bounding box center [290, 125] width 581 height 250
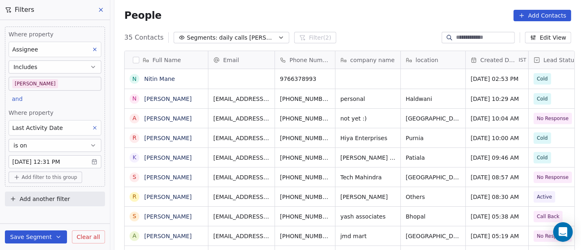
click at [27, 90] on body "On2Cook India Pvt. Ltd. Contacts People Marketing Workflows Campaigns Metrics &…" at bounding box center [290, 125] width 581 height 250
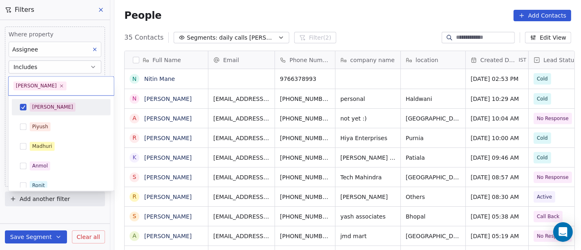
click at [34, 106] on div "[PERSON_NAME]" at bounding box center [52, 106] width 41 height 7
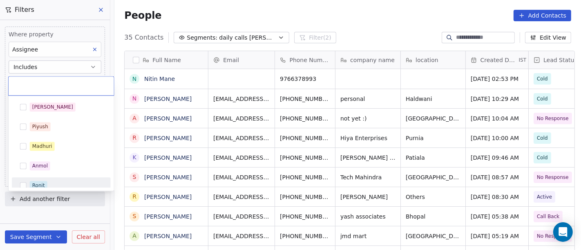
click at [42, 184] on div "Ronit" at bounding box center [38, 185] width 13 height 7
click at [343, 22] on html "On2Cook India Pvt. Ltd. Contacts People Marketing Workflows Campaigns Metrics &…" at bounding box center [290, 125] width 581 height 250
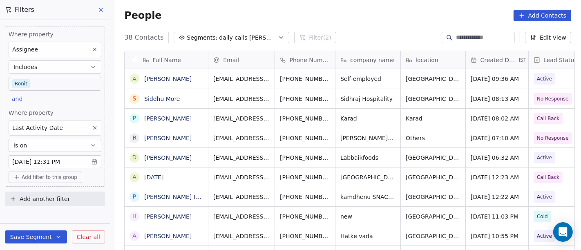
scroll to position [213, 464]
click at [48, 87] on body "On2Cook India Pvt. Ltd. Contacts People Marketing Workflows Campaigns Metrics &…" at bounding box center [290, 125] width 581 height 250
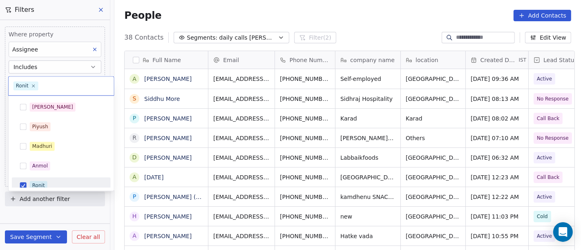
scroll to position [6, 0]
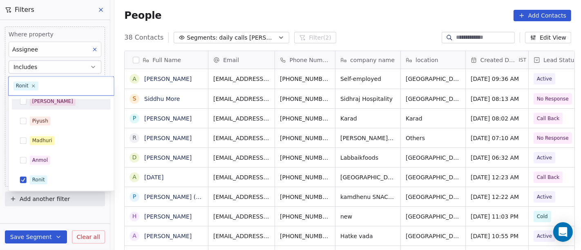
click at [52, 105] on div "[PERSON_NAME]" at bounding box center [61, 101] width 92 height 13
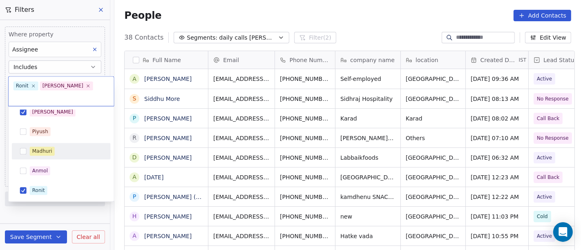
click at [53, 147] on span "Madhuri" at bounding box center [42, 151] width 25 height 9
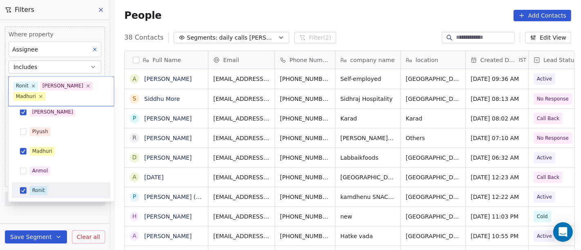
click at [49, 191] on div "Ronit" at bounding box center [66, 190] width 73 height 9
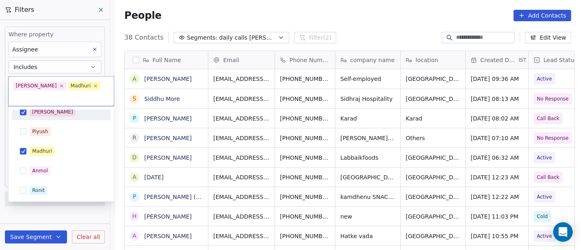
click at [49, 108] on div "[PERSON_NAME]" at bounding box center [66, 112] width 73 height 9
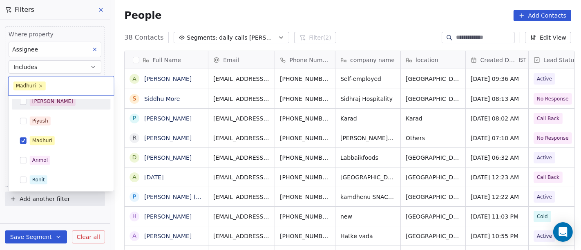
click at [375, 7] on html "On2Cook India Pvt. Ltd. Contacts People Marketing Workflows Campaigns Metrics &…" at bounding box center [290, 125] width 581 height 250
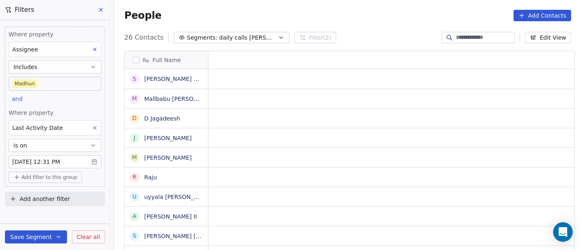
scroll to position [7, 7]
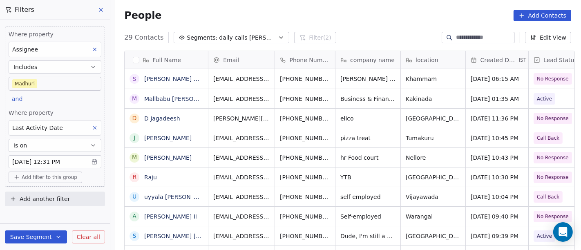
click at [42, 86] on body "On2Cook India Pvt. Ltd. Contacts People Marketing Workflows Campaigns Metrics &…" at bounding box center [290, 125] width 581 height 250
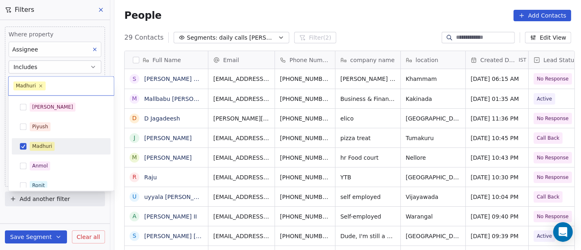
click at [45, 145] on div "Madhuri" at bounding box center [42, 146] width 20 height 7
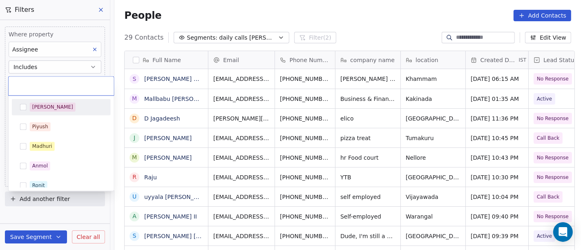
click at [44, 108] on div "[PERSON_NAME]" at bounding box center [52, 106] width 41 height 7
click at [320, 13] on html "On2Cook India Pvt. Ltd. Contacts People Marketing Workflows Campaigns Metrics &…" at bounding box center [290, 125] width 581 height 250
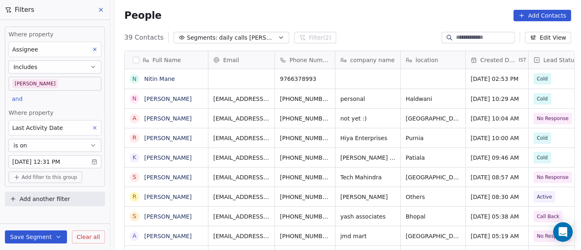
scroll to position [213, 464]
click at [65, 85] on body "On2Cook India Pvt. Ltd. Contacts People Marketing Workflows Campaigns Metrics &…" at bounding box center [290, 125] width 581 height 250
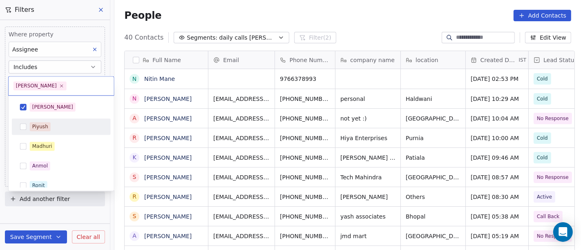
click at [53, 135] on div "Salim Piyush Madhuri Anmol Ronit Saurabh Sapan Falguni Mary Ajay Ankit Rohit Sh…" at bounding box center [61, 234] width 99 height 271
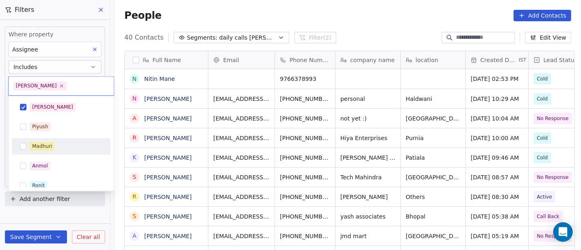
click at [54, 149] on span "Madhuri" at bounding box center [42, 146] width 25 height 9
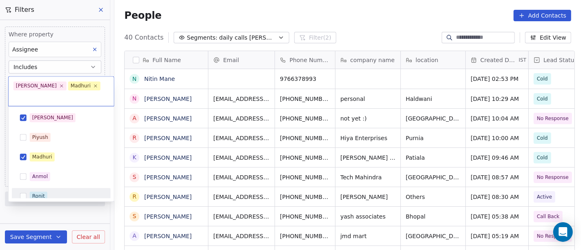
click at [54, 192] on div "Ronit" at bounding box center [66, 196] width 73 height 9
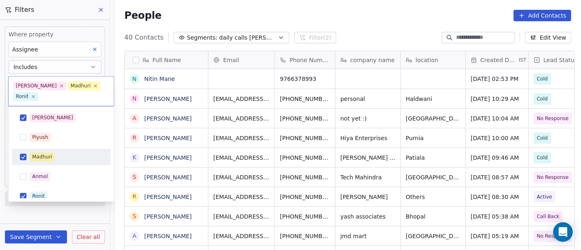
click at [63, 153] on div "Madhuri" at bounding box center [66, 156] width 73 height 9
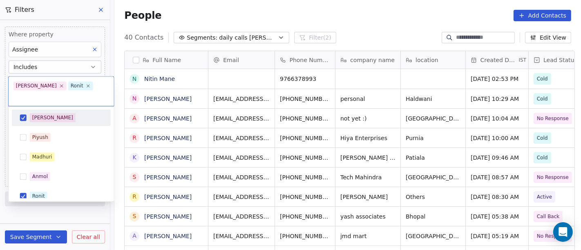
click at [71, 113] on div "[PERSON_NAME]" at bounding box center [66, 117] width 73 height 9
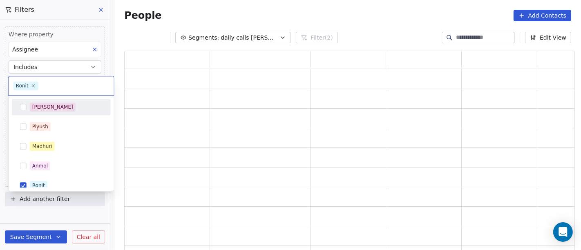
click at [279, 14] on html "On2Cook India Pvt. Ltd. Contacts People Marketing Workflows Campaigns Metrics &…" at bounding box center [290, 125] width 581 height 250
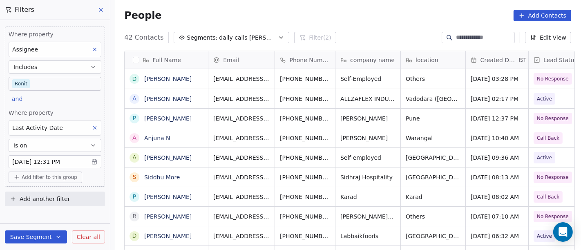
click at [62, 81] on body "On2Cook India Pvt. Ltd. Contacts People Marketing Workflows Campaigns Metrics &…" at bounding box center [290, 125] width 581 height 250
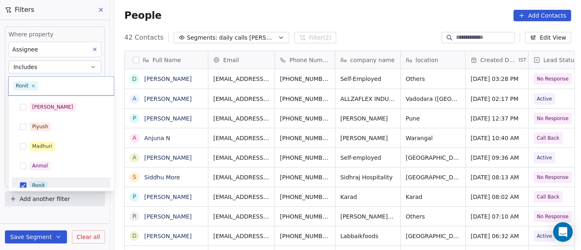
scroll to position [6, 0]
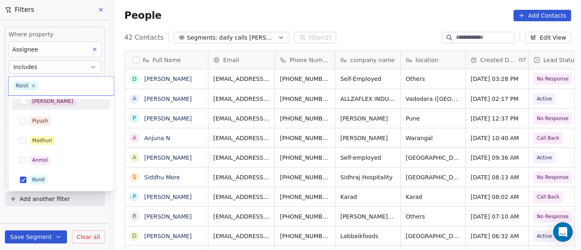
click at [65, 101] on div "[PERSON_NAME]" at bounding box center [66, 101] width 73 height 9
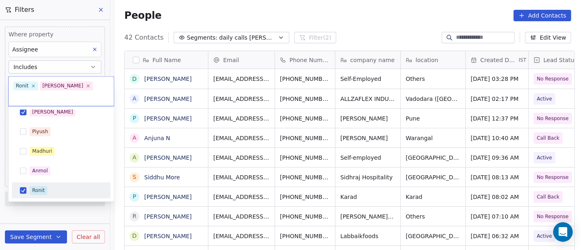
click at [49, 186] on div "Ronit" at bounding box center [66, 190] width 73 height 9
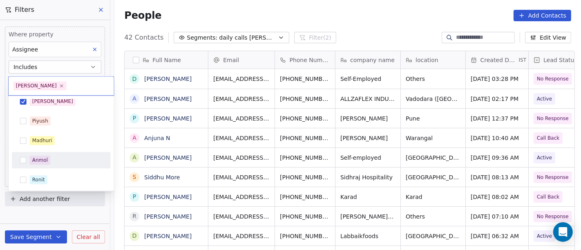
click at [357, 21] on html "On2Cook India Pvt. Ltd. Contacts People Marketing Workflows Campaigns Metrics &…" at bounding box center [290, 125] width 581 height 250
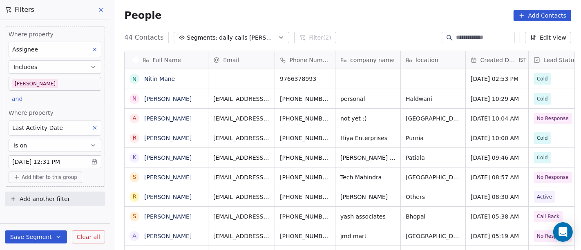
click at [65, 78] on body "On2Cook India Pvt. Ltd. Contacts People Marketing Workflows Campaigns Metrics &…" at bounding box center [290, 125] width 581 height 250
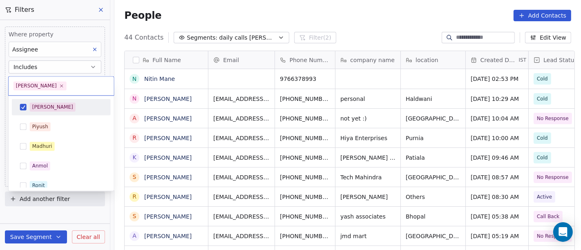
click at [67, 109] on div "[PERSON_NAME]" at bounding box center [66, 107] width 73 height 9
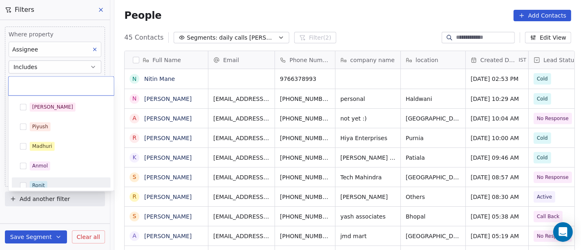
click at [55, 184] on div "Ronit" at bounding box center [66, 185] width 73 height 9
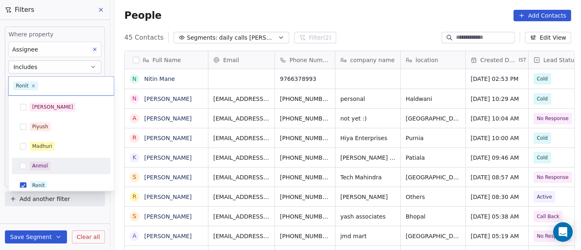
click at [397, 23] on html "On2Cook India Pvt. Ltd. Contacts People Marketing Workflows Campaigns Metrics &…" at bounding box center [290, 125] width 581 height 250
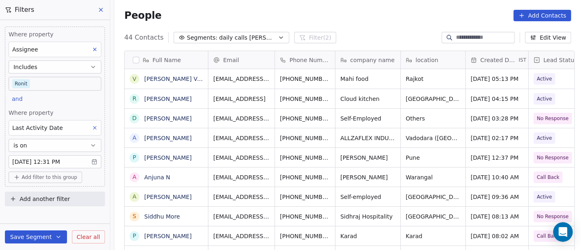
scroll to position [213, 464]
click at [49, 81] on body "On2Cook India Pvt. Ltd. Contacts People Marketing Workflows Campaigns Metrics &…" at bounding box center [290, 125] width 581 height 250
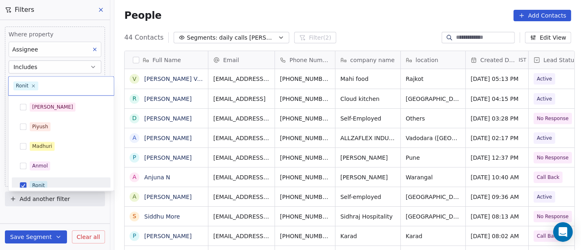
scroll to position [6, 0]
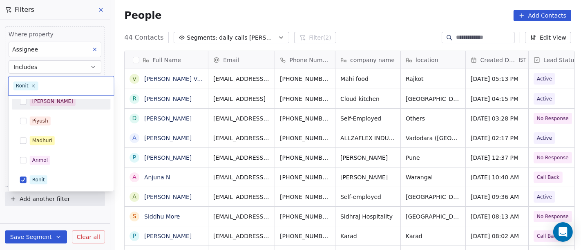
click at [57, 104] on div "[PERSON_NAME]" at bounding box center [66, 101] width 73 height 9
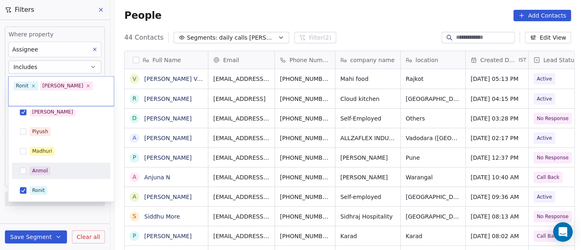
click at [49, 171] on div "Salim Piyush Madhuri Anmol Ronit Saurabh Sapan Falguni Mary Ajay Ankit Rohit Sh…" at bounding box center [61, 239] width 99 height 271
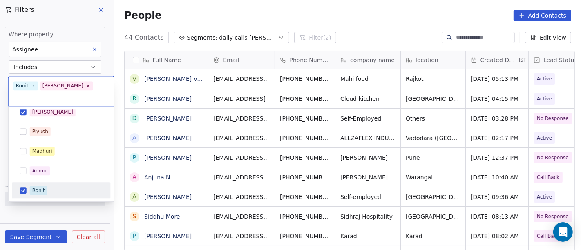
click at [55, 186] on div "Ronit" at bounding box center [66, 190] width 73 height 9
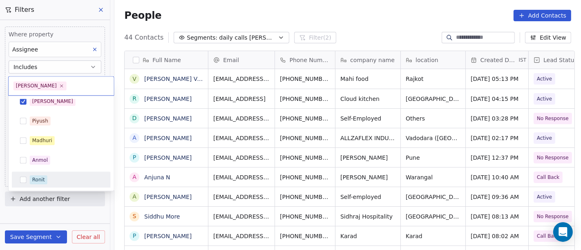
click at [338, 26] on html "On2Cook India Pvt. Ltd. Contacts People Marketing Workflows Campaigns Metrics &…" at bounding box center [290, 125] width 581 height 250
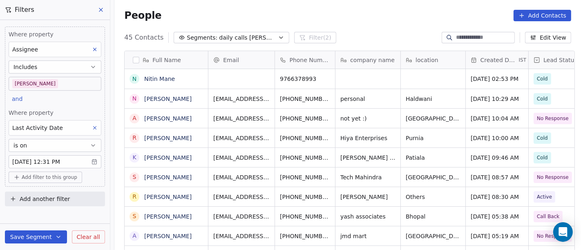
click at [338, 30] on div "People Add Contacts" at bounding box center [347, 15] width 467 height 31
click at [36, 88] on body "On2Cook India Pvt. Ltd. Contacts People Marketing Workflows Campaigns Metrics &…" at bounding box center [290, 125] width 581 height 250
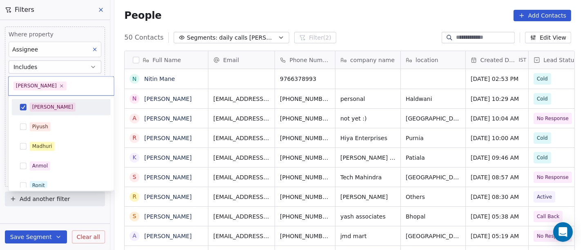
click at [40, 103] on div "[PERSON_NAME]" at bounding box center [52, 106] width 41 height 7
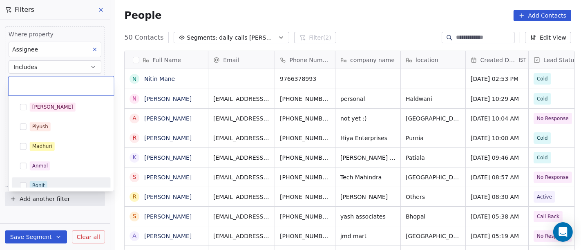
click at [46, 180] on div "Ronit" at bounding box center [61, 185] width 92 height 13
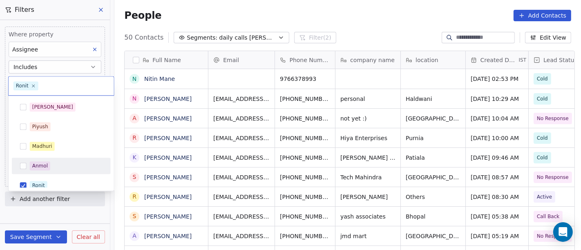
click at [320, 29] on html "On2Cook India Pvt. Ltd. Contacts People Marketing Workflows Campaigns Metrics &…" at bounding box center [290, 125] width 581 height 250
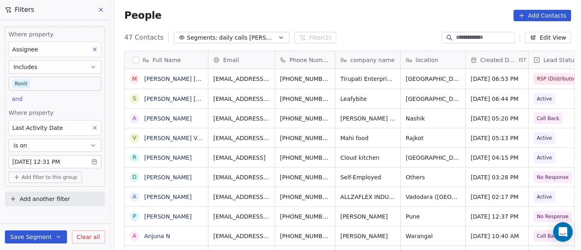
scroll to position [213, 464]
click at [42, 87] on body "On2Cook India Pvt. Ltd. Contacts People Marketing Workflows Campaigns Metrics &…" at bounding box center [290, 125] width 581 height 250
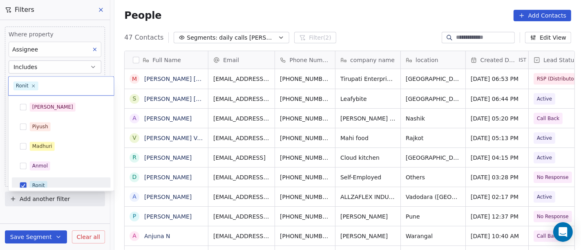
scroll to position [6, 0]
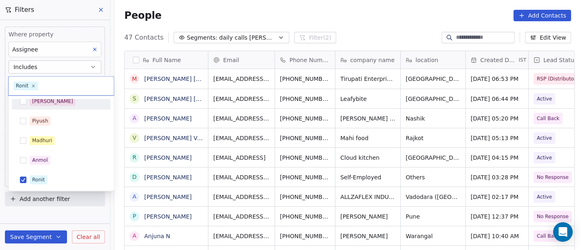
click at [46, 101] on span "[PERSON_NAME]" at bounding box center [53, 101] width 46 height 9
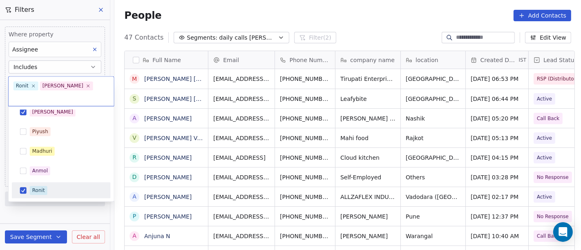
click at [58, 186] on div "Ronit" at bounding box center [66, 190] width 73 height 9
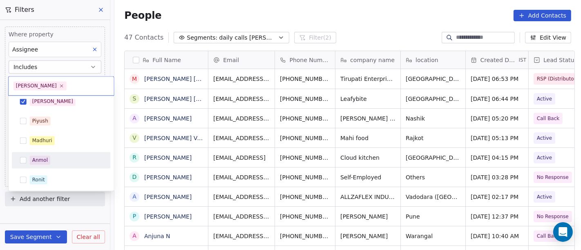
click at [352, 26] on html "On2Cook India Pvt. Ltd. Contacts People Marketing Workflows Campaigns Metrics &…" at bounding box center [290, 125] width 581 height 250
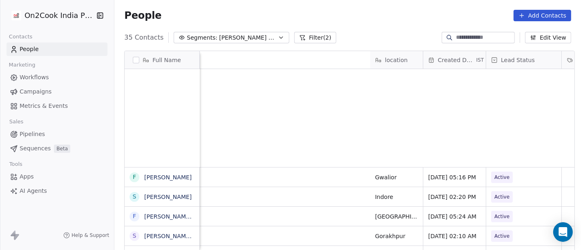
scroll to position [213, 464]
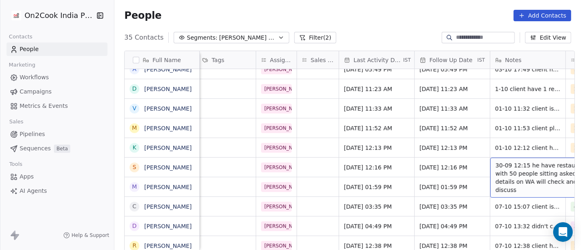
click at [521, 168] on span "30-09 12:15 he have restaurant with 50 people sitting asked details on WA will …" at bounding box center [544, 177] width 97 height 33
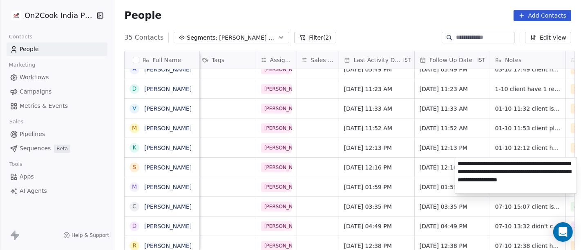
type textarea "**********"
click at [428, 168] on html "On2Cook India Pvt. Ltd. Contacts People Marketing Workflows Campaigns Metrics &…" at bounding box center [290, 125] width 581 height 250
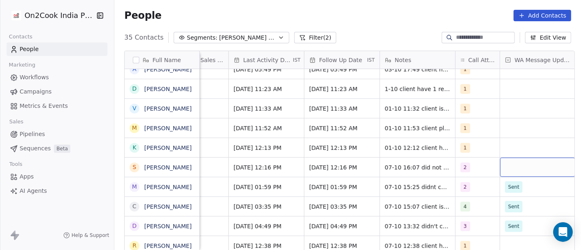
scroll to position [5, 483]
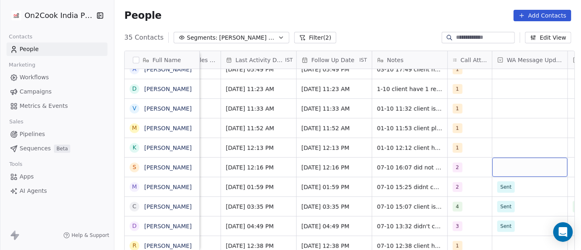
click at [518, 163] on div "grid" at bounding box center [530, 167] width 75 height 19
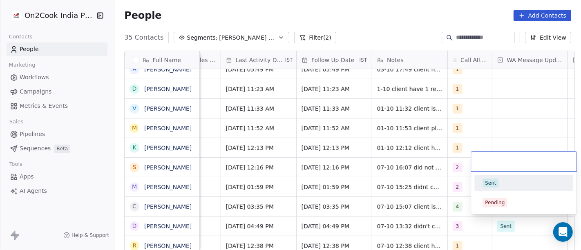
click at [489, 186] on div "Sent" at bounding box center [490, 182] width 11 height 7
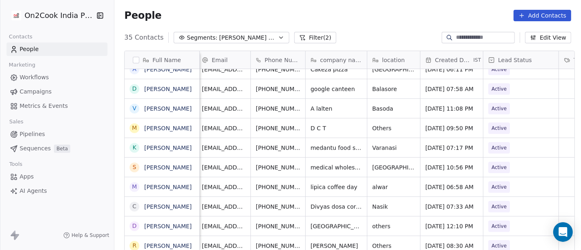
scroll to position [5, 0]
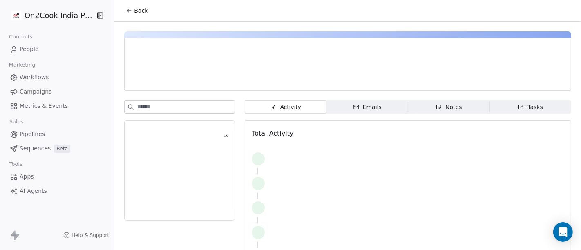
click at [126, 16] on button "Back" at bounding box center [137, 10] width 32 height 15
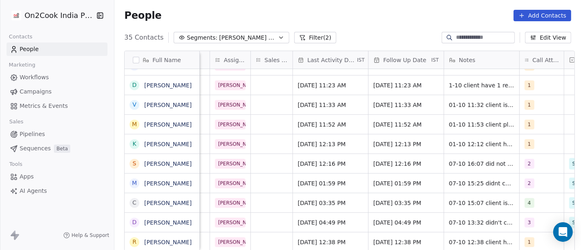
scroll to position [0, 412]
click at [413, 160] on span "[DATE] 12:16 PM" at bounding box center [398, 164] width 50 height 8
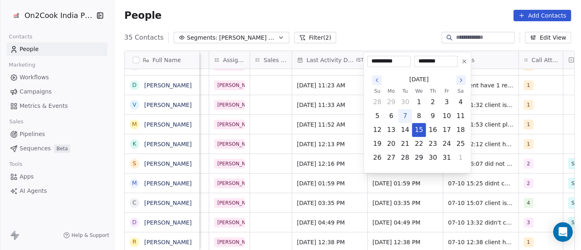
click at [502, 162] on html "On2Cook India Pvt. Ltd. Contacts People Marketing Workflows Campaigns Metrics &…" at bounding box center [290, 125] width 581 height 250
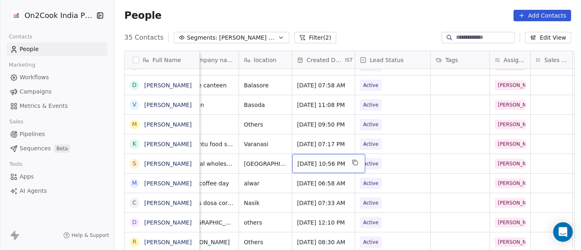
scroll to position [0, 131]
click at [397, 163] on span "Active" at bounding box center [386, 163] width 50 height 11
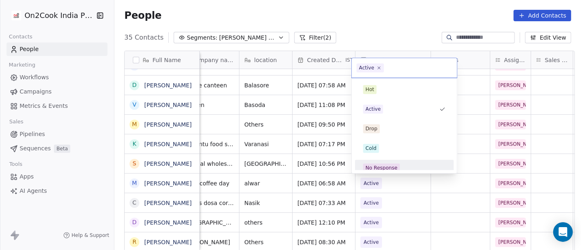
click at [397, 162] on div "No Response" at bounding box center [404, 167] width 92 height 13
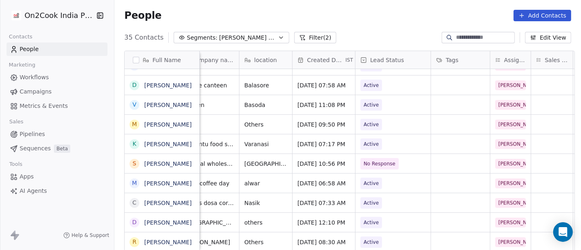
click at [390, 32] on div "35 Contacts Segments: [PERSON_NAME] Follow up Hot Active Filter (2) Edit View" at bounding box center [347, 37] width 467 height 13
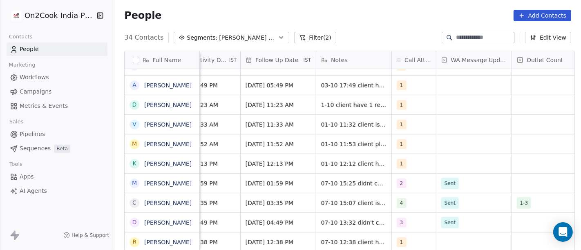
scroll to position [1, 538]
click at [411, 167] on div "1" at bounding box center [407, 164] width 19 height 10
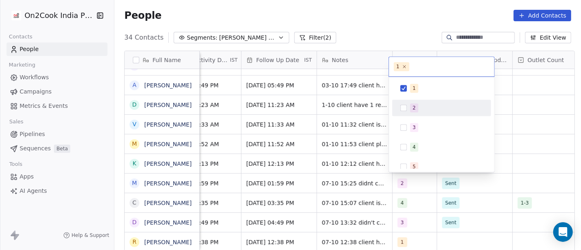
click at [398, 108] on div "2" at bounding box center [442, 107] width 92 height 13
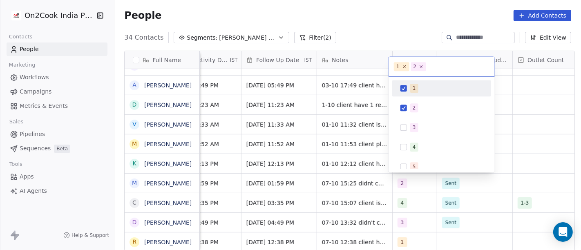
click at [405, 90] on button "Suggestions" at bounding box center [404, 88] width 7 height 7
click at [392, 28] on html "On2Cook India Pvt. Ltd. Contacts People Marketing Workflows Campaigns Metrics &…" at bounding box center [290, 125] width 581 height 250
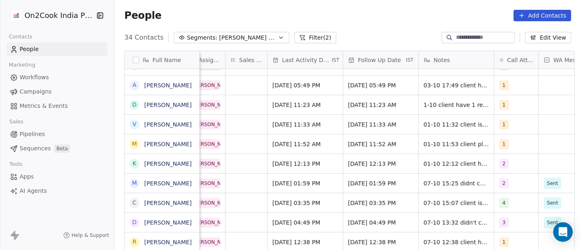
scroll to position [7, 437]
click at [294, 161] on span "[DATE] 12:13 PM" at bounding box center [298, 164] width 50 height 8
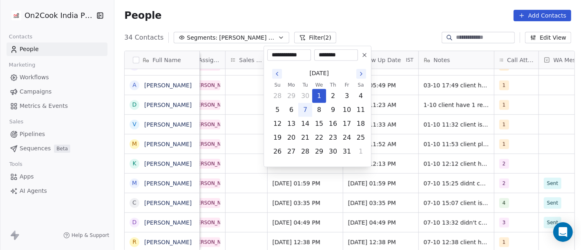
click at [304, 112] on button "7" at bounding box center [305, 109] width 13 height 13
type input "**********"
click at [357, 38] on html "On2Cook India Pvt. Ltd. Contacts People Marketing Workflows Campaigns Metrics &…" at bounding box center [290, 125] width 581 height 250
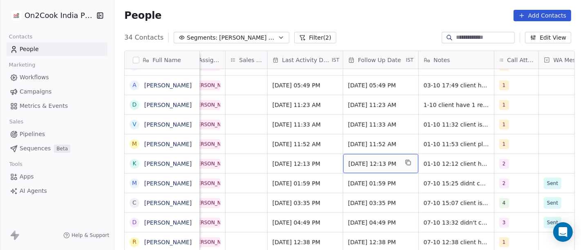
click at [355, 161] on span "[DATE] 12:13 PM" at bounding box center [374, 164] width 50 height 8
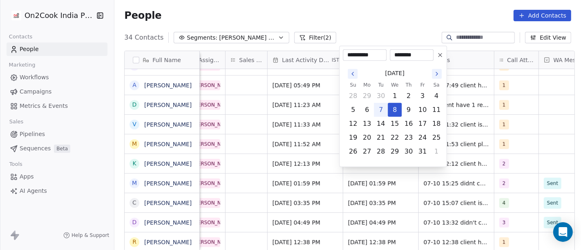
click at [437, 58] on button at bounding box center [440, 55] width 10 height 10
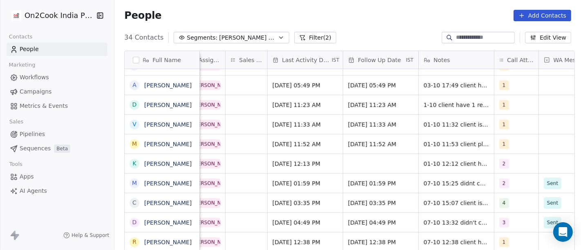
click at [395, 13] on div "People Add Contacts" at bounding box center [347, 15] width 447 height 11
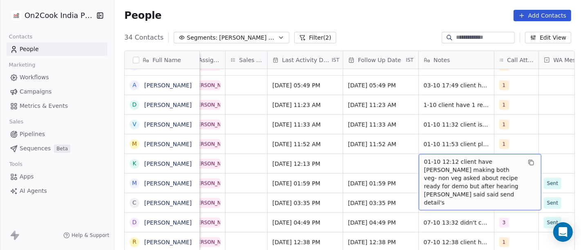
click at [432, 158] on span "01-10 12:12 client have [PERSON_NAME] making both veg- non veg asked about reci…" at bounding box center [472, 182] width 97 height 49
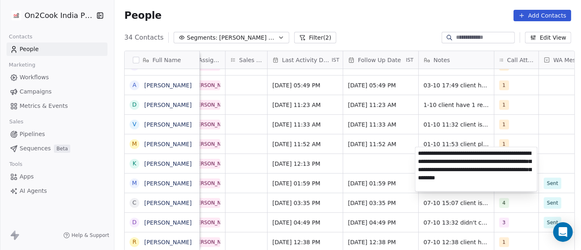
type textarea "**********"
click at [389, 159] on html "On2Cook India Pvt. Ltd. Contacts People Marketing Workflows Campaigns Metrics &…" at bounding box center [290, 125] width 581 height 250
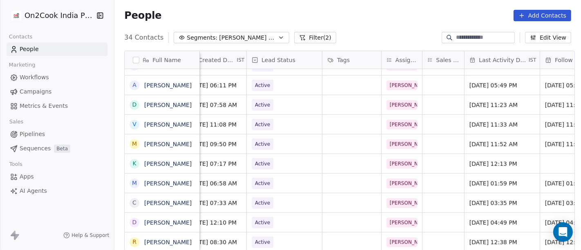
scroll to position [7, 227]
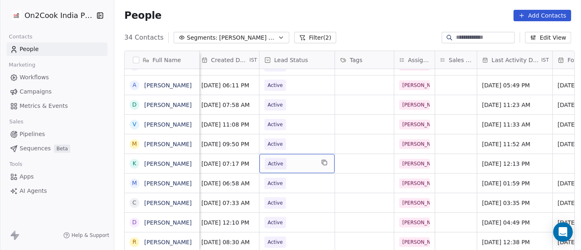
click at [276, 160] on span "Active" at bounding box center [275, 164] width 15 height 8
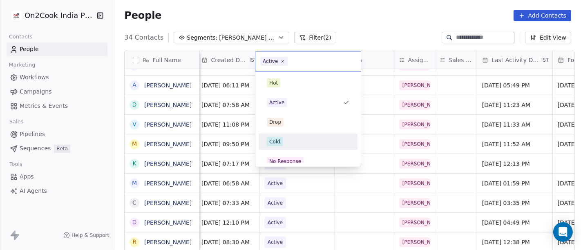
click at [282, 139] on div "Cold" at bounding box center [308, 141] width 83 height 9
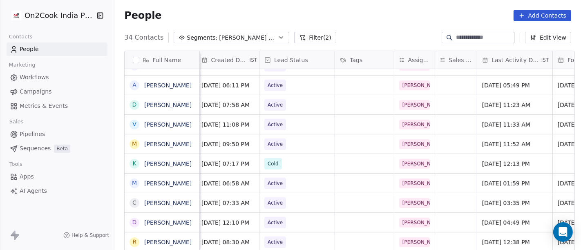
click at [361, 31] on div "People Add Contacts" at bounding box center [347, 15] width 467 height 31
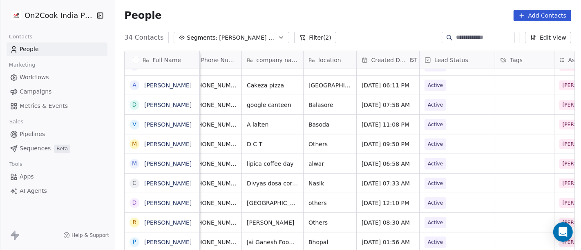
scroll to position [4, 66]
click at [333, 140] on span "Others" at bounding box center [323, 144] width 27 height 8
click at [333, 136] on textarea "******" at bounding box center [327, 142] width 52 height 25
type textarea "**********"
drag, startPoint x: 318, startPoint y: 134, endPoint x: 280, endPoint y: 131, distance: 37.7
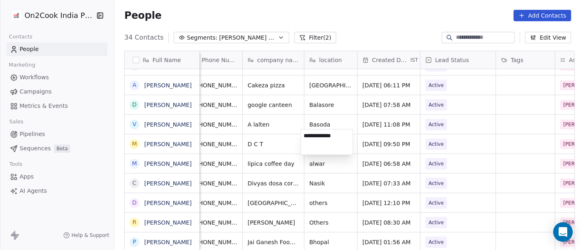
click at [280, 131] on html "On2Cook India Pvt. Ltd. Contacts People Marketing Workflows Campaigns Metrics &…" at bounding box center [290, 125] width 581 height 250
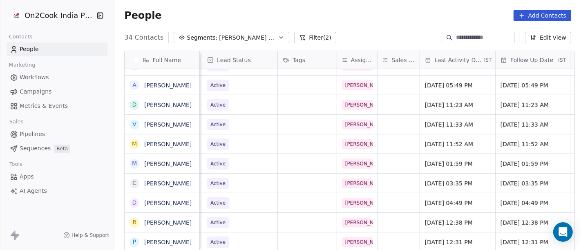
scroll to position [4, 285]
click at [442, 140] on span "[DATE] 11:52 AM" at bounding box center [450, 144] width 50 height 8
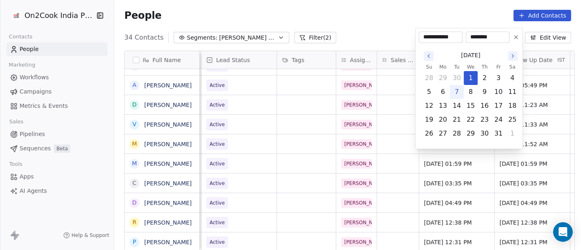
click at [456, 93] on button "7" at bounding box center [456, 91] width 13 height 13
type input "**********"
click at [323, 10] on html "On2Cook India Pvt. Ltd. Contacts People Marketing Workflows Campaigns Metrics &…" at bounding box center [290, 125] width 581 height 250
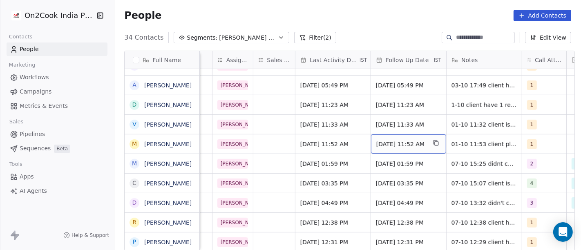
scroll to position [4, 409]
click at [410, 141] on span "Oct 08, 2025 11:52 AM" at bounding box center [401, 144] width 50 height 8
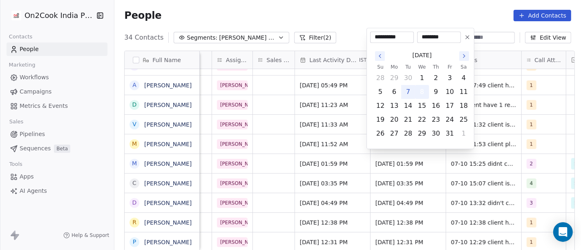
click at [423, 91] on button "8" at bounding box center [422, 91] width 13 height 13
click at [467, 39] on icon at bounding box center [467, 37] width 7 height 7
type input "**********"
type input "********"
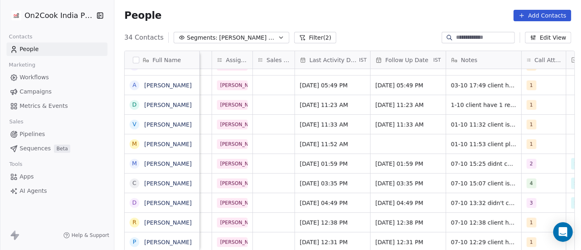
click at [367, 27] on div "People Add Contacts" at bounding box center [347, 15] width 467 height 31
click at [469, 140] on span "01-10 11:53 client planning to open restaurant in 20 days" at bounding box center [500, 146] width 97 height 16
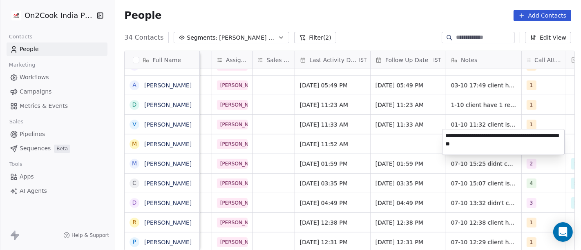
click at [397, 134] on html "On2Cook India Pvt. Ltd. Contacts People Marketing Workflows Campaigns Metrics &…" at bounding box center [290, 125] width 581 height 250
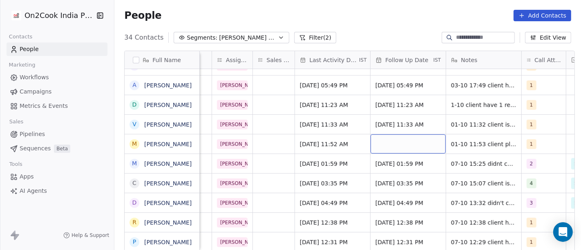
click at [397, 134] on div "grid" at bounding box center [408, 143] width 75 height 19
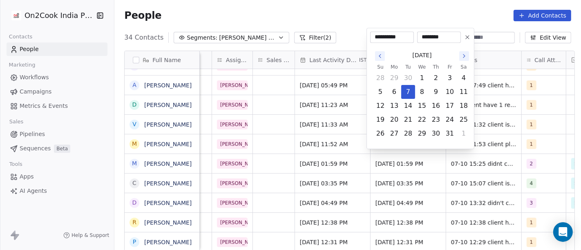
click at [465, 56] on icon "Go to the Next Month" at bounding box center [464, 56] width 7 height 7
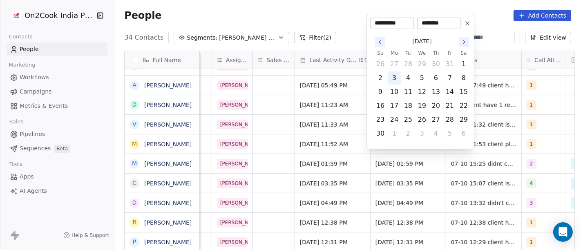
click at [394, 78] on button "3" at bounding box center [394, 78] width 13 height 13
type input "**********"
click at [371, 9] on html "On2Cook India Pvt. Ltd. Contacts People Marketing Workflows Campaigns Metrics &…" at bounding box center [290, 125] width 581 height 250
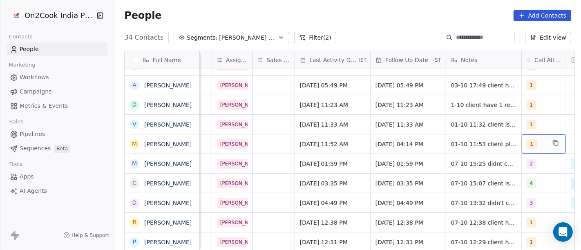
click at [538, 139] on div "1" at bounding box center [536, 144] width 19 height 10
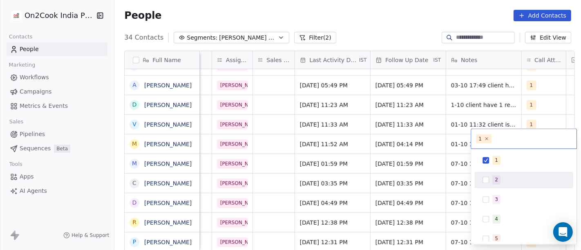
click at [500, 183] on span "2" at bounding box center [497, 180] width 8 height 9
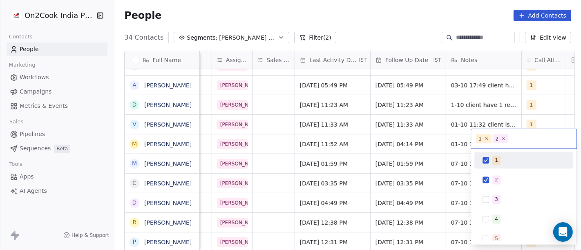
click at [490, 163] on div "1" at bounding box center [524, 160] width 92 height 13
click at [416, 125] on html "On2Cook India Pvt. Ltd. Contacts People Marketing Workflows Campaigns Metrics &…" at bounding box center [290, 125] width 581 height 250
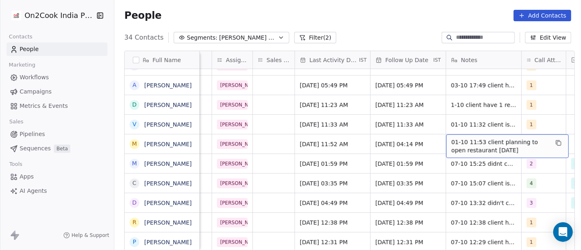
click at [496, 134] on div "01-10 11:53 client planning to open restaurant in 20 days" at bounding box center [507, 146] width 123 height 24
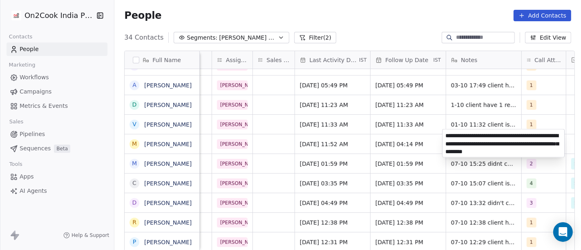
type textarea "**********"
click at [375, 142] on html "On2Cook India Pvt. Ltd. Contacts People Marketing Workflows Campaigns Metrics &…" at bounding box center [290, 125] width 581 height 250
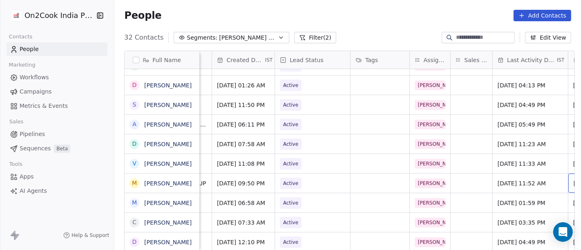
scroll to position [4, 211]
click at [292, 179] on span "Active" at bounding box center [291, 183] width 15 height 8
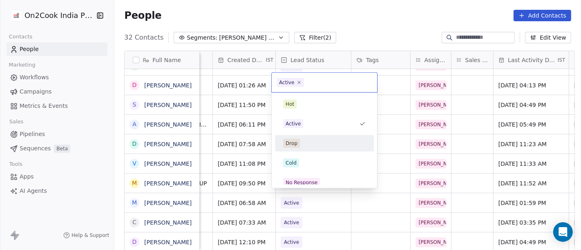
click at [302, 140] on div "Drop" at bounding box center [324, 143] width 83 height 9
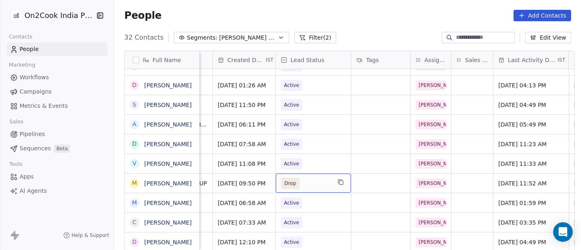
click at [286, 181] on span "Drop" at bounding box center [290, 183] width 12 height 8
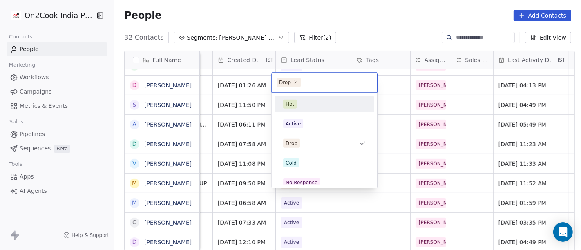
click at [303, 98] on div "Hot" at bounding box center [324, 104] width 92 height 13
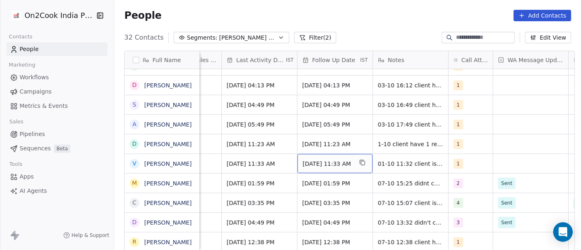
scroll to position [0, 481]
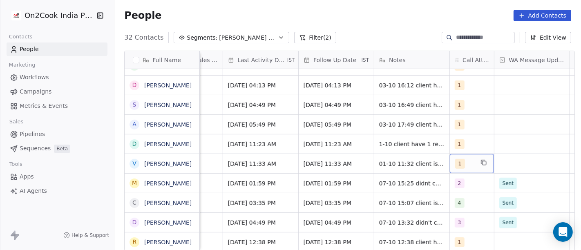
click at [466, 168] on div "1" at bounding box center [464, 164] width 19 height 10
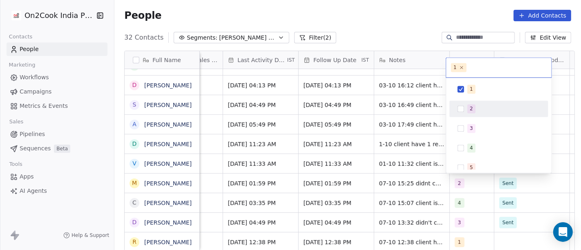
click at [464, 105] on button "Suggestions" at bounding box center [461, 108] width 7 height 7
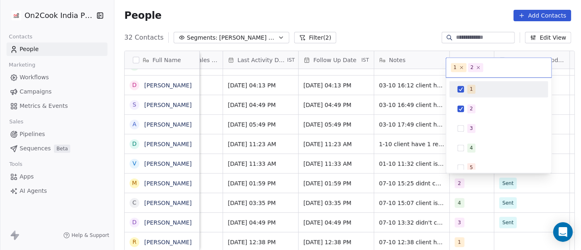
click at [464, 88] on button "Suggestions" at bounding box center [461, 89] width 7 height 7
click at [402, 25] on html "On2Cook India Pvt. Ltd. Contacts People Marketing Workflows Campaigns Metrics &…" at bounding box center [290, 125] width 581 height 250
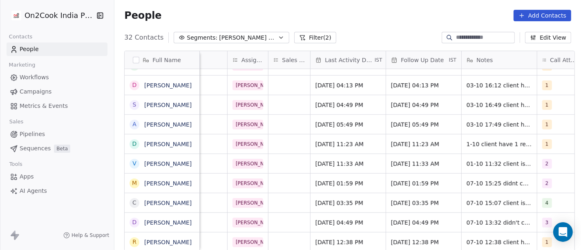
scroll to position [0, 394]
click at [333, 161] on span "Oct 01, 2025 11:33 AM" at bounding box center [341, 164] width 50 height 8
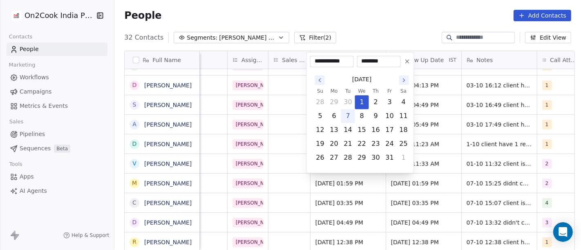
click at [345, 117] on button "7" at bounding box center [348, 116] width 13 height 13
type input "**********"
click at [376, 2] on html "On2Cook India Pvt. Ltd. Contacts People Marketing Workflows Campaigns Metrics &…" at bounding box center [290, 125] width 581 height 250
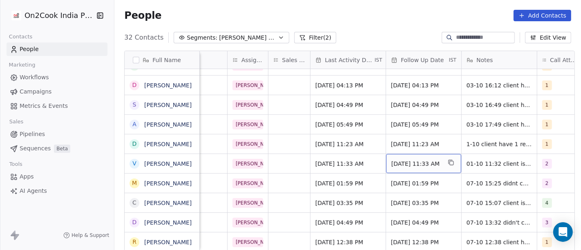
click at [403, 161] on span "Oct 08, 2025 11:33 AM" at bounding box center [417, 164] width 50 height 8
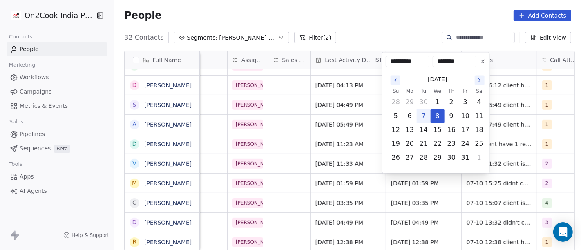
click at [482, 64] on icon at bounding box center [483, 61] width 7 height 7
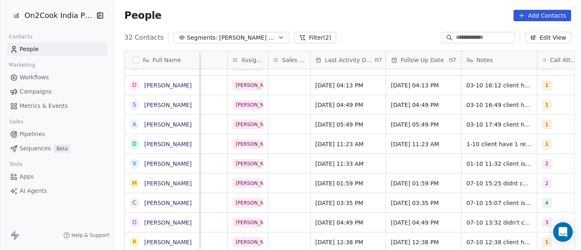
click at [393, 11] on div "People Add Contacts" at bounding box center [347, 15] width 447 height 11
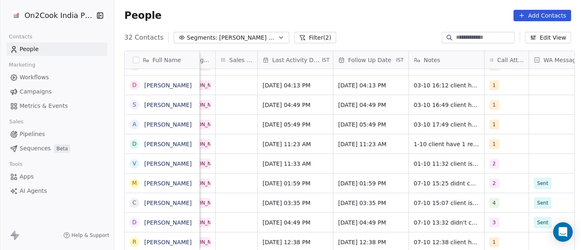
scroll to position [0, 469]
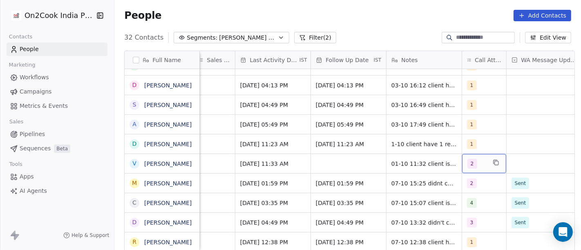
click at [485, 159] on div "2" at bounding box center [484, 163] width 44 height 19
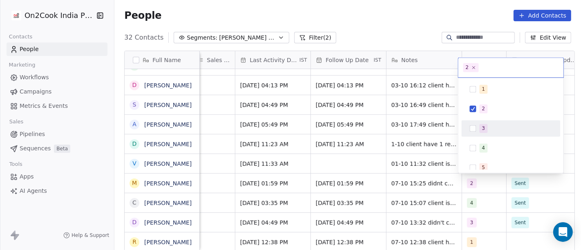
click at [475, 119] on div "1 2 3 4 5 6 7 8 9 10" at bounding box center [510, 177] width 99 height 193
click at [478, 128] on div "3" at bounding box center [511, 128] width 92 height 13
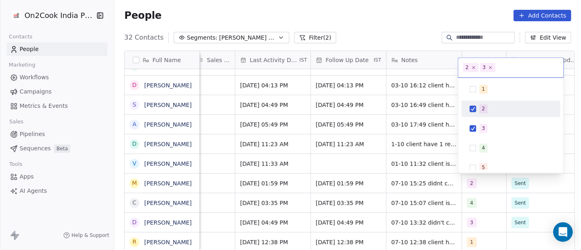
click at [477, 111] on div "2" at bounding box center [511, 108] width 92 height 13
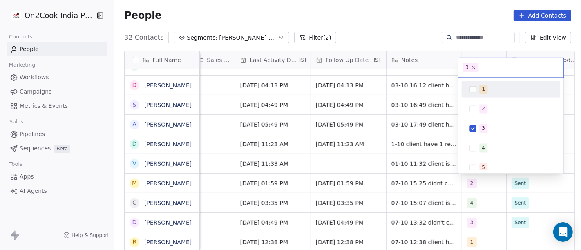
click at [421, 31] on html "On2Cook India Pvt. Ltd. Contacts People Marketing Workflows Campaigns Metrics &…" at bounding box center [290, 125] width 581 height 250
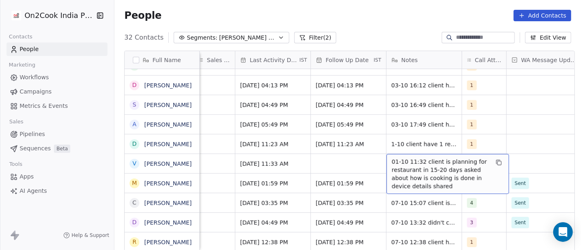
click at [430, 164] on span "01-10 11:32 client is planning for restaurant in 15-20 days asked about how is …" at bounding box center [440, 174] width 97 height 33
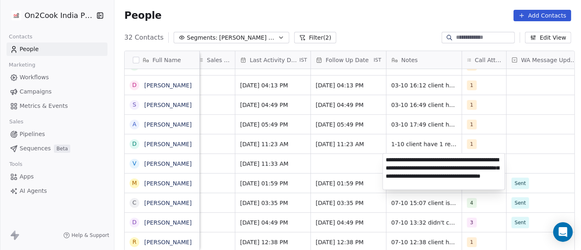
type textarea "**********"
click at [341, 164] on html "On2Cook India Pvt. Ltd. Contacts People Marketing Workflows Campaigns Metrics &…" at bounding box center [290, 125] width 581 height 250
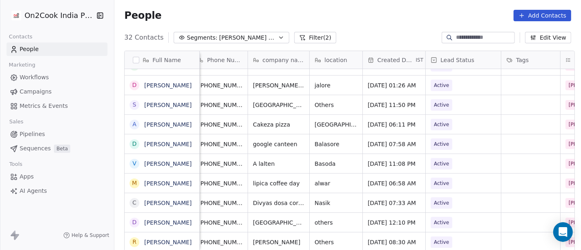
scroll to position [0, 60]
click at [455, 160] on span "Active" at bounding box center [457, 163] width 50 height 11
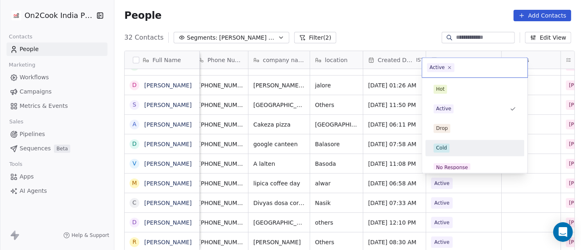
click at [448, 144] on span "Cold" at bounding box center [442, 147] width 16 height 9
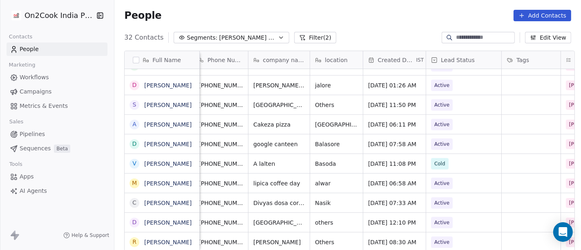
click at [371, 26] on div "People Add Contacts" at bounding box center [347, 15] width 467 height 31
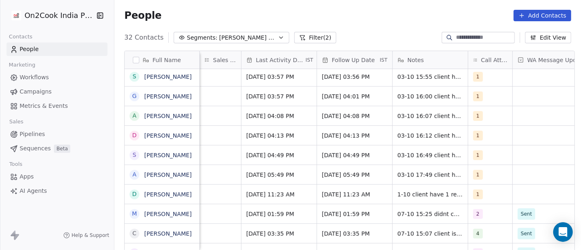
scroll to position [0, 462]
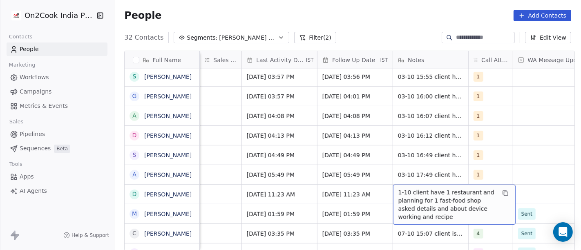
click at [399, 189] on span "1-10 client have 1 restaurant and planning for 1 fast-food shop asked details a…" at bounding box center [447, 204] width 97 height 33
click at [416, 197] on span "1-10 client have 1 restaurant and planning for 1 fast-food shop asked details a…" at bounding box center [447, 204] width 97 height 33
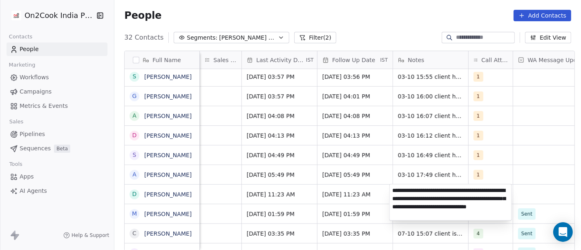
type textarea "**********"
click at [363, 192] on html "On2Cook India Pvt. Ltd. Contacts People Marketing Workflows Campaigns Metrics &…" at bounding box center [290, 125] width 581 height 250
click at [337, 184] on html "On2Cook India Pvt. Ltd. Contacts People Marketing Workflows Campaigns Metrics &…" at bounding box center [290, 125] width 581 height 250
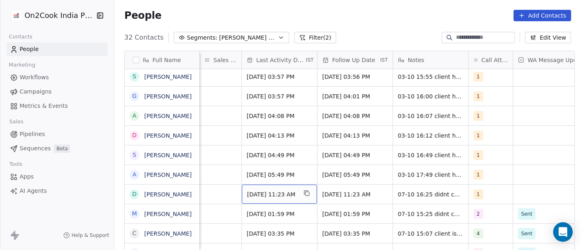
click at [269, 199] on div "Oct 01, 2025 11:23 AM" at bounding box center [279, 194] width 75 height 19
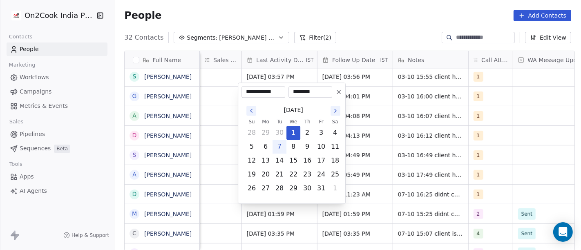
click at [278, 143] on button "7" at bounding box center [279, 146] width 13 height 13
type input "**********"
click at [379, 21] on html "On2Cook India Pvt. Ltd. Contacts People Marketing Workflows Campaigns Metrics &…" at bounding box center [290, 125] width 581 height 250
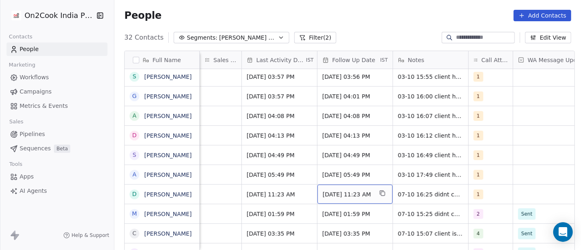
click at [341, 195] on span "Oct 08, 2025 11:23 AM" at bounding box center [348, 194] width 50 height 8
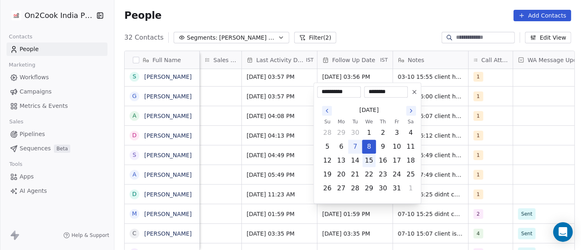
click at [371, 159] on button "15" at bounding box center [369, 160] width 13 height 13
type input "**********"
click at [401, 16] on html "On2Cook India Pvt. Ltd. Contacts People Marketing Workflows Campaigns Metrics &…" at bounding box center [290, 125] width 581 height 250
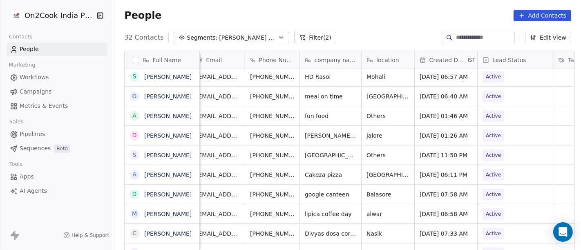
scroll to position [0, 6]
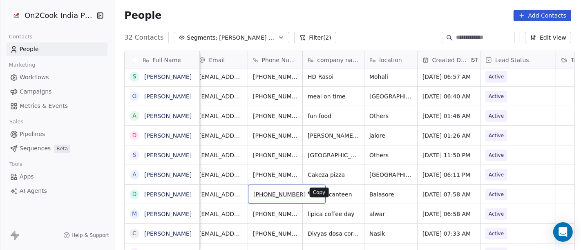
click at [311, 196] on button "grid" at bounding box center [316, 193] width 10 height 10
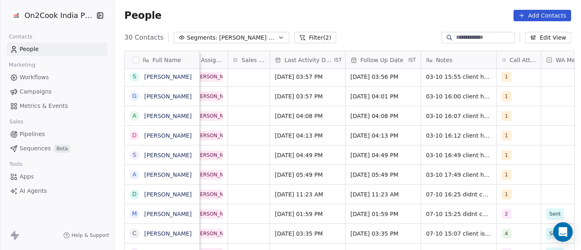
scroll to position [0, 437]
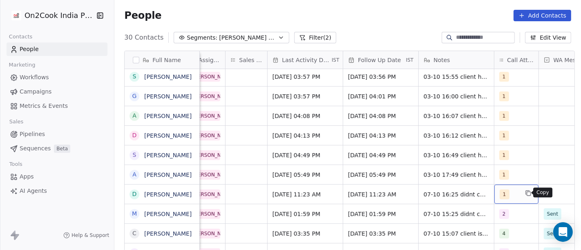
click at [526, 193] on icon "grid" at bounding box center [528, 193] width 4 height 4
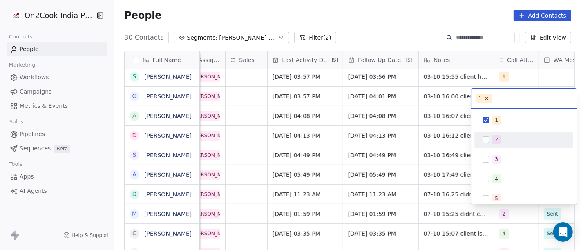
click at [497, 144] on div "2" at bounding box center [524, 139] width 92 height 13
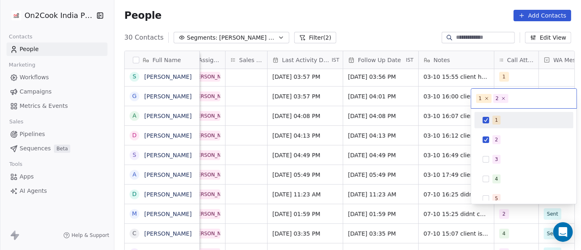
click at [493, 121] on span "1" at bounding box center [497, 120] width 8 height 9
click at [346, 27] on html "On2Cook India Pvt. Ltd. Contacts People Marketing Workflows Campaigns Metrics &…" at bounding box center [290, 125] width 581 height 250
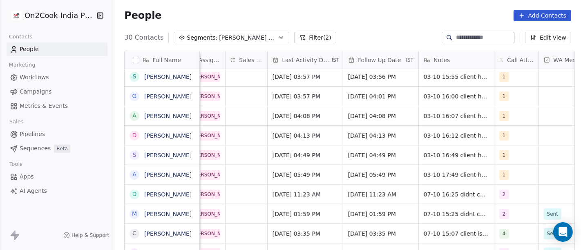
click at [326, 18] on div "People Add Contacts" at bounding box center [347, 15] width 447 height 11
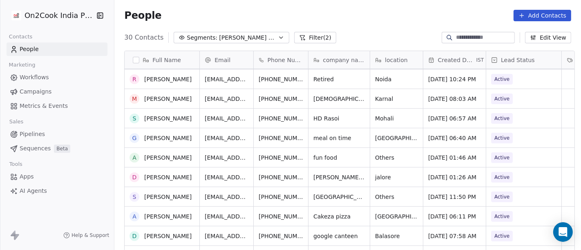
scroll to position [0, 0]
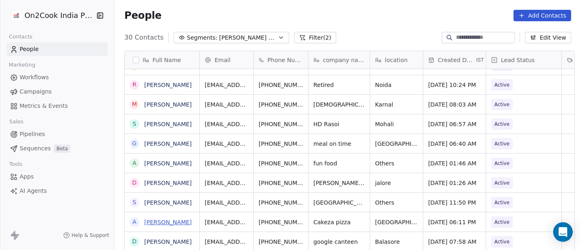
click at [144, 222] on link "[PERSON_NAME]" at bounding box center [167, 222] width 47 height 7
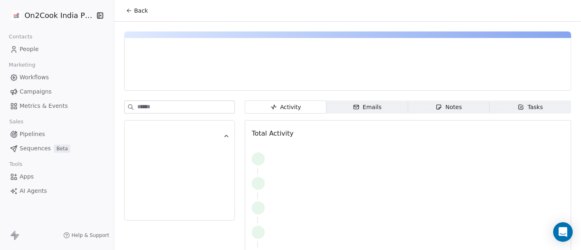
click at [128, 12] on icon at bounding box center [129, 10] width 7 height 7
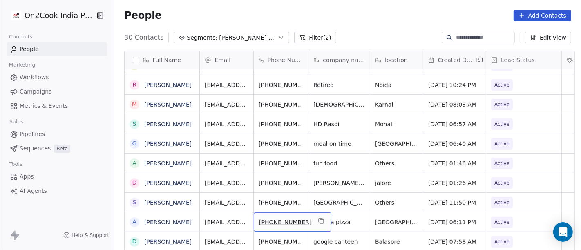
scroll to position [352, 0]
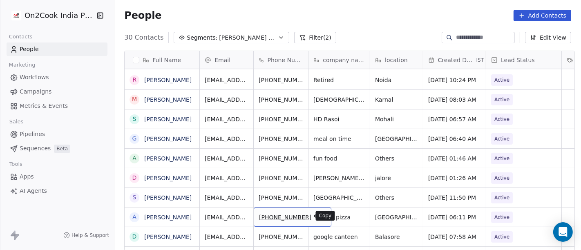
click at [318, 215] on icon "grid" at bounding box center [321, 216] width 7 height 7
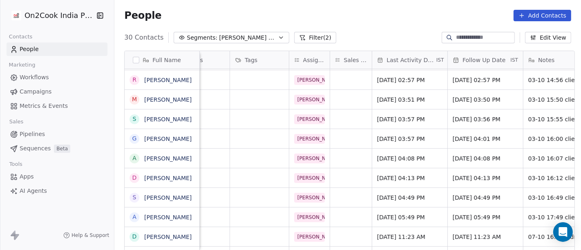
scroll to position [0, 332]
click at [435, 222] on div "Oct 03, 2025 05:49 PM" at bounding box center [410, 217] width 75 height 19
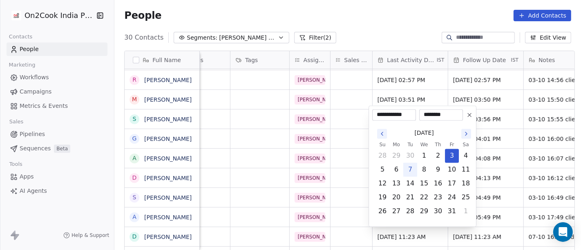
click at [411, 171] on button "7" at bounding box center [410, 170] width 13 height 13
type input "**********"
click at [396, 27] on html "On2Cook India Pvt. Ltd. Contacts People Marketing Workflows Campaigns Metrics &…" at bounding box center [290, 125] width 581 height 250
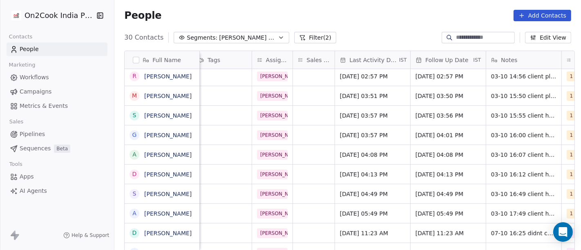
scroll to position [0, 370]
click at [426, 217] on span "Oct 10, 2025 05:49 PM" at bounding box center [440, 214] width 50 height 8
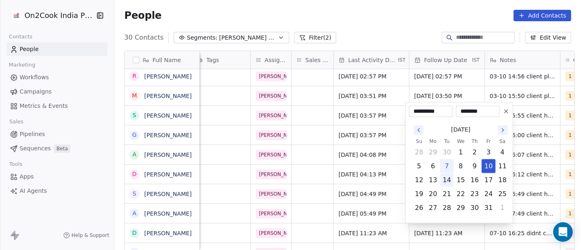
click at [450, 179] on button "14" at bounding box center [447, 180] width 13 height 13
type input "**********"
click at [402, 20] on html "On2Cook India Pvt. Ltd. Contacts People Marketing Workflows Campaigns Metrics &…" at bounding box center [290, 125] width 581 height 250
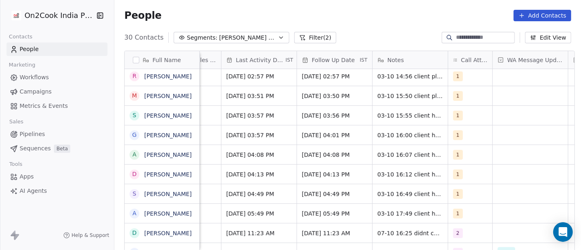
scroll to position [0, 484]
click at [461, 215] on div "1" at bounding box center [462, 214] width 19 height 10
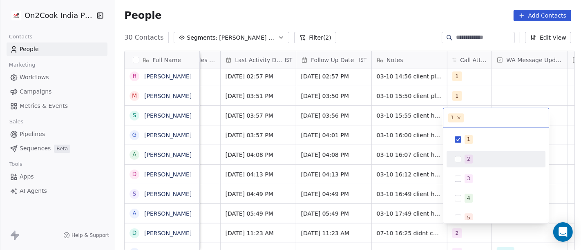
click at [472, 152] on div "2" at bounding box center [496, 158] width 92 height 13
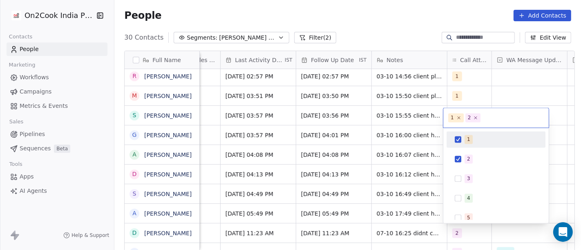
click at [474, 136] on div "1" at bounding box center [501, 139] width 73 height 9
click at [394, 30] on html "On2Cook India Pvt. Ltd. Contacts People Marketing Workflows Campaigns Metrics &…" at bounding box center [290, 125] width 581 height 250
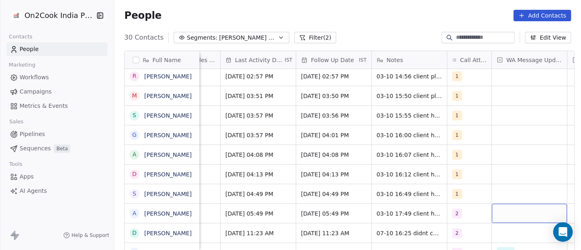
click at [507, 221] on div "grid" at bounding box center [529, 213] width 75 height 19
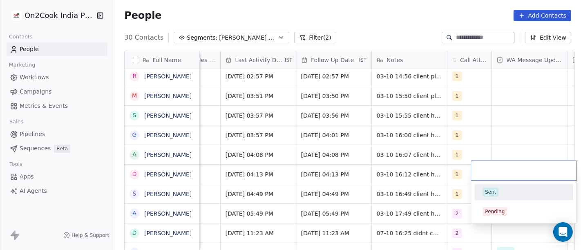
click at [502, 197] on div "Sent" at bounding box center [524, 192] width 92 height 13
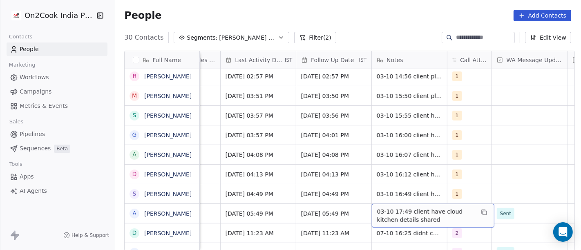
click at [425, 213] on span "03-10 17:49 client have cloud kitchen details shared" at bounding box center [425, 216] width 97 height 16
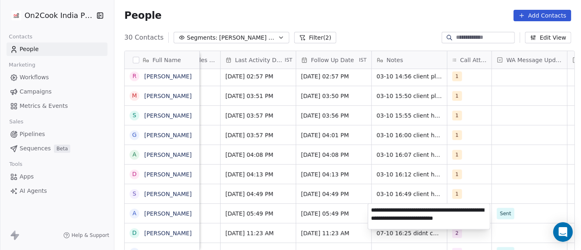
type textarea "**********"
click at [352, 206] on html "On2Cook India Pvt. Ltd. Contacts People Marketing Workflows Campaigns Metrics &…" at bounding box center [290, 125] width 581 height 250
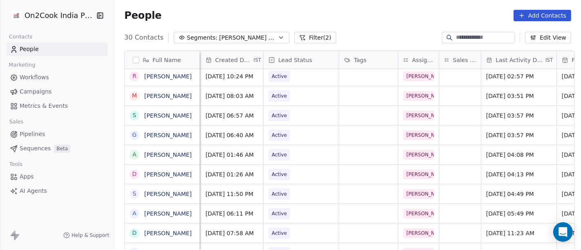
scroll to position [0, 217]
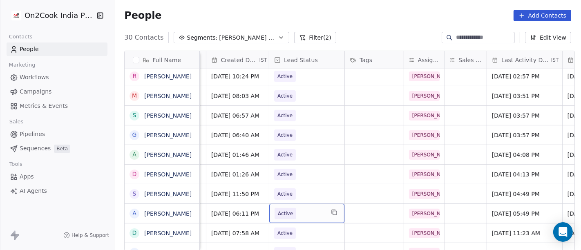
click at [295, 215] on span "Active" at bounding box center [300, 213] width 50 height 11
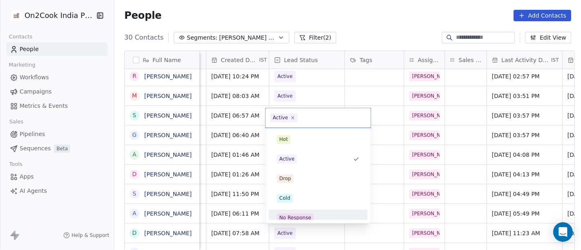
click at [303, 214] on div "No Response" at bounding box center [296, 217] width 32 height 7
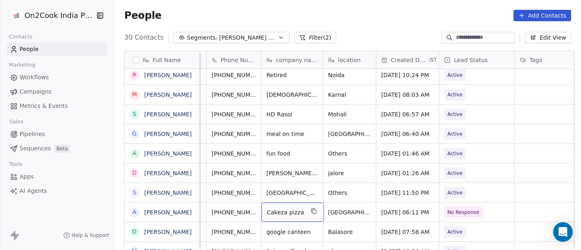
scroll to position [0, 44]
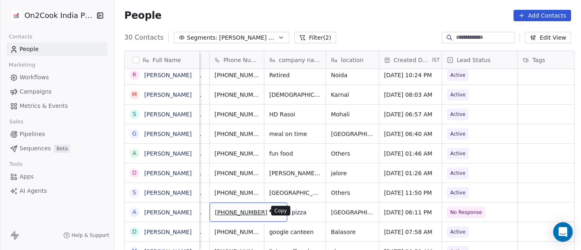
click at [272, 209] on button "grid" at bounding box center [277, 211] width 10 height 10
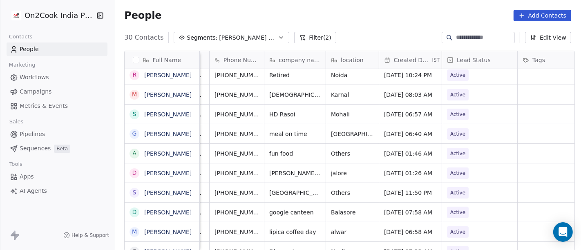
scroll to position [0, 0]
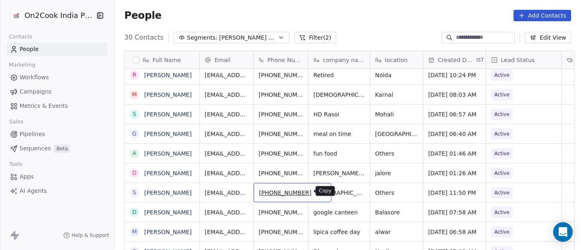
click at [318, 192] on icon "grid" at bounding box center [321, 191] width 7 height 7
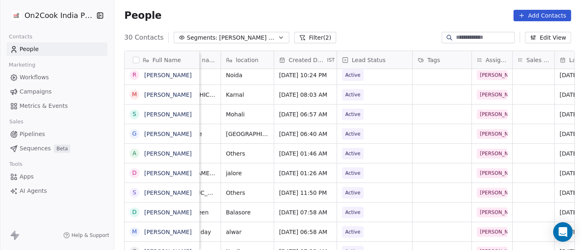
scroll to position [0, 347]
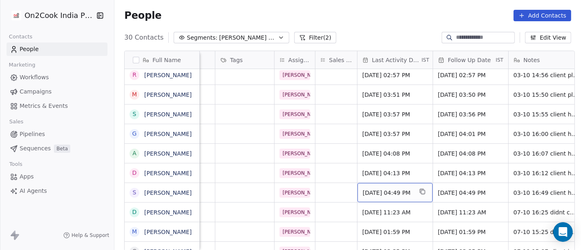
click at [411, 193] on span "Oct 03, 2025 04:49 PM" at bounding box center [388, 193] width 50 height 8
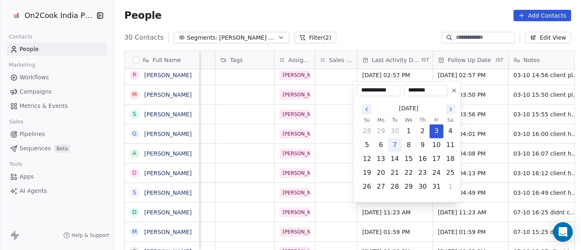
click at [395, 145] on button "7" at bounding box center [394, 145] width 13 height 13
type input "**********"
click at [409, 6] on html "On2Cook India Pvt. Ltd. Contacts People Marketing Workflows Campaigns Metrics &…" at bounding box center [290, 125] width 581 height 250
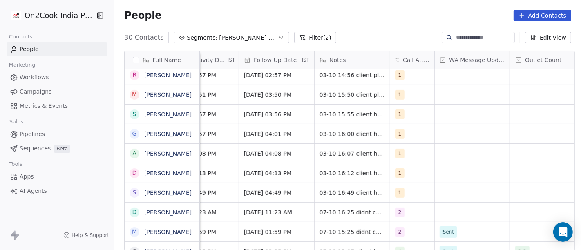
scroll to position [0, 540]
click at [401, 191] on div "1" at bounding box center [405, 193] width 19 height 10
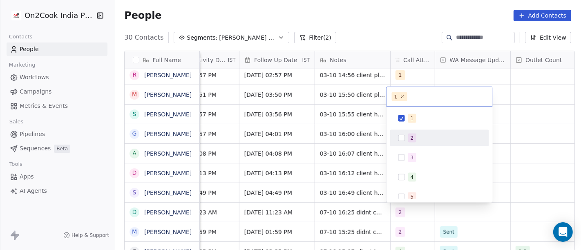
click at [405, 141] on button "Suggestions" at bounding box center [402, 138] width 7 height 7
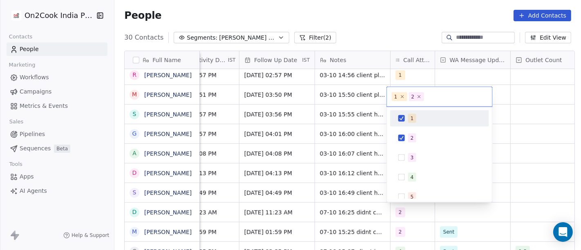
click at [406, 115] on div "1" at bounding box center [440, 118] width 92 height 13
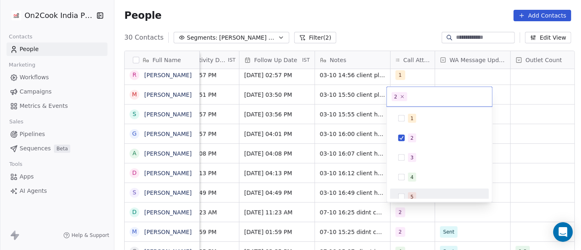
click at [369, 195] on html "On2Cook India Pvt. Ltd. Contacts People Marketing Workflows Campaigns Metrics &…" at bounding box center [290, 125] width 581 height 250
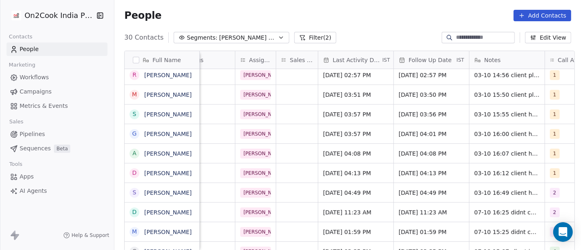
scroll to position [0, 385]
click at [415, 197] on div "Oct 10, 2025 04:49 PM" at bounding box center [431, 192] width 75 height 19
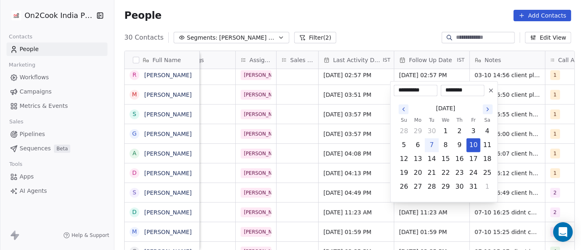
click at [493, 93] on icon at bounding box center [491, 90] width 7 height 7
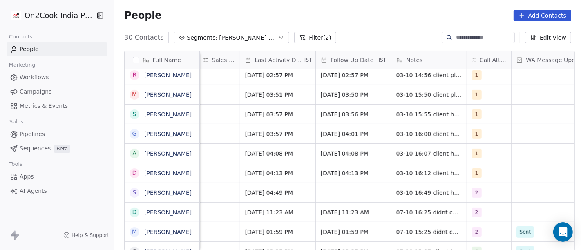
scroll to position [0, 467]
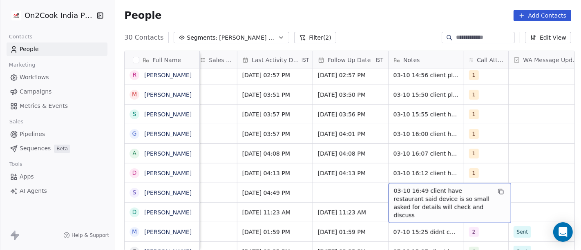
click at [456, 195] on span "03-10 16:49 client have restaurant said device is so small asked for details wi…" at bounding box center [442, 203] width 97 height 33
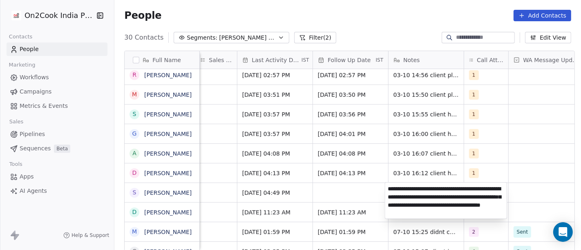
type textarea "**********"
click at [374, 193] on html "On2Cook India Pvt. Ltd. Contacts People Marketing Workflows Campaigns Metrics &…" at bounding box center [290, 125] width 581 height 250
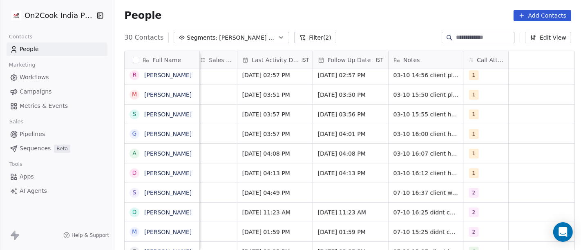
scroll to position [0, 186]
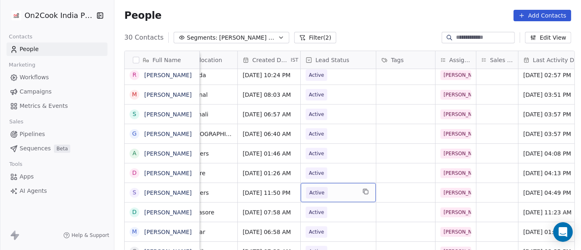
click at [327, 188] on span "Active" at bounding box center [331, 192] width 50 height 11
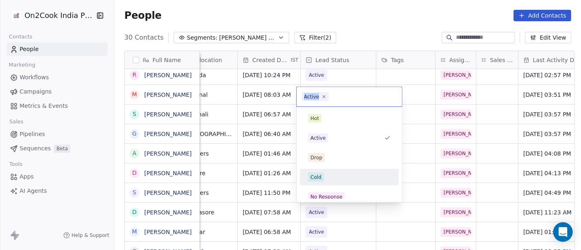
drag, startPoint x: 325, startPoint y: 168, endPoint x: 327, endPoint y: 179, distance: 11.2
click at [327, 179] on div "Cold" at bounding box center [349, 177] width 83 height 9
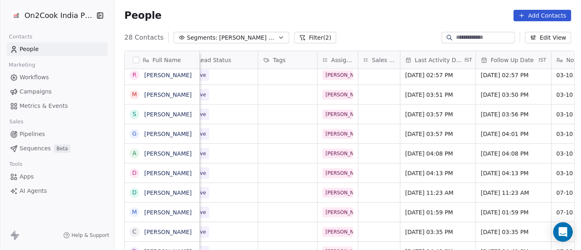
scroll to position [0, 306]
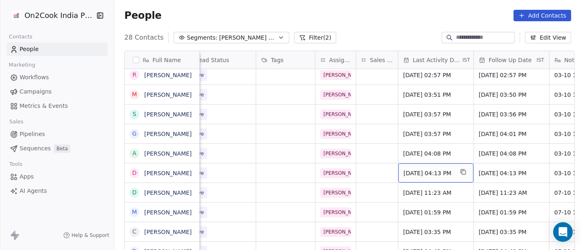
click at [441, 171] on span "Oct 03, 2025 04:13 PM" at bounding box center [429, 173] width 50 height 8
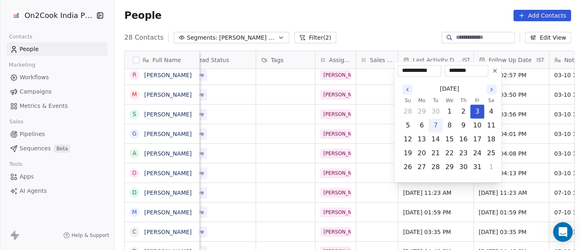
click at [435, 125] on button "7" at bounding box center [435, 125] width 13 height 13
type input "**********"
click at [385, 17] on html "On2Cook India Pvt. Ltd. Contacts People Marketing Workflows Campaigns Metrics &…" at bounding box center [290, 125] width 581 height 250
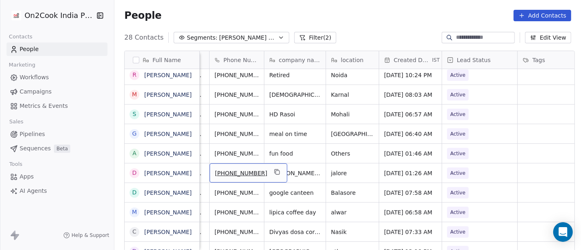
scroll to position [0, 43]
click at [256, 172] on div "[PHONE_NUMBER]" at bounding box center [250, 173] width 78 height 19
click at [273, 175] on button "grid" at bounding box center [278, 172] width 10 height 10
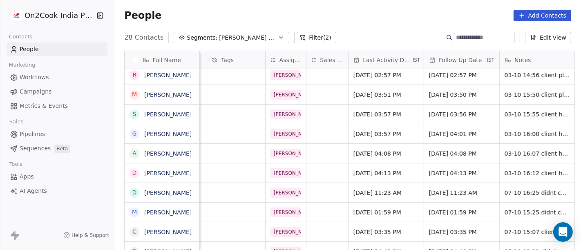
scroll to position [0, 356]
click at [452, 172] on span "Oct 10, 2025 04:13 PM" at bounding box center [454, 173] width 50 height 8
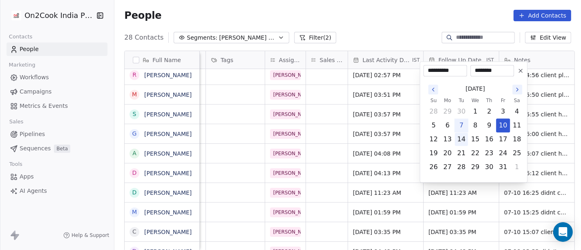
click at [462, 137] on button "14" at bounding box center [461, 139] width 13 height 13
type input "**********"
click at [401, 19] on html "On2Cook India Pvt. Ltd. Contacts People Marketing Workflows Campaigns Metrics &…" at bounding box center [290, 125] width 581 height 250
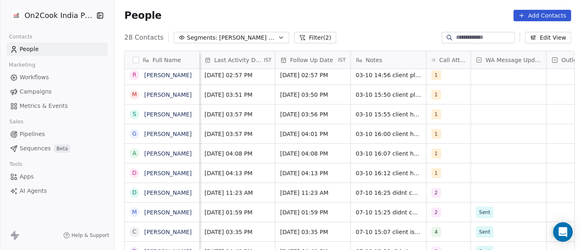
scroll to position [0, 505]
click at [484, 174] on div "grid" at bounding box center [508, 173] width 75 height 19
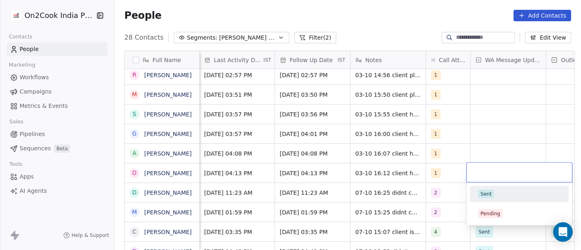
click at [502, 192] on div "Sent" at bounding box center [519, 194] width 83 height 9
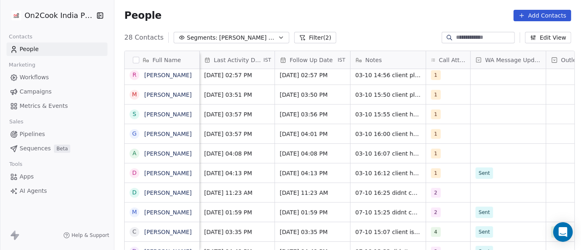
click at [348, 2] on div "People Add Contacts" at bounding box center [347, 15] width 467 height 31
click at [432, 172] on span "1" at bounding box center [437, 173] width 10 height 10
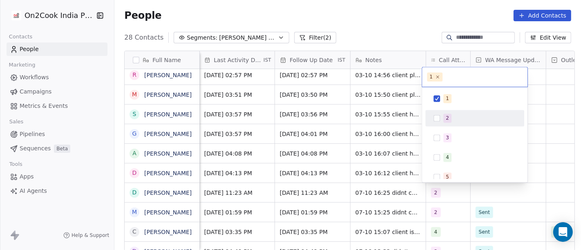
click at [444, 117] on span "2" at bounding box center [448, 118] width 8 height 9
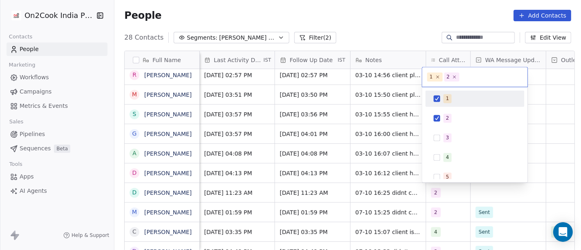
click at [444, 89] on div "1 2 3 4 5 6 7 8 9 10" at bounding box center [474, 134] width 105 height 95
click at [450, 96] on span "1" at bounding box center [448, 98] width 8 height 9
click at [410, 26] on html "On2Cook India Pvt. Ltd. Contacts People Marketing Workflows Campaigns Metrics &…" at bounding box center [290, 125] width 581 height 250
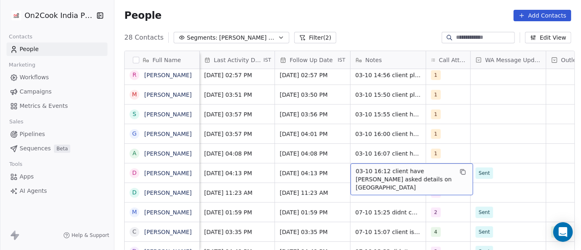
click at [373, 174] on span "03-10 16:12 client have bhojnalay asked details on WA" at bounding box center [404, 179] width 97 height 25
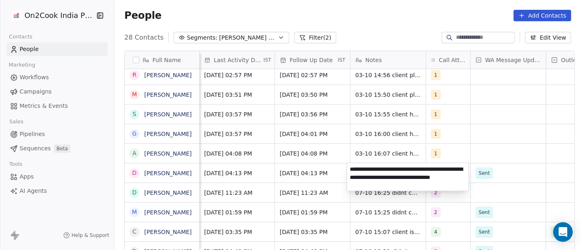
type textarea "**********"
click at [506, 142] on html "On2Cook India Pvt. Ltd. Contacts People Marketing Workflows Campaigns Metrics &…" at bounding box center [290, 125] width 581 height 250
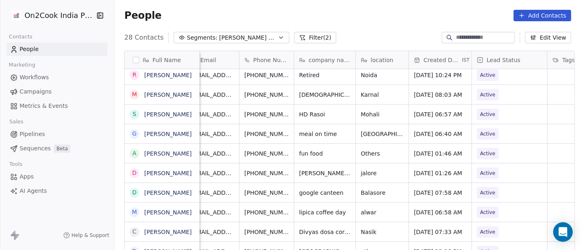
scroll to position [0, 10]
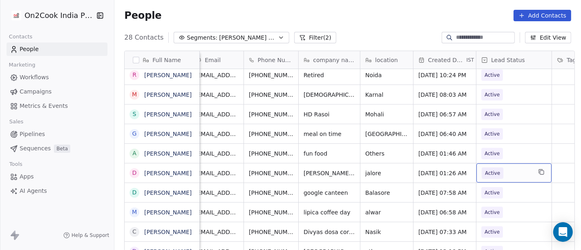
click at [518, 175] on span "Active" at bounding box center [507, 173] width 50 height 11
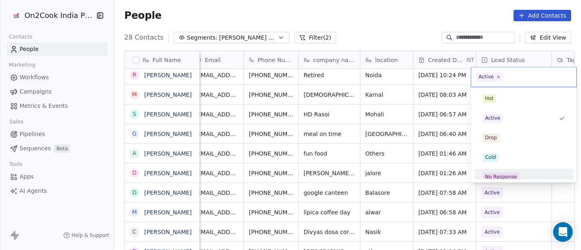
click at [509, 170] on div "No Response" at bounding box center [524, 176] width 92 height 13
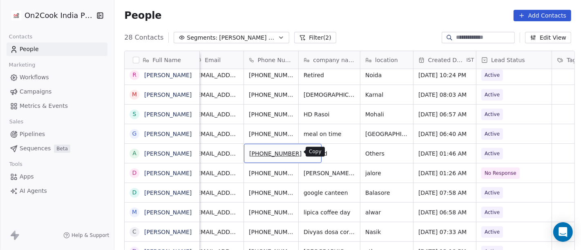
click at [308, 152] on icon "grid" at bounding box center [311, 152] width 7 height 7
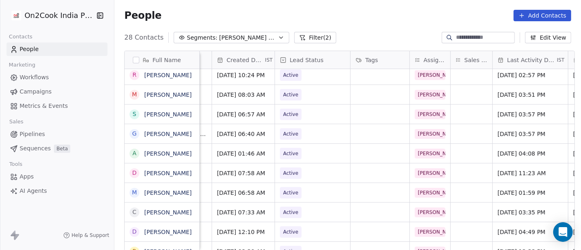
scroll to position [0, 34]
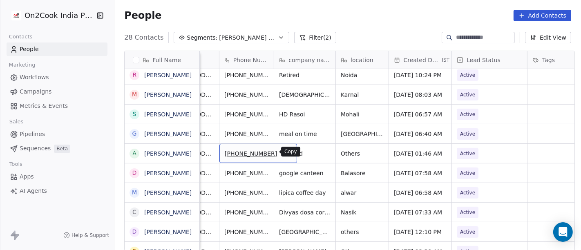
click at [284, 154] on icon "grid" at bounding box center [287, 152] width 7 height 7
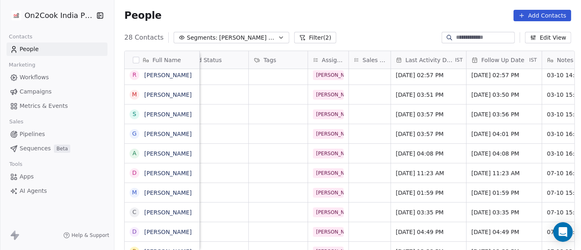
scroll to position [0, 318]
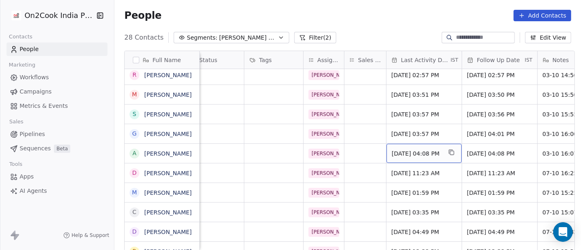
click at [396, 157] on span "Oct 03, 2025 04:08 PM" at bounding box center [417, 154] width 50 height 8
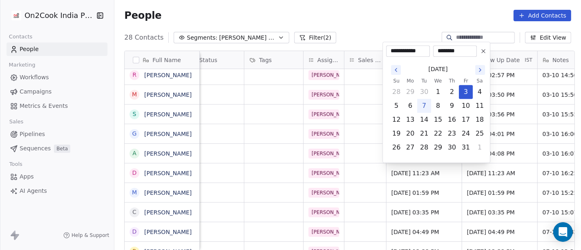
click at [427, 101] on button "7" at bounding box center [424, 105] width 13 height 13
type input "**********"
click at [419, 19] on html "On2Cook India Pvt. Ltd. Contacts People Marketing Workflows Campaigns Metrics &…" at bounding box center [290, 125] width 581 height 250
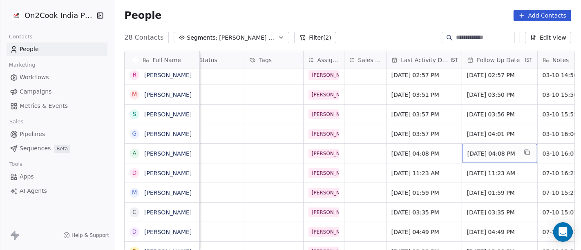
click at [476, 153] on span "Oct 10, 2025 04:08 PM" at bounding box center [493, 154] width 50 height 8
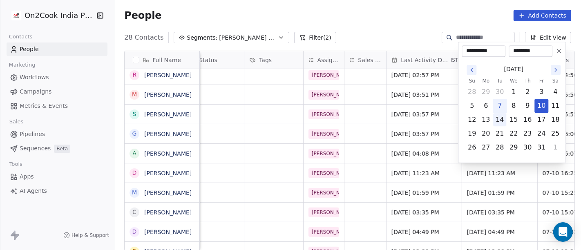
click at [502, 117] on button "14" at bounding box center [499, 119] width 13 height 13
type input "**********"
click at [385, 23] on html "On2Cook India Pvt. Ltd. Contacts People Marketing Workflows Campaigns Metrics &…" at bounding box center [290, 125] width 581 height 250
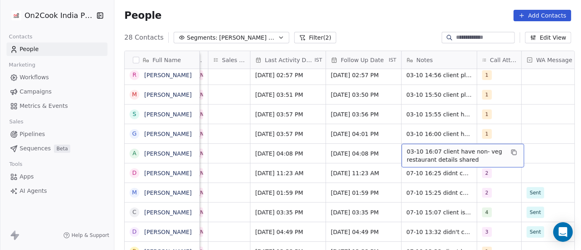
click at [436, 154] on span "03-10 16:07 client have non- veg restaurant details shared" at bounding box center [455, 156] width 97 height 16
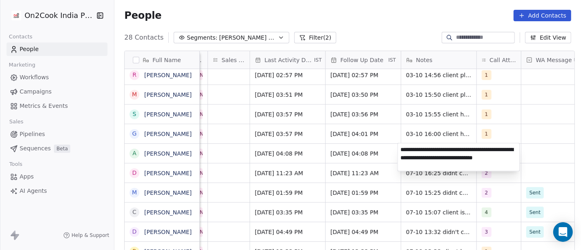
type textarea "**********"
click at [515, 178] on html "On2Cook India Pvt. Ltd. Contacts People Marketing Workflows Campaigns Metrics &…" at bounding box center [290, 125] width 581 height 250
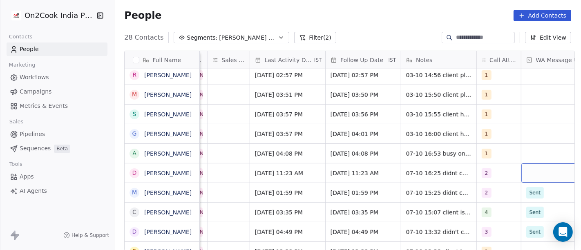
scroll to position [0, 483]
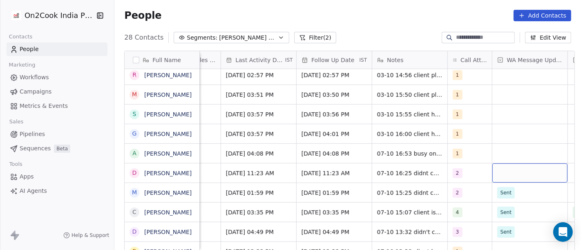
click at [523, 173] on div "grid" at bounding box center [530, 173] width 75 height 19
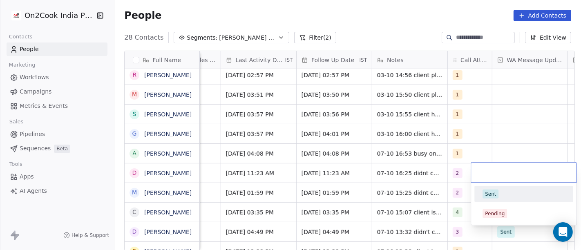
click at [495, 193] on div "Sent" at bounding box center [490, 193] width 11 height 7
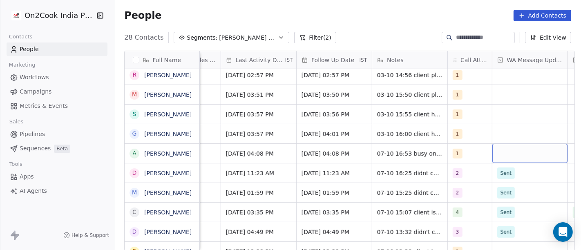
click at [517, 157] on div "grid" at bounding box center [530, 153] width 75 height 19
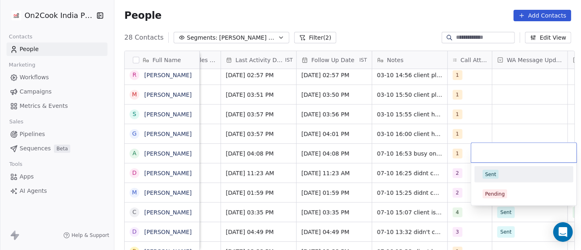
click at [500, 178] on div "Sent" at bounding box center [524, 174] width 83 height 9
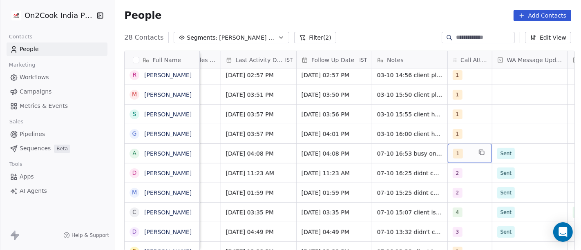
click at [453, 157] on span "1" at bounding box center [458, 154] width 10 height 10
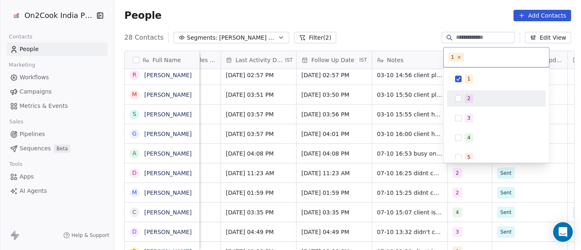
click at [478, 101] on div "2" at bounding box center [501, 98] width 73 height 9
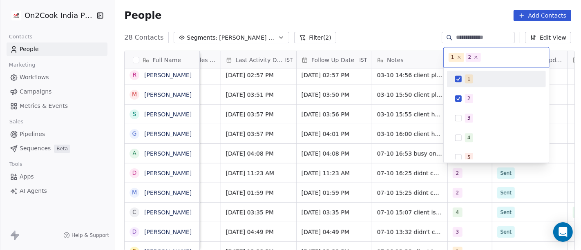
click at [466, 81] on span "1" at bounding box center [469, 78] width 8 height 9
click at [387, 34] on html "On2Cook India Pvt. Ltd. Contacts People Marketing Workflows Campaigns Metrics &…" at bounding box center [290, 125] width 581 height 250
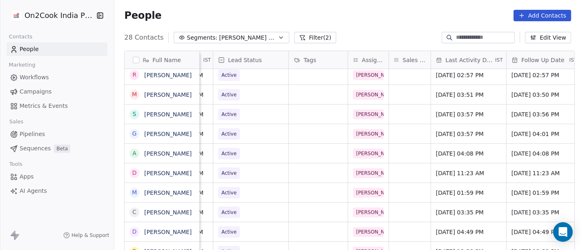
scroll to position [0, 233]
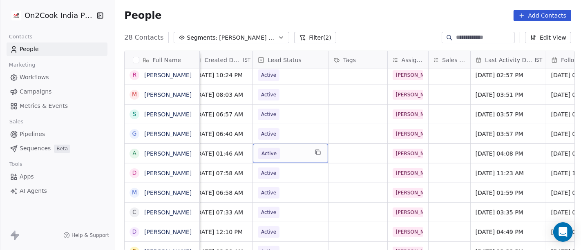
click at [293, 151] on span "Active" at bounding box center [283, 153] width 50 height 11
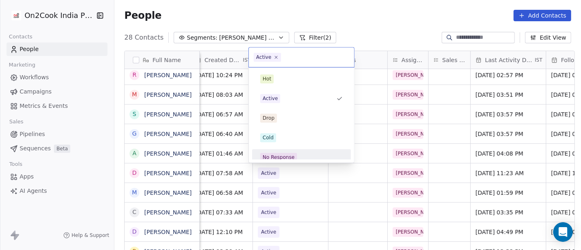
click at [292, 150] on div "No Response" at bounding box center [301, 157] width 99 height 16
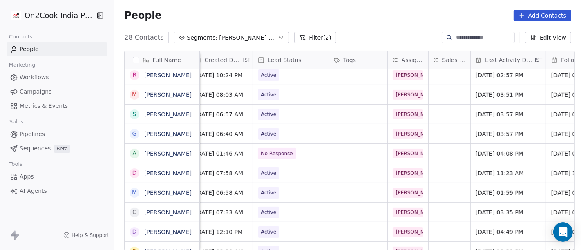
click at [370, 33] on div "28 Contacts Segments: Salim Follow up Hot Active Filter (2) Edit View" at bounding box center [347, 37] width 467 height 13
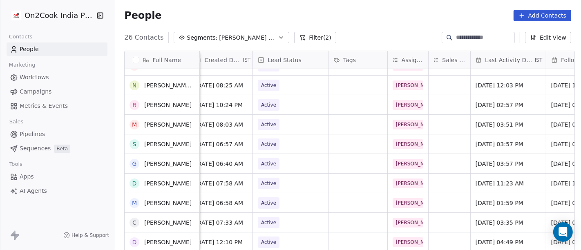
scroll to position [327, 0]
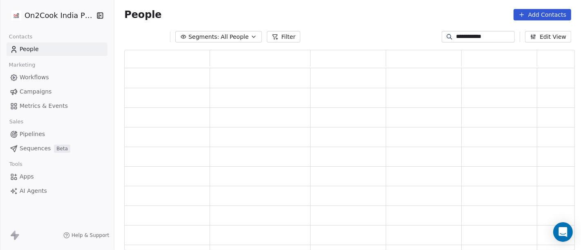
scroll to position [194, 444]
type input "**********"
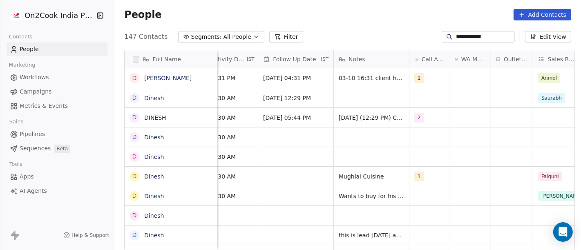
scroll to position [0, 401]
click at [364, 30] on div "**********" at bounding box center [347, 36] width 467 height 13
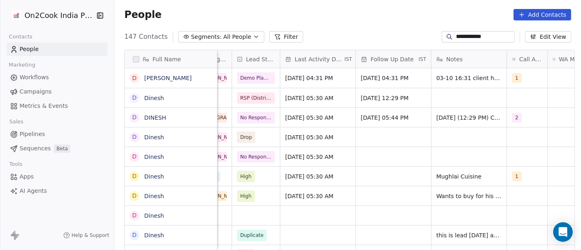
scroll to position [0, 305]
click at [318, 76] on span "[DATE] 04:31 PM" at bounding box center [311, 78] width 50 height 8
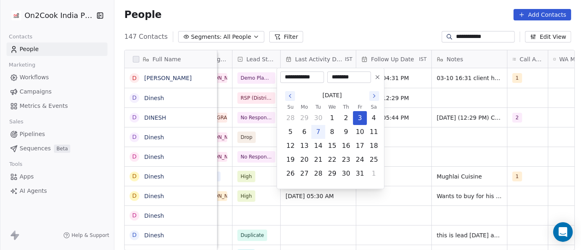
click at [315, 132] on button "7" at bounding box center [318, 131] width 13 height 13
type input "**********"
click at [338, 19] on html "**********" at bounding box center [290, 125] width 581 height 250
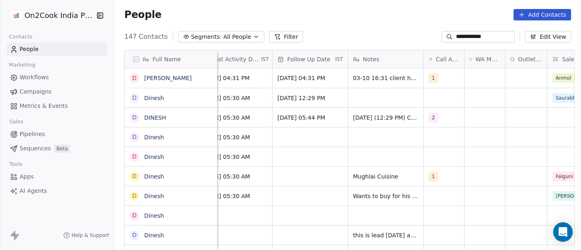
scroll to position [0, 388]
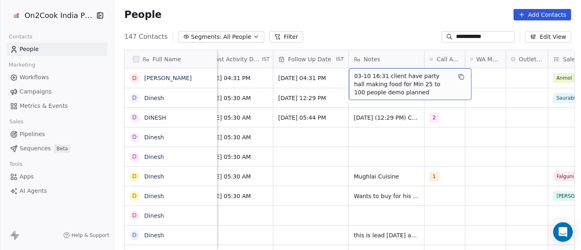
click at [381, 76] on span "03-10 16:31 client have party hall making food for Min 25 to 100 people demo pl…" at bounding box center [402, 84] width 97 height 25
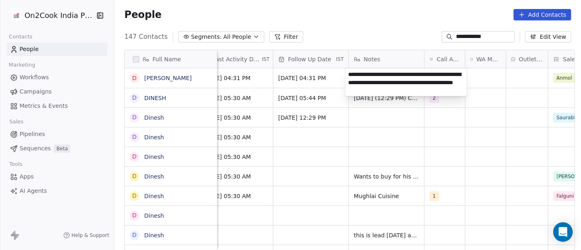
type textarea "**********"
click at [388, 25] on html "**********" at bounding box center [290, 125] width 581 height 250
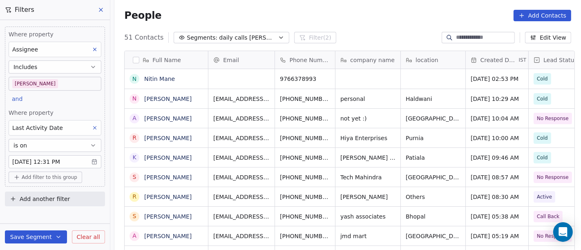
scroll to position [213, 464]
click at [347, 9] on div "People Add Contacts" at bounding box center [347, 15] width 467 height 31
